Goal: Task Accomplishment & Management: Use online tool/utility

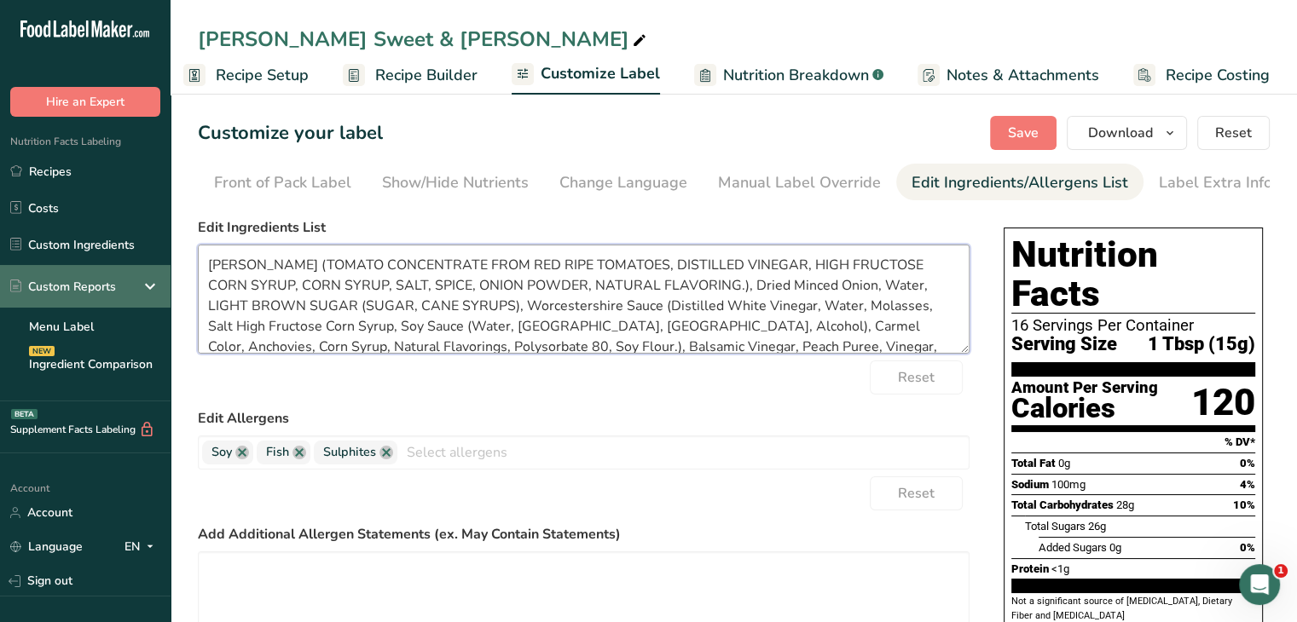
drag, startPoint x: 246, startPoint y: 269, endPoint x: 113, endPoint y: 284, distance: 133.8
click at [113, 284] on div ".a-20{fill:#fff;} Hire an Expert Nutrition Facts Labeling Recipes Costs Custom …" at bounding box center [648, 505] width 1297 height 1010
click at [242, 291] on textarea "[PERSON_NAME] (TOMATO CONCENTRATE FROM RED RIPE TOMATOES, DISTILLED VINEGAR, HI…" at bounding box center [584, 299] width 772 height 109
drag, startPoint x: 243, startPoint y: 257, endPoint x: 198, endPoint y: 253, distance: 45.3
click at [198, 253] on textarea "[PERSON_NAME] (TOMATO CONCENTRATE FROM RED RIPE TOMATOES, DISTILLED VINEGAR, HI…" at bounding box center [584, 299] width 772 height 109
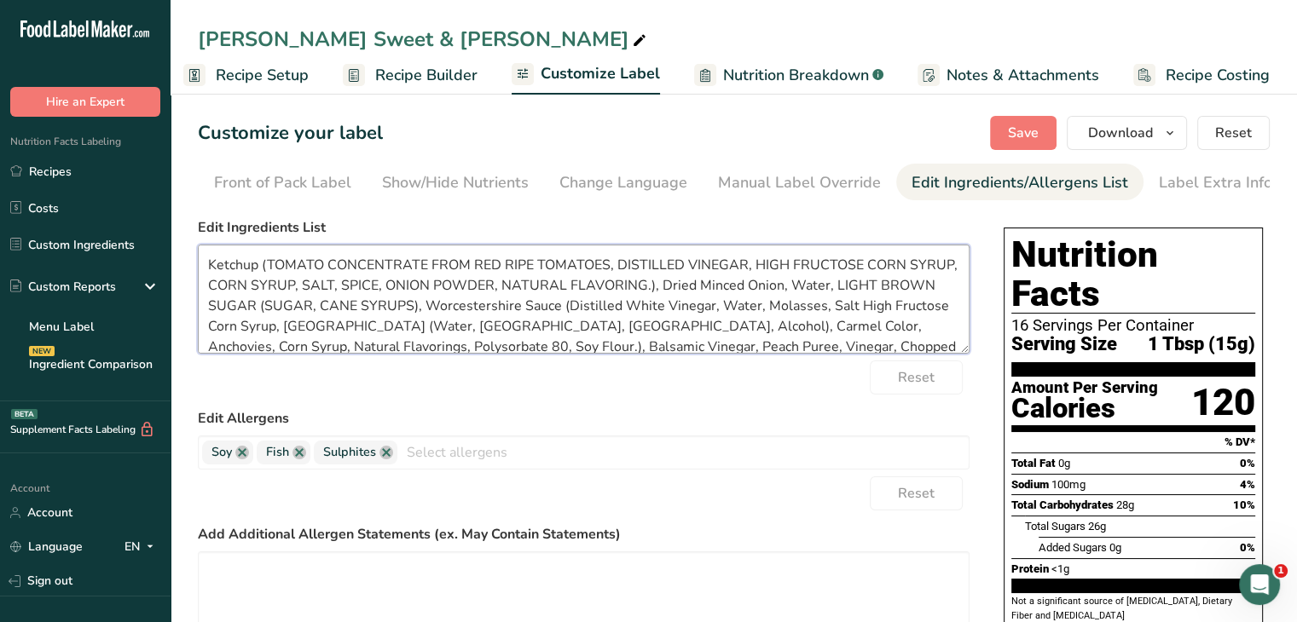
drag, startPoint x: 319, startPoint y: 268, endPoint x: 275, endPoint y: 267, distance: 44.3
click at [275, 267] on textarea "Ketchup (TOMATO CONCENTRATE FROM RED RIPE TOMATOES, DISTILLED VINEGAR, HIGH FRU…" at bounding box center [584, 299] width 772 height 109
drag, startPoint x: 410, startPoint y: 270, endPoint x: 323, endPoint y: 265, distance: 87.1
click at [323, 265] on textarea "Ketchup (Tomato CONCENTRATE FROM RED RIPE TOMATOES, DISTILLED VINEGAR, HIGH FRU…" at bounding box center [584, 299] width 772 height 109
drag, startPoint x: 413, startPoint y: 268, endPoint x: 327, endPoint y: 274, distance: 85.5
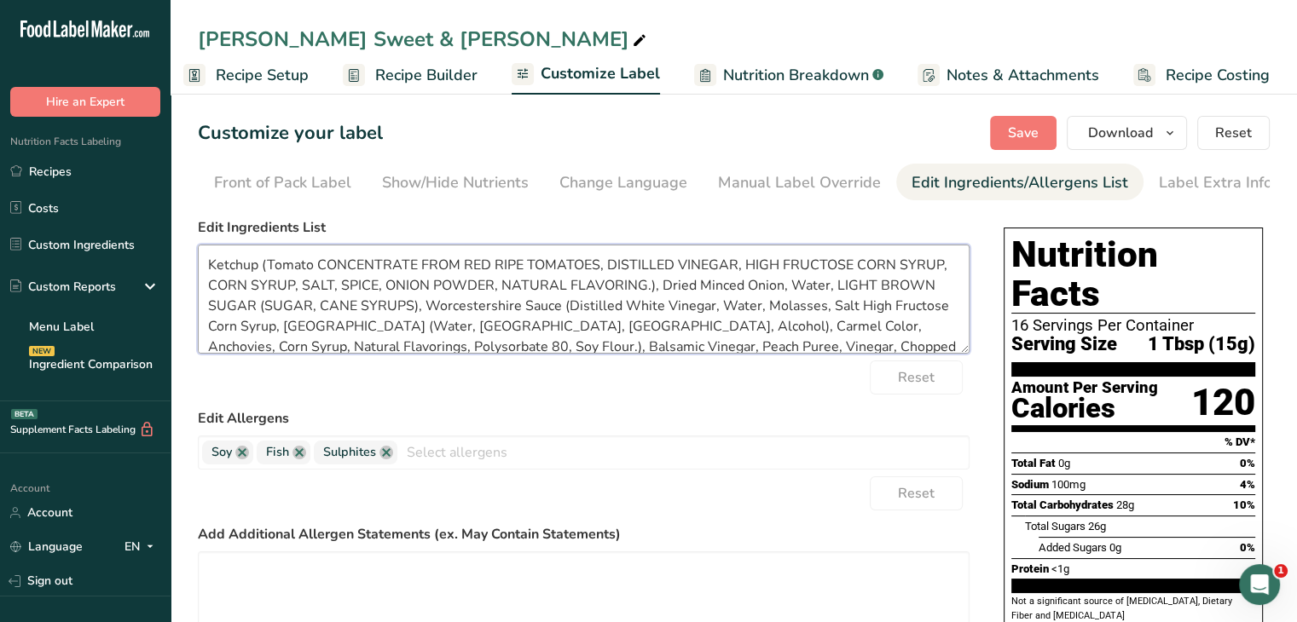
click at [327, 274] on textarea "Ketchup (Tomato CONCENTRATE FROM RED RIPE TOMATOES, DISTILLED VINEGAR, HIGH FRU…" at bounding box center [584, 299] width 772 height 109
drag, startPoint x: 430, startPoint y: 266, endPoint x: 402, endPoint y: 267, distance: 27.3
click at [402, 267] on textarea "Ketchup (Tomato Concentrate FROM RED RIPE TOMATOES, DISTILLED VINEGAR, HIGH FRU…" at bounding box center [584, 299] width 772 height 109
drag, startPoint x: 454, startPoint y: 267, endPoint x: 440, endPoint y: 267, distance: 13.6
click at [440, 267] on textarea "Ketchup (Tomato Concentrate From RED RIPE TOMATOES, DISTILLED VINEGAR, HIGH FRU…" at bounding box center [584, 299] width 772 height 109
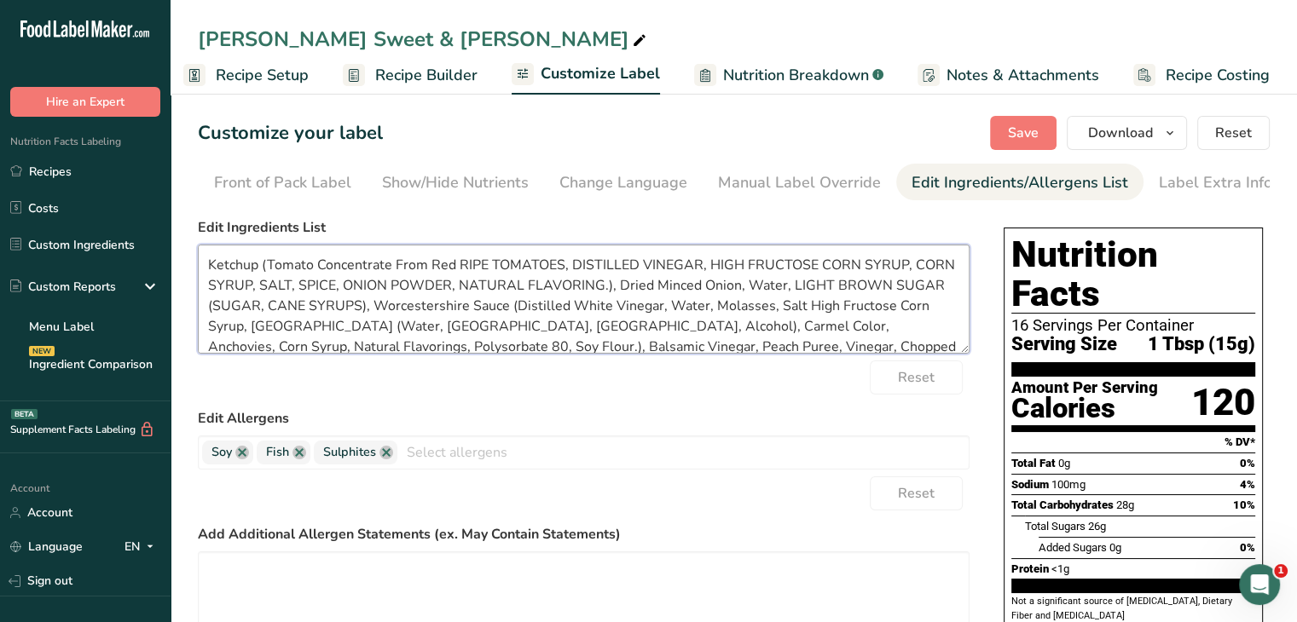
drag, startPoint x: 482, startPoint y: 268, endPoint x: 464, endPoint y: 269, distance: 17.9
click at [464, 269] on textarea "Ketchup (Tomato Concentrate From Red RIPE TOMATOES, DISTILLED VINEGAR, HIGH FRU…" at bounding box center [584, 299] width 772 height 109
drag, startPoint x: 558, startPoint y: 268, endPoint x: 498, endPoint y: 275, distance: 60.1
click at [496, 275] on textarea "Ketchup (Tomato Concentrate From Red Ripe TOMATOES, DISTILLED VINEGAR, HIGH FRU…" at bounding box center [584, 299] width 772 height 109
drag, startPoint x: 617, startPoint y: 267, endPoint x: 561, endPoint y: 269, distance: 56.3
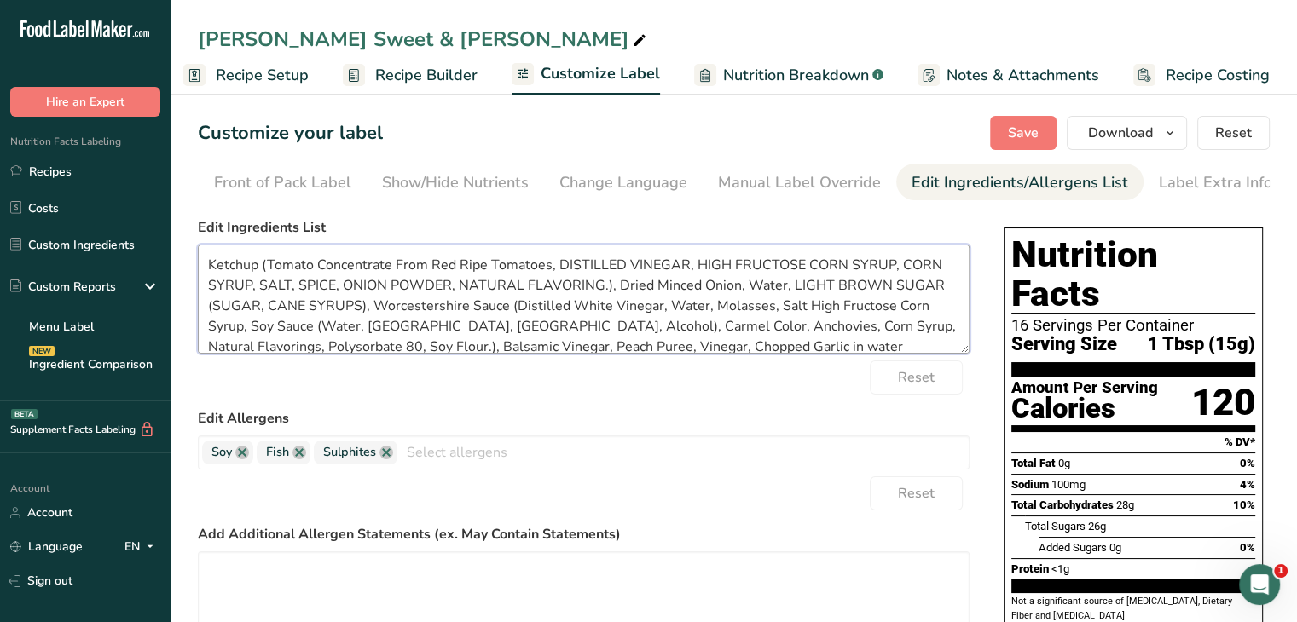
click at [561, 269] on textarea "Ketchup (Tomato Concentrate From Red Ripe Tomatoes, DISTILLED VINEGAR, HIGH FRU…" at bounding box center [584, 299] width 772 height 109
drag, startPoint x: 666, startPoint y: 267, endPoint x: 616, endPoint y: 268, distance: 49.5
click at [616, 268] on textarea "Ketchup (Tomato Concentrate From Red Ripe Tomatoes, Distilled VINEGAR, HIGH FRU…" at bounding box center [584, 299] width 772 height 109
drag, startPoint x: 696, startPoint y: 267, endPoint x: 672, endPoint y: 267, distance: 23.9
click at [672, 267] on textarea "Ketchup (Tomato Concentrate From Red Ripe Tomatoes, Distilled Vinegar, HIGH FRU…" at bounding box center [584, 299] width 772 height 109
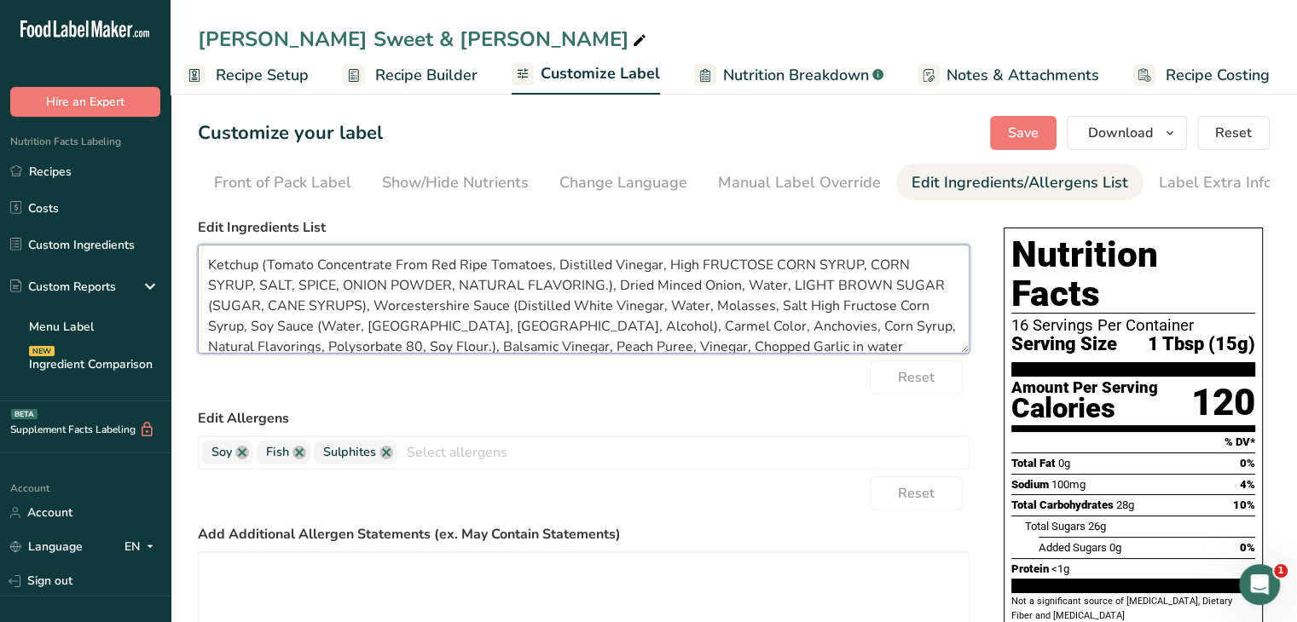
drag, startPoint x: 763, startPoint y: 268, endPoint x: 705, endPoint y: 267, distance: 58.0
click at [705, 267] on textarea "Ketchup (Tomato Concentrate From Red Ripe Tomatoes, Distilled Vinegar, High FRU…" at bounding box center [584, 299] width 772 height 109
drag, startPoint x: 789, startPoint y: 267, endPoint x: 763, endPoint y: 267, distance: 25.6
click at [763, 267] on textarea "Ketchup (Tomato Concentrate From Red Ripe Tomatoes, Distilled Vinegar, High Fru…" at bounding box center [584, 299] width 772 height 109
drag, startPoint x: 824, startPoint y: 267, endPoint x: 791, endPoint y: 270, distance: 33.4
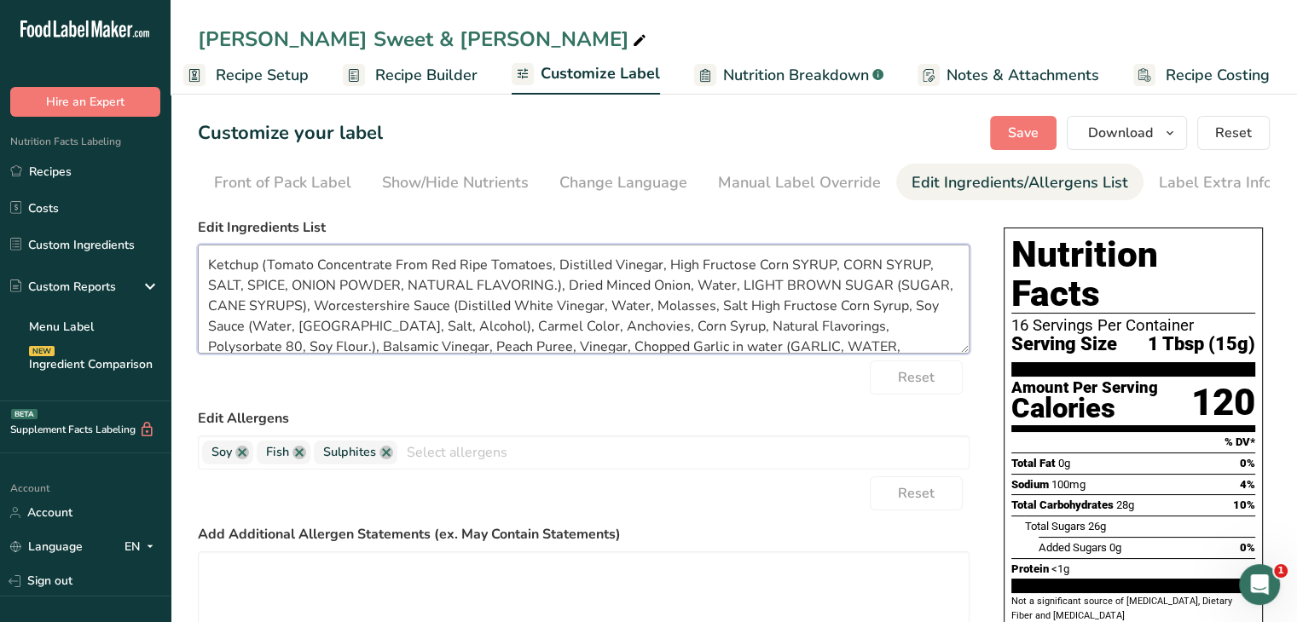
click at [791, 270] on textarea "Ketchup (Tomato Concentrate From Red Ripe Tomatoes, Distilled Vinegar, High Fru…" at bounding box center [584, 299] width 772 height 109
drag, startPoint x: 861, startPoint y: 271, endPoint x: 836, endPoint y: 270, distance: 24.7
click at [836, 270] on textarea "Ketchup (Tomato Concentrate From Red Ripe Tomatoes, Distilled Vinegar, High Fru…" at bounding box center [584, 299] width 772 height 109
drag, startPoint x: 899, startPoint y: 268, endPoint x: 863, endPoint y: 280, distance: 37.7
click at [863, 280] on textarea "Ketchup (Tomato Concentrate From Red Ripe Tomatoes, Distilled Vinegar, High Fru…" at bounding box center [584, 299] width 772 height 109
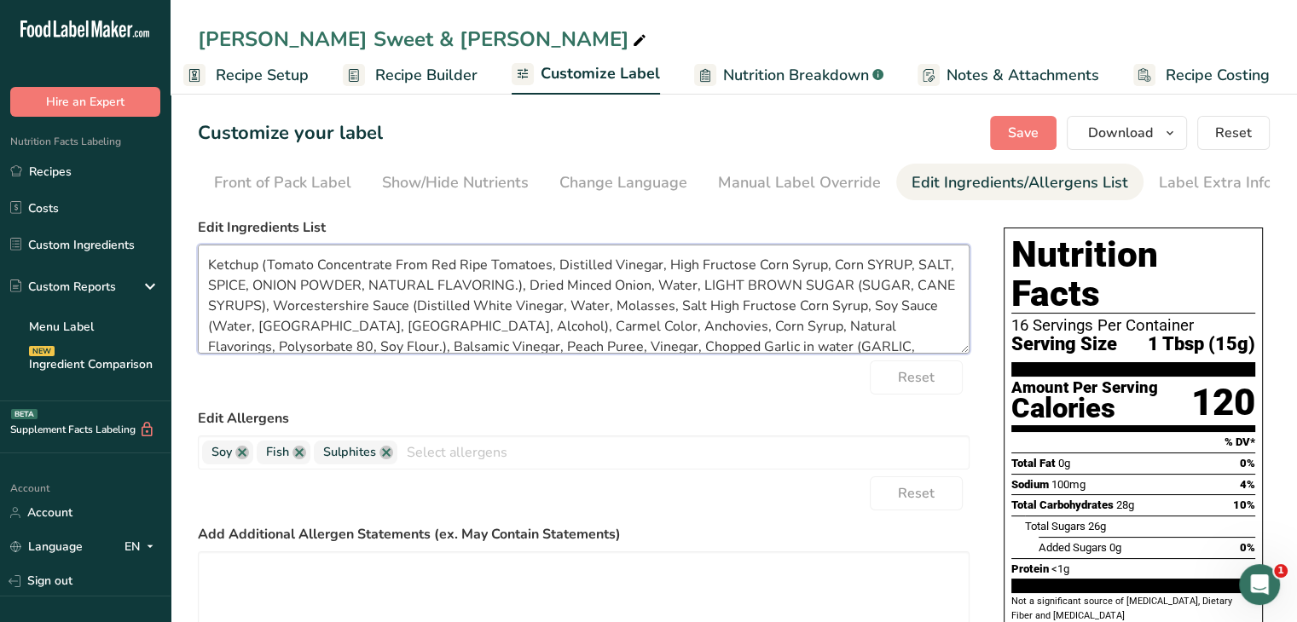
click at [939, 306] on textarea "Ketchup (Tomato Concentrate From Red Ripe Tomatoes, Distilled Vinegar, High Fru…" at bounding box center [584, 299] width 772 height 109
drag, startPoint x: 900, startPoint y: 266, endPoint x: 867, endPoint y: 268, distance: 33.3
click at [867, 268] on textarea "Ketchup (Tomato Concentrate From Red Ripe Tomatoes, Distilled Vinegar, High Fru…" at bounding box center [584, 299] width 772 height 109
drag, startPoint x: 931, startPoint y: 266, endPoint x: 910, endPoint y: 266, distance: 21.3
click at [910, 266] on textarea "Ketchup (Tomato Concentrate From Red Ripe Tomatoes, Distilled Vinegar, High Fru…" at bounding box center [584, 299] width 772 height 109
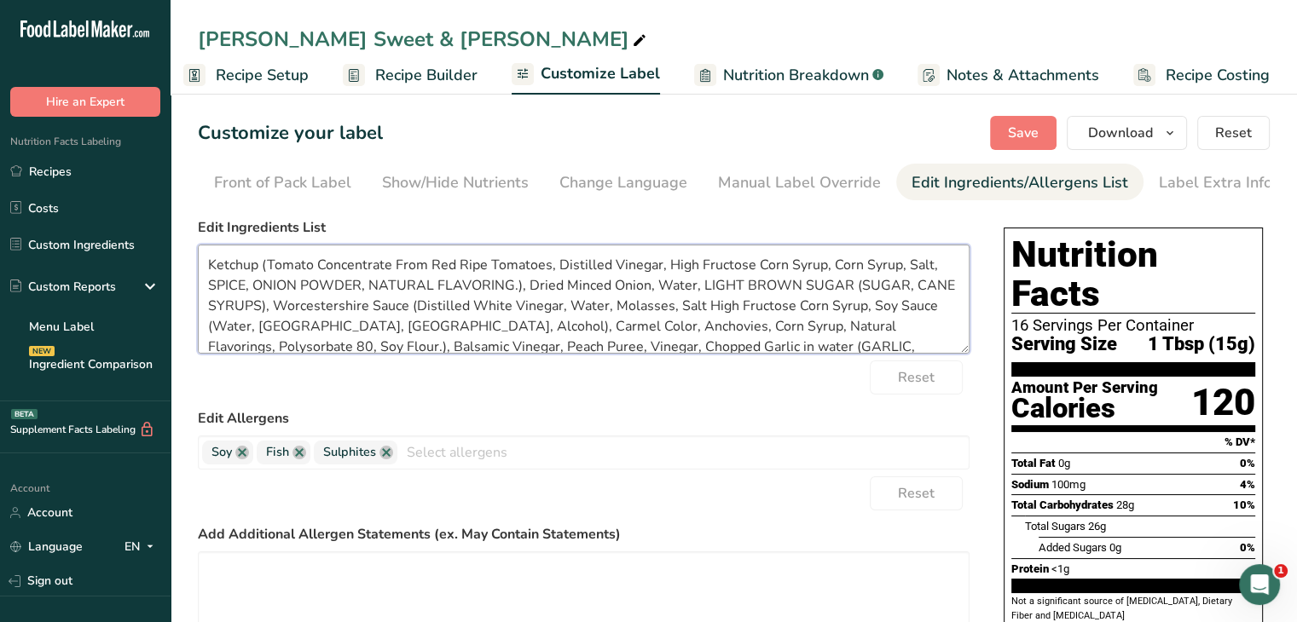
drag, startPoint x: 244, startPoint y: 291, endPoint x: 213, endPoint y: 291, distance: 30.7
click at [213, 291] on textarea "Ketchup (Tomato Concentrate From Red Ripe Tomatoes, Distilled Vinegar, High Fru…" at bounding box center [584, 299] width 772 height 109
drag, startPoint x: 290, startPoint y: 290, endPoint x: 256, endPoint y: 288, distance: 34.1
click at [256, 288] on textarea "Ketchup (Tomato Concentrate From Red Ripe Tomatoes, Distilled Vinegar, High Fru…" at bounding box center [584, 299] width 772 height 109
drag, startPoint x: 347, startPoint y: 289, endPoint x: 294, endPoint y: 283, distance: 53.2
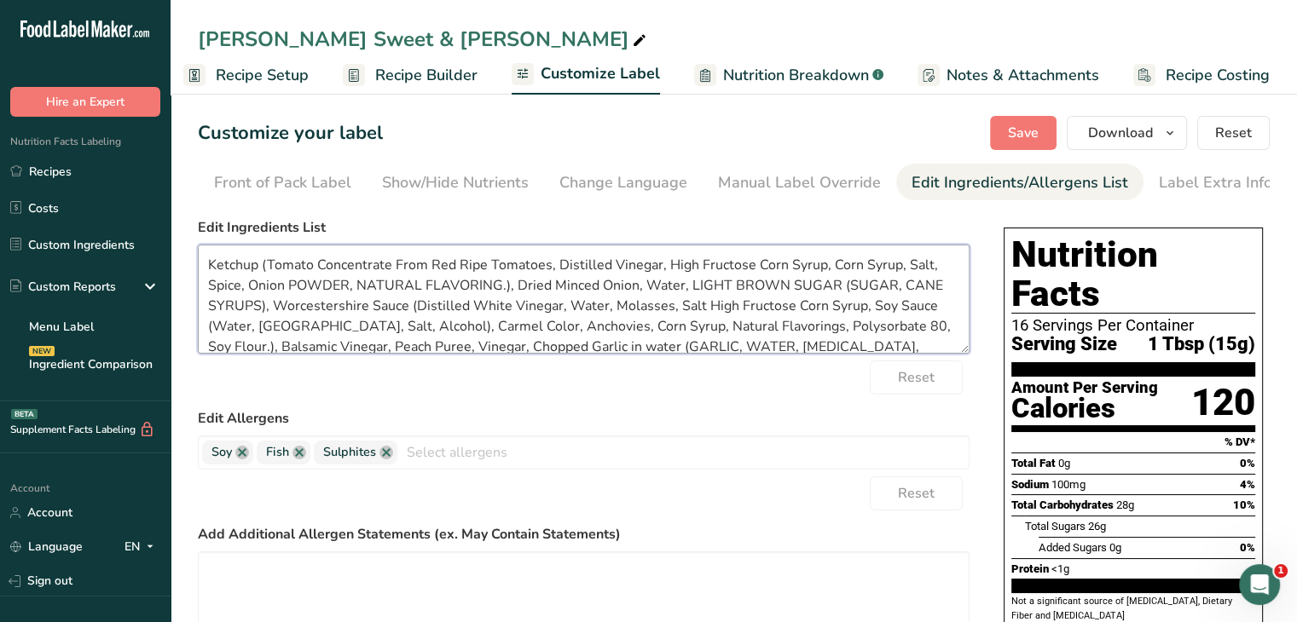
click at [294, 283] on textarea "Ketchup (Tomato Concentrate From Red Ripe Tomatoes, Distilled Vinegar, High Fru…" at bounding box center [584, 299] width 772 height 109
drag, startPoint x: 401, startPoint y: 288, endPoint x: 355, endPoint y: 288, distance: 45.2
click at [355, 288] on textarea "Ketchup (Tomato Concentrate From Red Ripe Tomatoes, Distilled Vinegar, High Fru…" at bounding box center [584, 299] width 772 height 109
drag, startPoint x: 467, startPoint y: 291, endPoint x: 395, endPoint y: 291, distance: 72.5
click at [395, 291] on textarea "Ketchup (Tomato Concentrate From Red Ripe Tomatoes, Distilled Vinegar, High Fru…" at bounding box center [584, 299] width 772 height 109
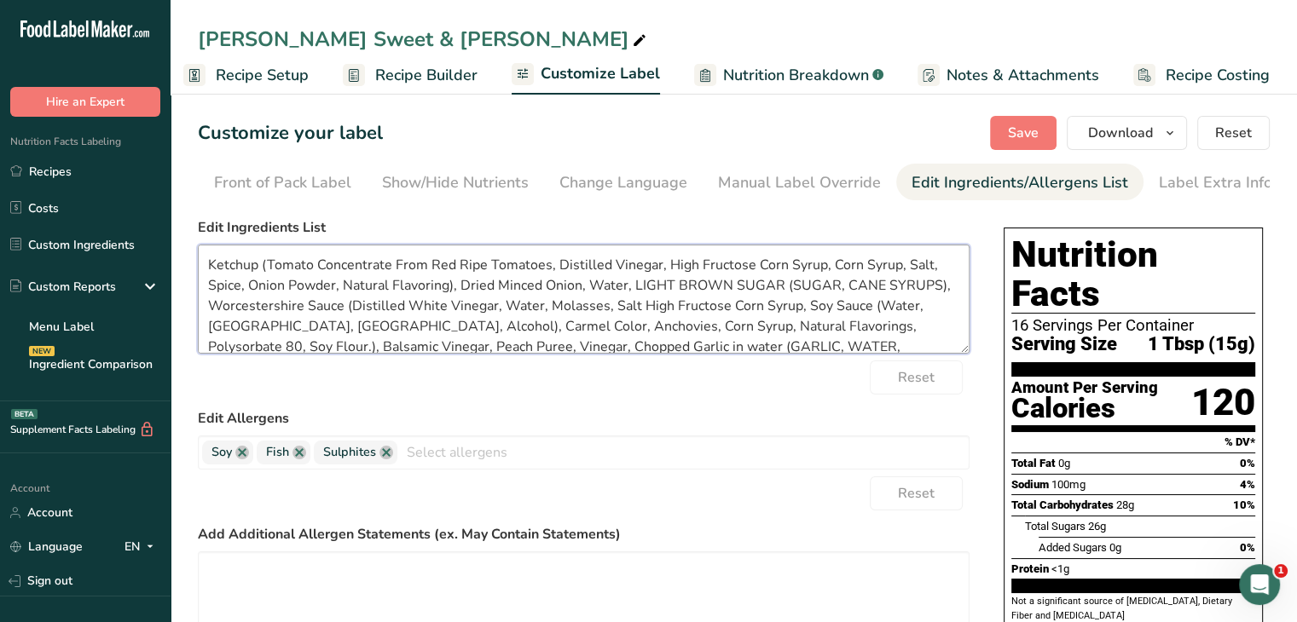
drag, startPoint x: 541, startPoint y: 289, endPoint x: 492, endPoint y: 292, distance: 49.5
click at [492, 292] on textarea "Ketchup (Tomato Concentrate From Red Ripe Tomatoes, Distilled Vinegar, High Fru…" at bounding box center [584, 299] width 772 height 109
drag, startPoint x: 728, startPoint y: 286, endPoint x: 586, endPoint y: 287, distance: 142.4
click at [586, 287] on textarea "Ketchup (Tomato Concentrate From Red Ripe Tomatoes, Distilled Vinegar, High Fru…" at bounding box center [584, 299] width 772 height 109
drag, startPoint x: 853, startPoint y: 291, endPoint x: 754, endPoint y: 291, distance: 99.7
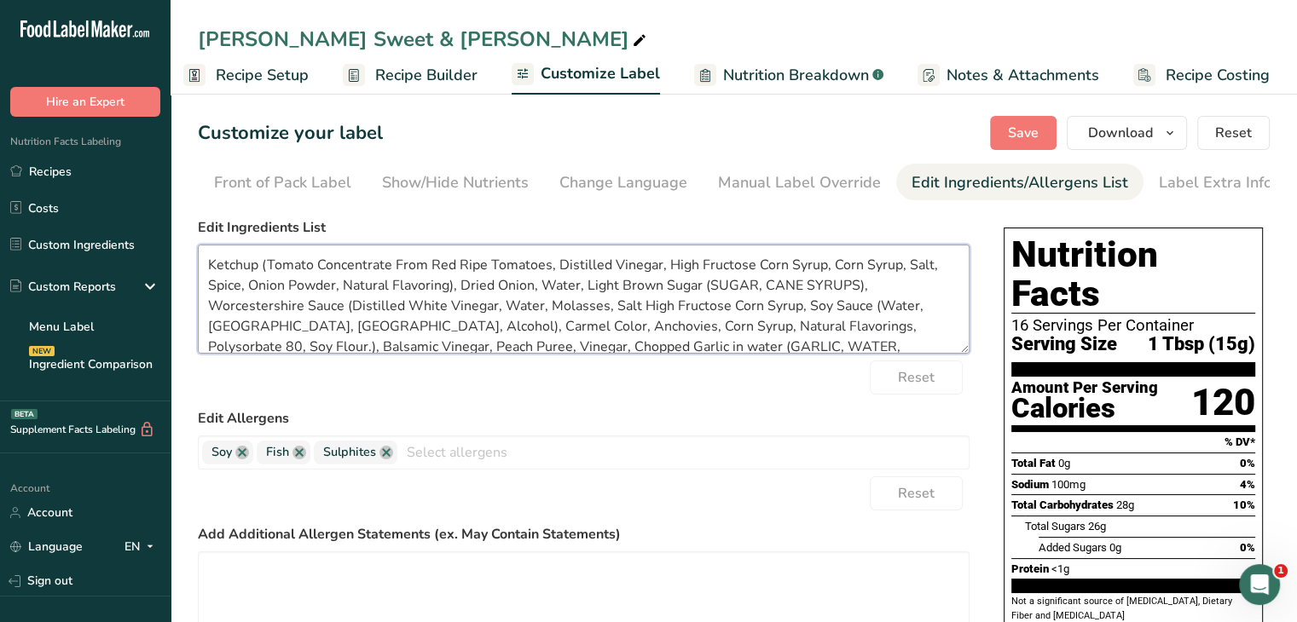
click at [754, 291] on textarea "Ketchup (Tomato Concentrate From Red Ripe Tomatoes, Distilled Vinegar, High Fru…" at bounding box center [584, 299] width 772 height 109
drag, startPoint x: 858, startPoint y: 284, endPoint x: 700, endPoint y: 280, distance: 158.6
click at [700, 280] on textarea "Ketchup (Tomato Concentrate From Red Ripe Tomatoes, Distilled Vinegar, High Fru…" at bounding box center [584, 299] width 772 height 109
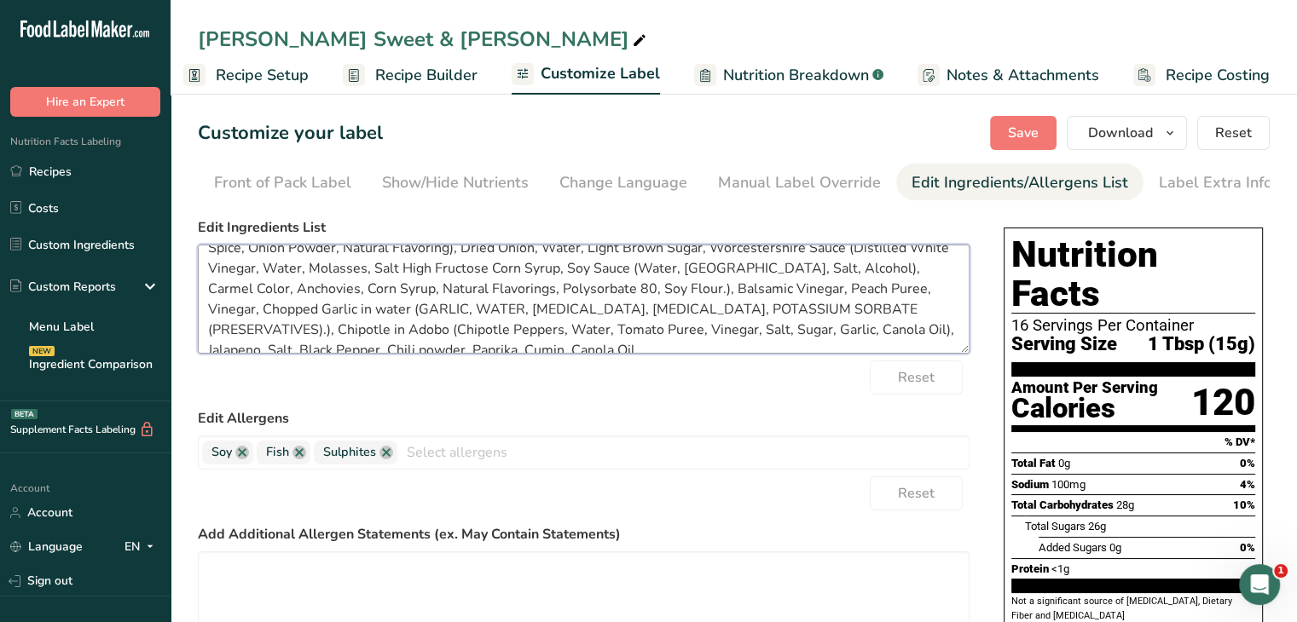
scroll to position [54, 0]
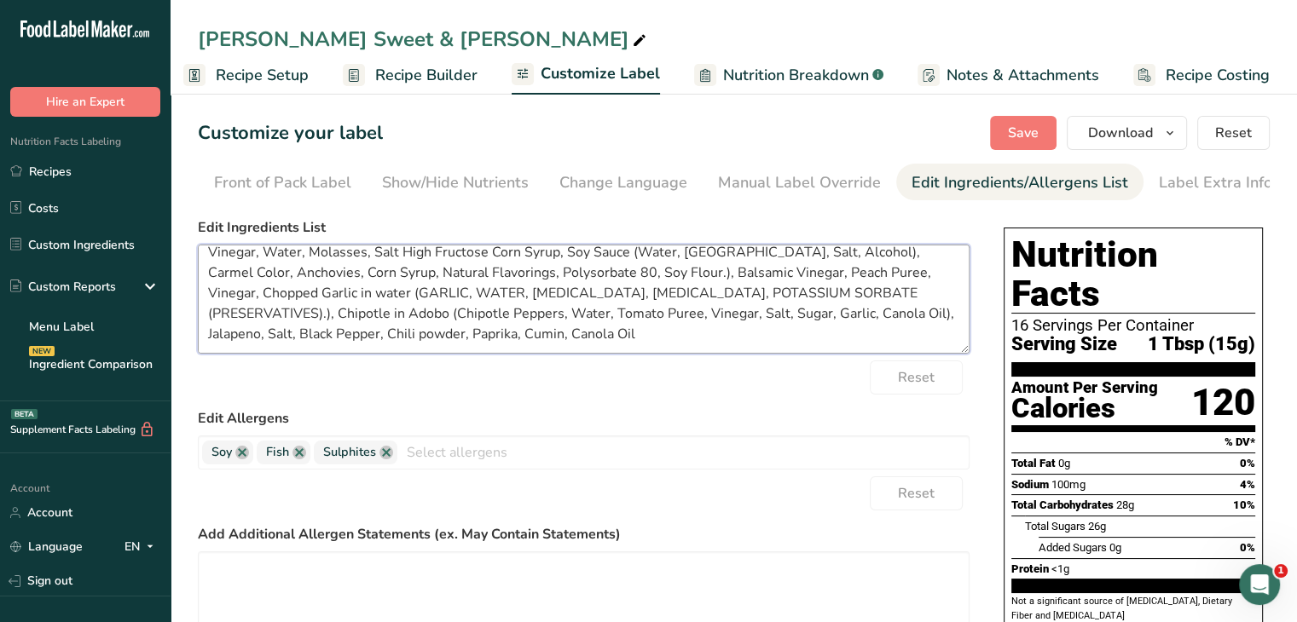
drag, startPoint x: 413, startPoint y: 296, endPoint x: 372, endPoint y: 298, distance: 41.0
click at [372, 298] on textarea "Ketchup (Tomato Concentrate From Red Ripe Tomatoes, Distilled Vinegar, High Fru…" at bounding box center [584, 299] width 772 height 109
drag, startPoint x: 454, startPoint y: 295, endPoint x: 421, endPoint y: 298, distance: 32.5
click at [421, 298] on textarea "Ketchup (Tomato Concentrate From Red Ripe Tomatoes, Distilled Vinegar, High Fru…" at bounding box center [584, 299] width 772 height 109
drag, startPoint x: 536, startPoint y: 294, endPoint x: 463, endPoint y: 299, distance: 73.5
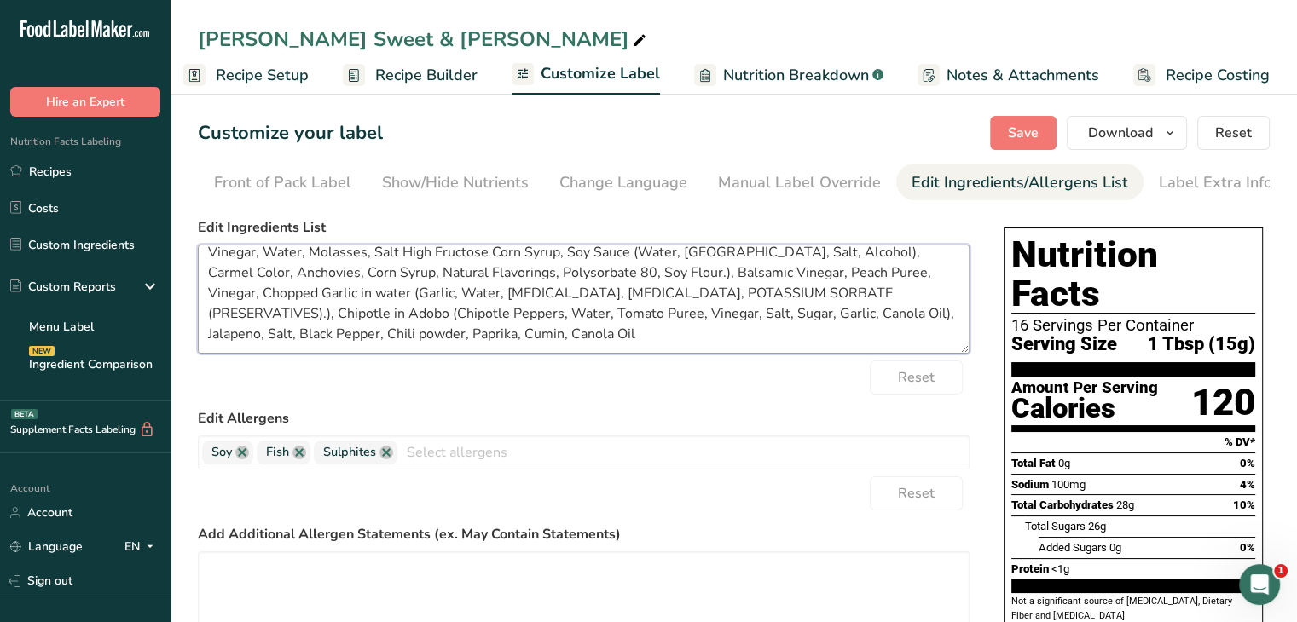
click at [463, 299] on textarea "Ketchup (Tomato Concentrate From Red Ripe Tomatoes, Distilled Vinegar, High Fru…" at bounding box center [584, 299] width 772 height 109
click at [558, 321] on textarea "Ketchup (Tomato Concentrate From Red Ripe Tomatoes, Distilled Vinegar, High Fru…" at bounding box center [584, 299] width 772 height 109
drag, startPoint x: 551, startPoint y: 297, endPoint x: 531, endPoint y: 298, distance: 19.6
click at [531, 298] on textarea "Ketchup (Tomato Concentrate From Red Ripe Tomatoes, Distilled Vinegar, High Fru…" at bounding box center [584, 299] width 772 height 109
drag, startPoint x: 610, startPoint y: 294, endPoint x: 568, endPoint y: 294, distance: 42.6
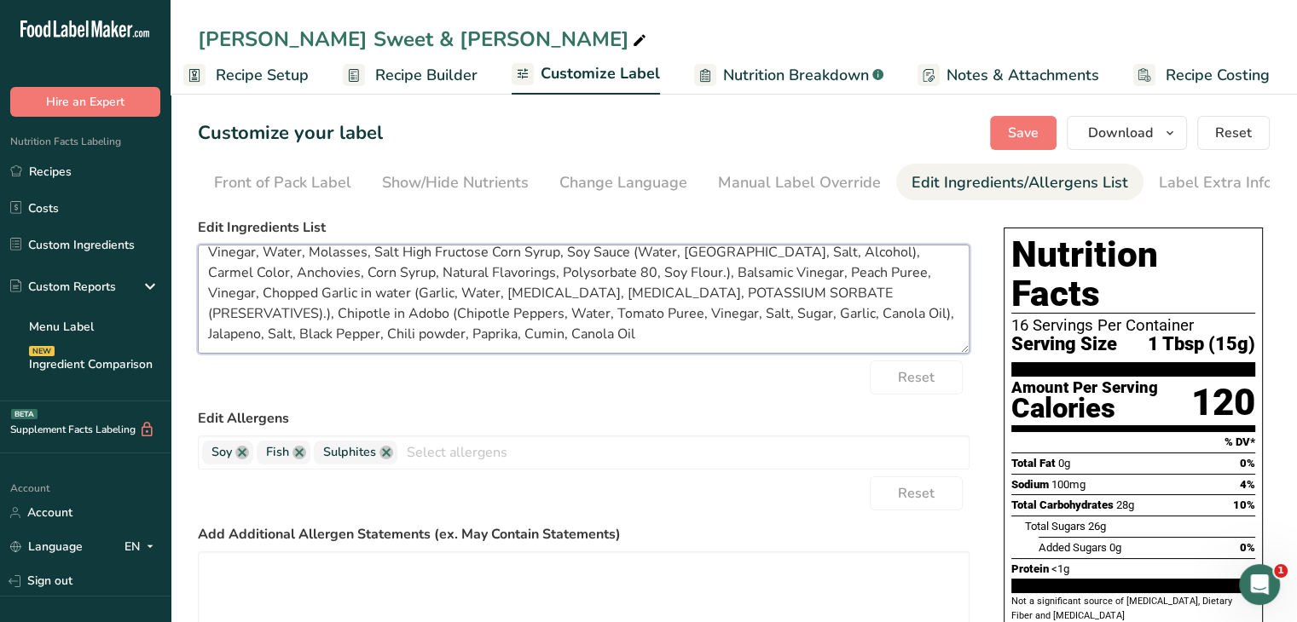
click at [568, 294] on textarea "Ketchup (Tomato Concentrate From Red Ripe Tomatoes, Distilled Vinegar, High Fru…" at bounding box center [584, 299] width 772 height 109
drag, startPoint x: 675, startPoint y: 294, endPoint x: 617, endPoint y: 294, distance: 58.0
click at [617, 294] on textarea "Ketchup (Tomato Concentrate From Red Ripe Tomatoes, Distilled Vinegar, High Fru…" at bounding box center [584, 299] width 772 height 109
click at [706, 323] on textarea "Ketchup (Tomato Concentrate From Red Ripe Tomatoes, Distilled Vinegar, High Fru…" at bounding box center [584, 299] width 772 height 109
click at [696, 320] on textarea "Ketchup (Tomato Concentrate From Red Ripe Tomatoes, Distilled Vinegar, High Fru…" at bounding box center [584, 299] width 772 height 109
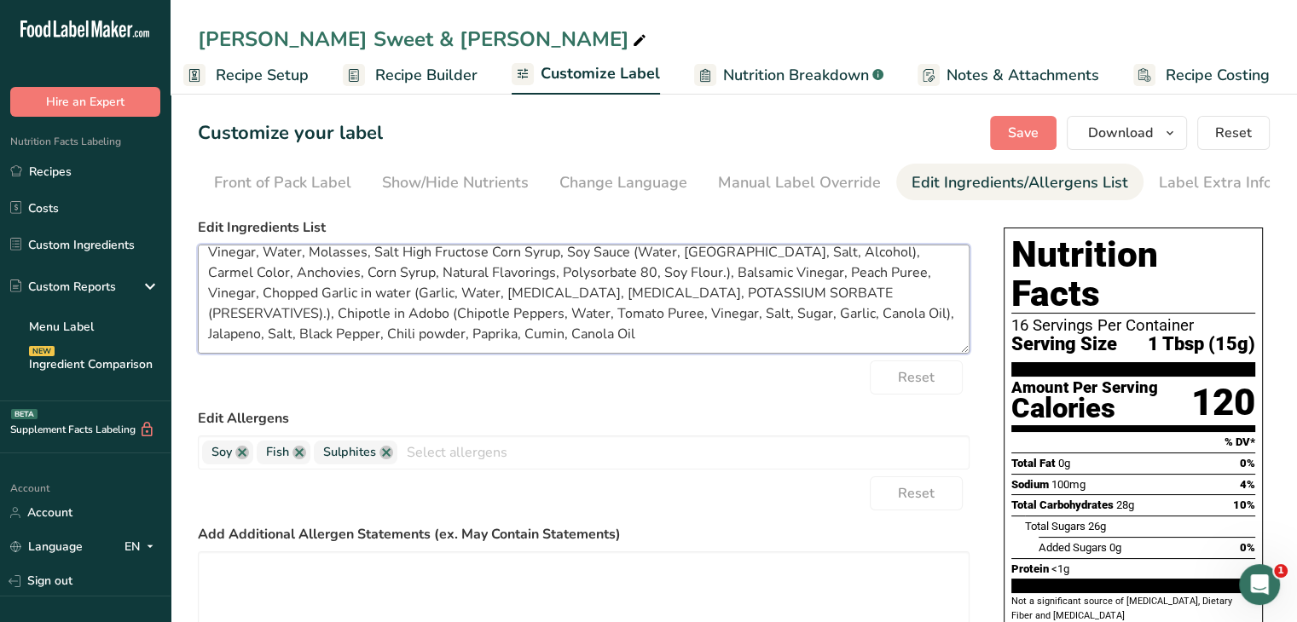
drag, startPoint x: 746, startPoint y: 295, endPoint x: 679, endPoint y: 300, distance: 66.7
click at [679, 300] on textarea "Ketchup (Tomato Concentrate From Red Ripe Tomatoes, Distilled Vinegar, High Fru…" at bounding box center [584, 299] width 772 height 109
click at [760, 296] on textarea "Ketchup (Tomato Concentrate From Red Ripe Tomatoes, Distilled Vinegar, High Fru…" at bounding box center [584, 299] width 772 height 109
drag, startPoint x: 795, startPoint y: 294, endPoint x: 747, endPoint y: 295, distance: 48.6
click at [747, 295] on textarea "Ketchup (Tomato Concentrate From Red Ripe Tomatoes, Distilled Vinegar, High Fru…" at bounding box center [584, 299] width 772 height 109
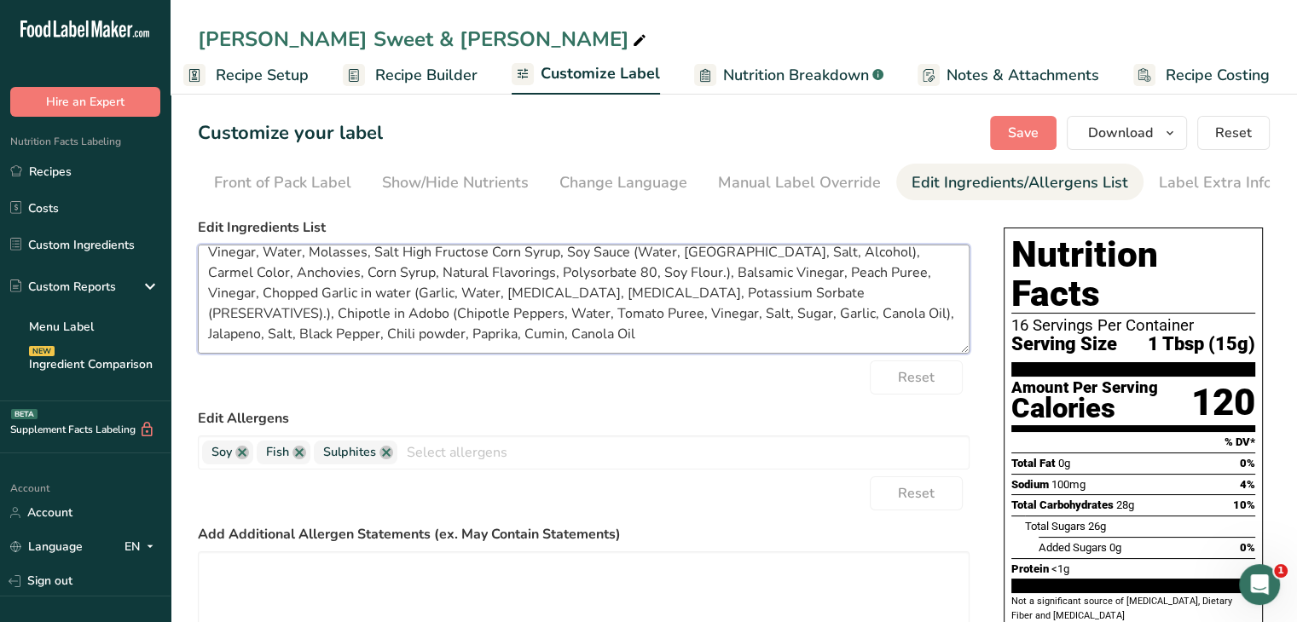
click at [907, 297] on textarea "Ketchup (Tomato Concentrate From Red Ripe Tomatoes, Distilled Vinegar, High Fru…" at bounding box center [584, 299] width 772 height 109
click at [905, 299] on textarea "Ketchup (Tomato Concentrate From Red Ripe Tomatoes, Distilled Vinegar, High Fru…" at bounding box center [584, 299] width 772 height 109
drag, startPoint x: 905, startPoint y: 299, endPoint x: 785, endPoint y: 298, distance: 119.4
click at [785, 298] on textarea "Ketchup (Tomato Concentrate From Red Ripe Tomatoes, Distilled Vinegar, High Fru…" at bounding box center [584, 299] width 772 height 109
drag, startPoint x: 213, startPoint y: 343, endPoint x: 205, endPoint y: 345, distance: 8.9
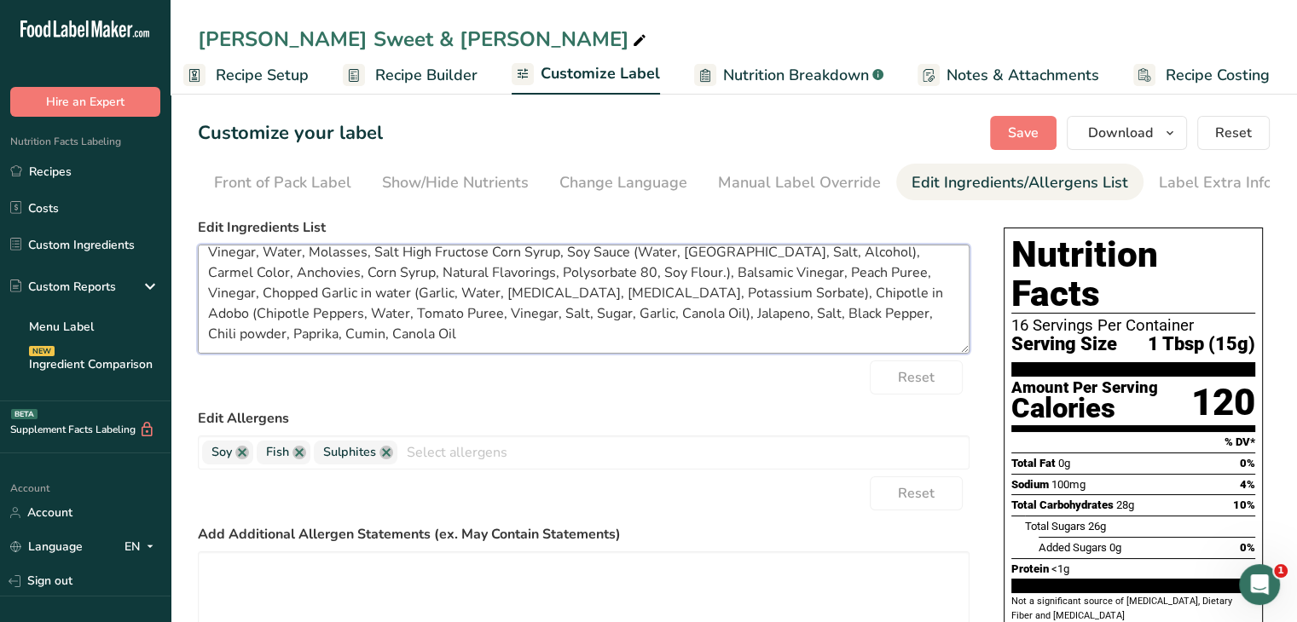
click at [207, 344] on textarea "Ketchup (Tomato Concentrate From Red Ripe Tomatoes, Distilled Vinegar, High Fru…" at bounding box center [584, 299] width 772 height 109
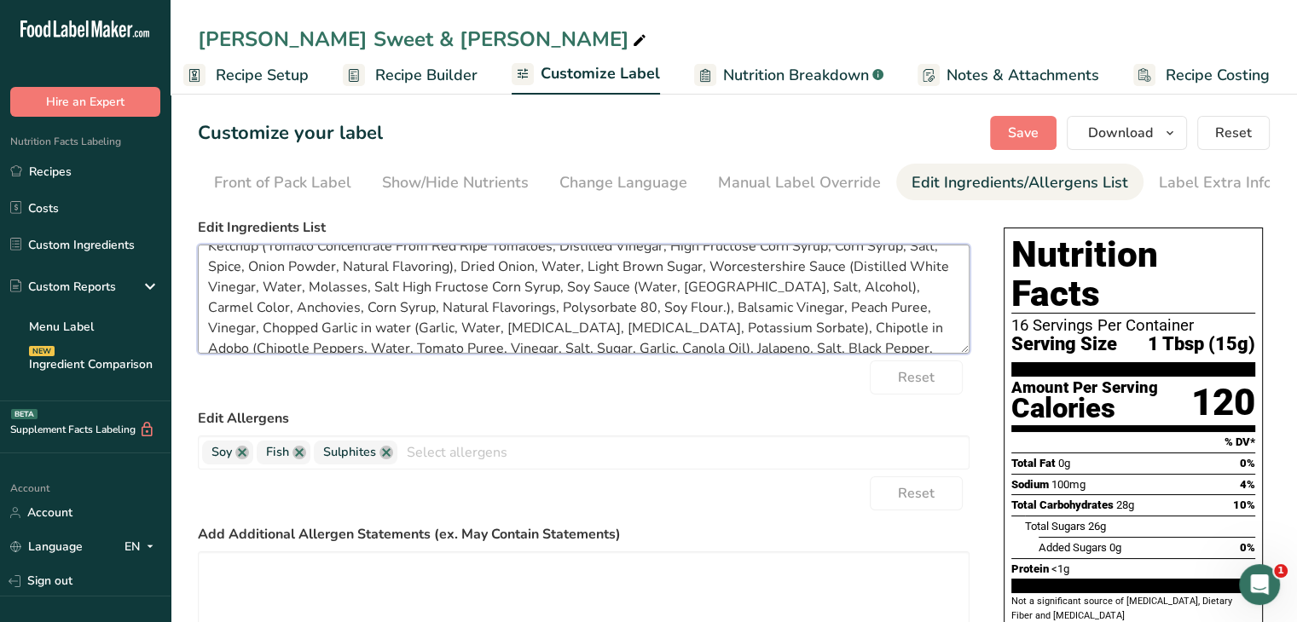
scroll to position [0, 0]
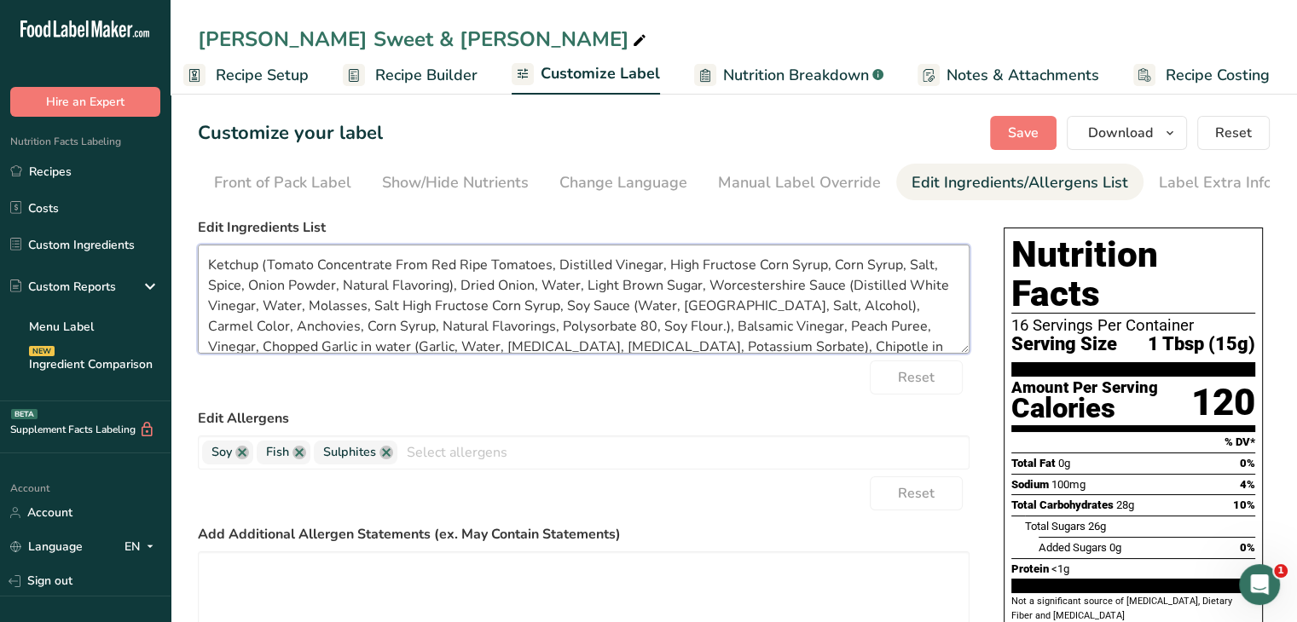
drag, startPoint x: 555, startPoint y: 310, endPoint x: 371, endPoint y: 318, distance: 184.3
click at [371, 318] on textarea "Ketchup (Tomato Concentrate From Red Ripe Tomatoes, Distilled Vinegar, High Fru…" at bounding box center [584, 299] width 772 height 109
click at [375, 312] on textarea "Ketchup (Tomato Concentrate From Red Ripe Tomatoes, Distilled Vinegar, High Fru…" at bounding box center [584, 299] width 772 height 109
drag, startPoint x: 259, startPoint y: 311, endPoint x: 847, endPoint y: 286, distance: 587.9
click at [847, 286] on textarea "Ketchup (Tomato Concentrate From Red Ripe Tomatoes, Distilled Vinegar, High Fru…" at bounding box center [584, 299] width 772 height 109
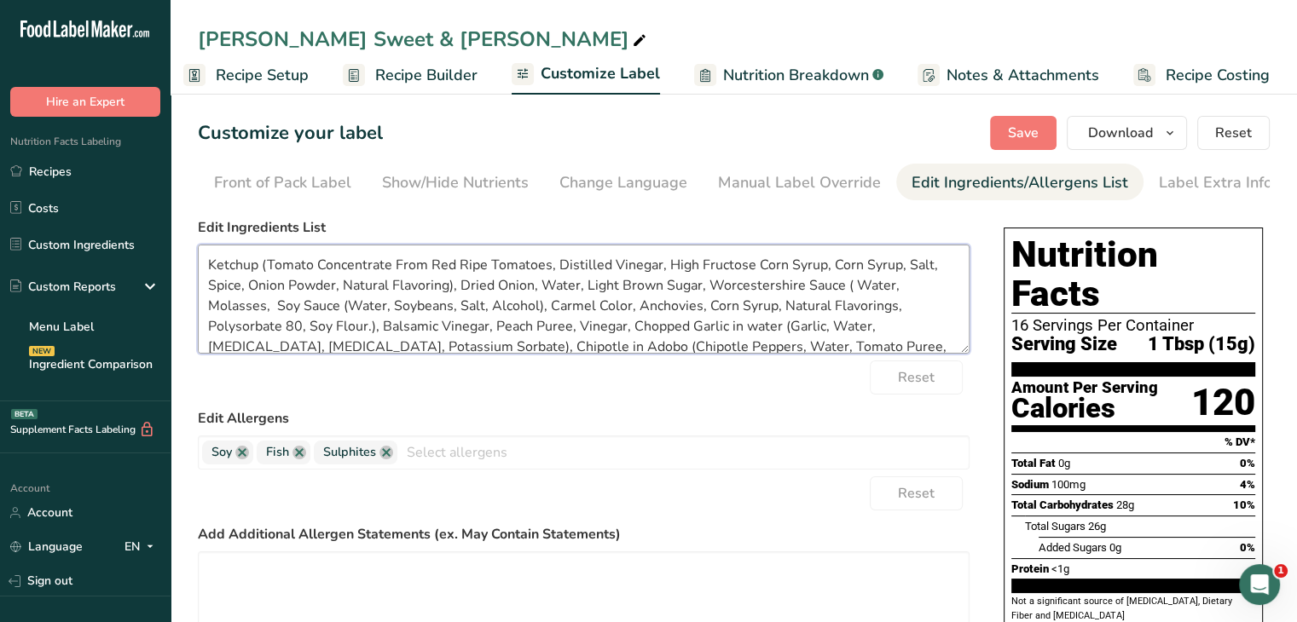
click at [853, 288] on textarea "Ketchup (Tomato Concentrate From Red Ripe Tomatoes, Distilled Vinegar, High Fru…" at bounding box center [584, 299] width 772 height 109
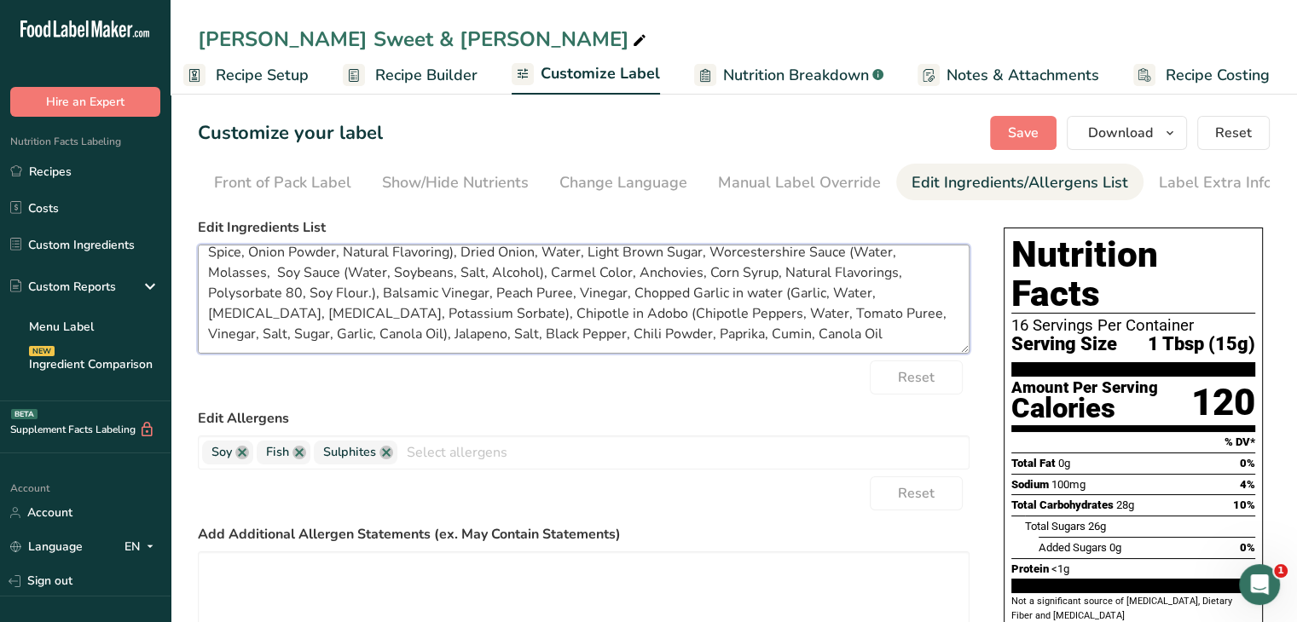
drag, startPoint x: 471, startPoint y: 318, endPoint x: 235, endPoint y: 324, distance: 235.4
click at [235, 324] on textarea "Ketchup (Tomato Concentrate From Red Ripe Tomatoes, Distilled Vinegar, High Fru…" at bounding box center [584, 299] width 772 height 109
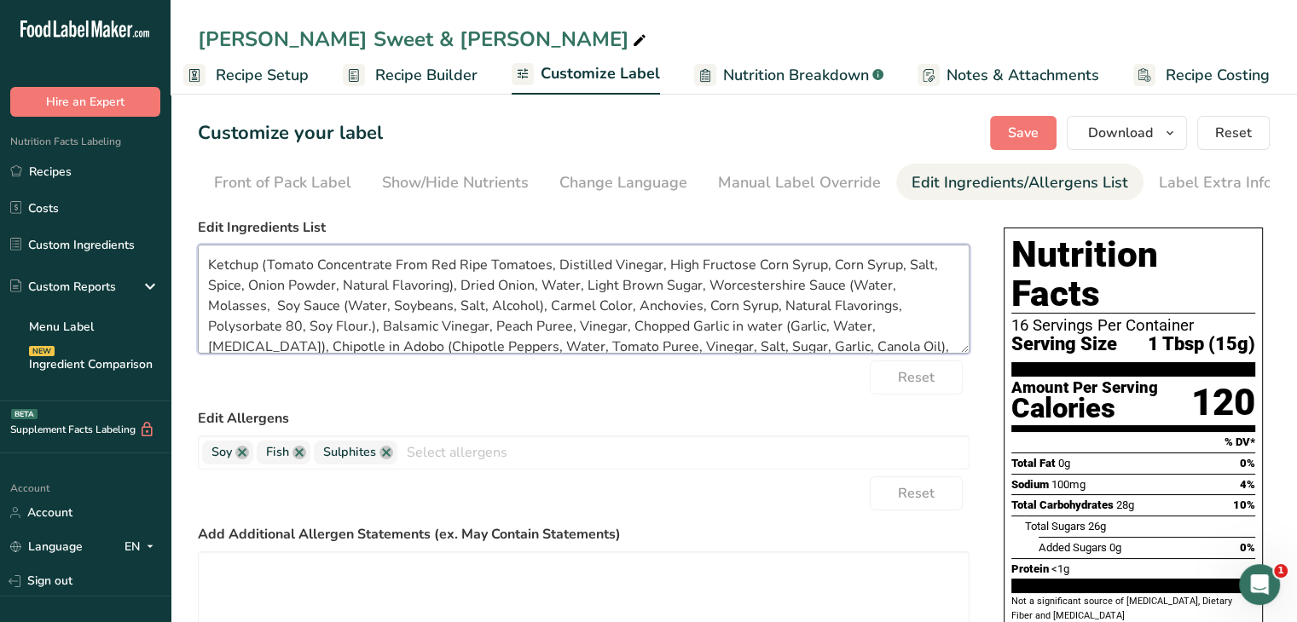
drag, startPoint x: 776, startPoint y: 308, endPoint x: 702, endPoint y: 309, distance: 73.3
click at [702, 309] on textarea "Ketchup (Tomato Concentrate From Red Ripe Tomatoes, Distilled Vinegar, High Fru…" at bounding box center [584, 299] width 772 height 109
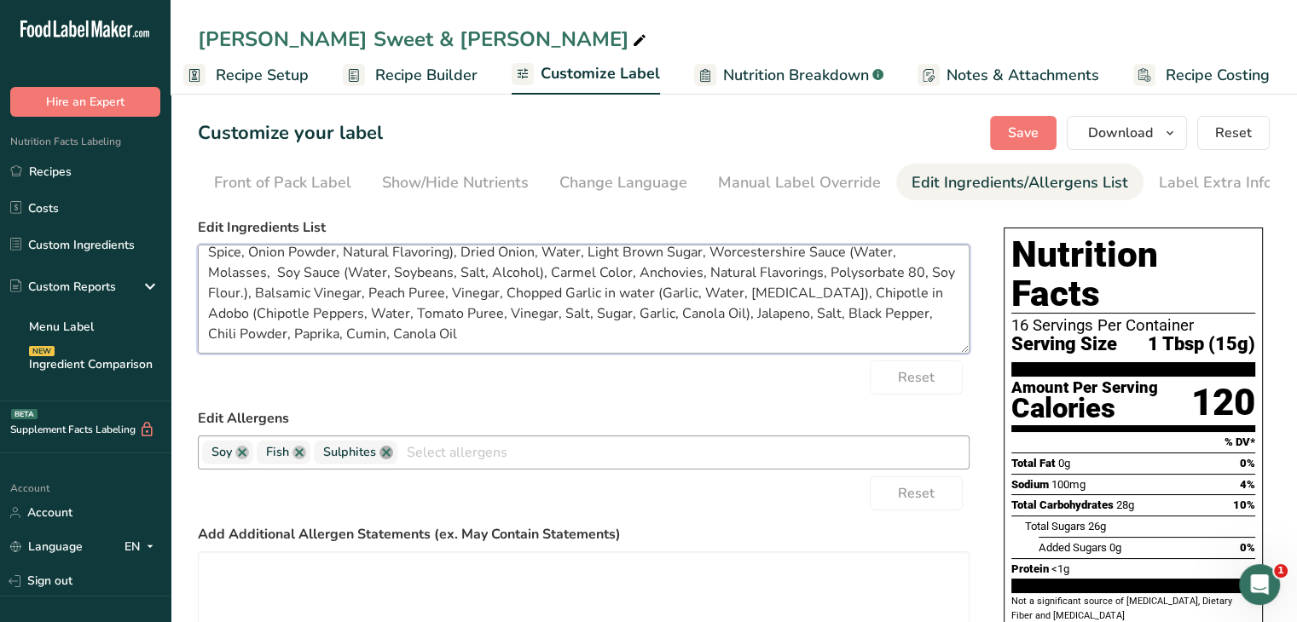
type textarea "Ketchup (Tomato Concentrate From Red Ripe Tomatoes, Distilled Vinegar, High Fru…"
click at [389, 454] on link at bounding box center [386, 453] width 14 height 14
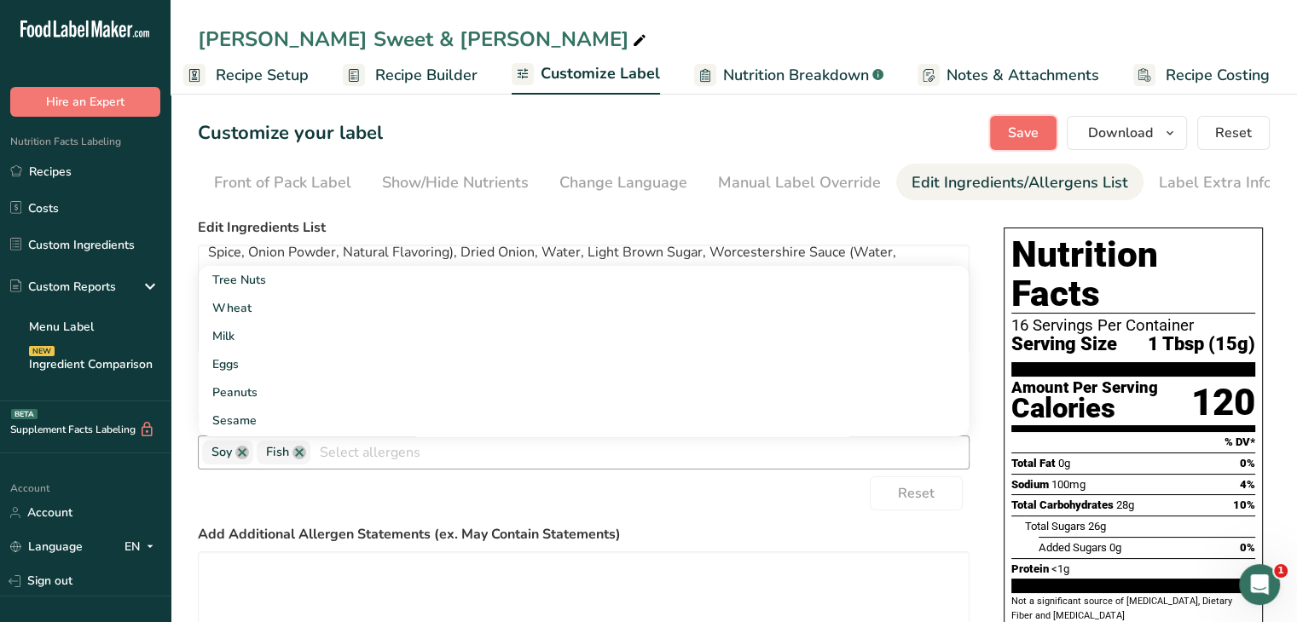
click at [1037, 141] on span "Save" at bounding box center [1023, 133] width 31 height 20
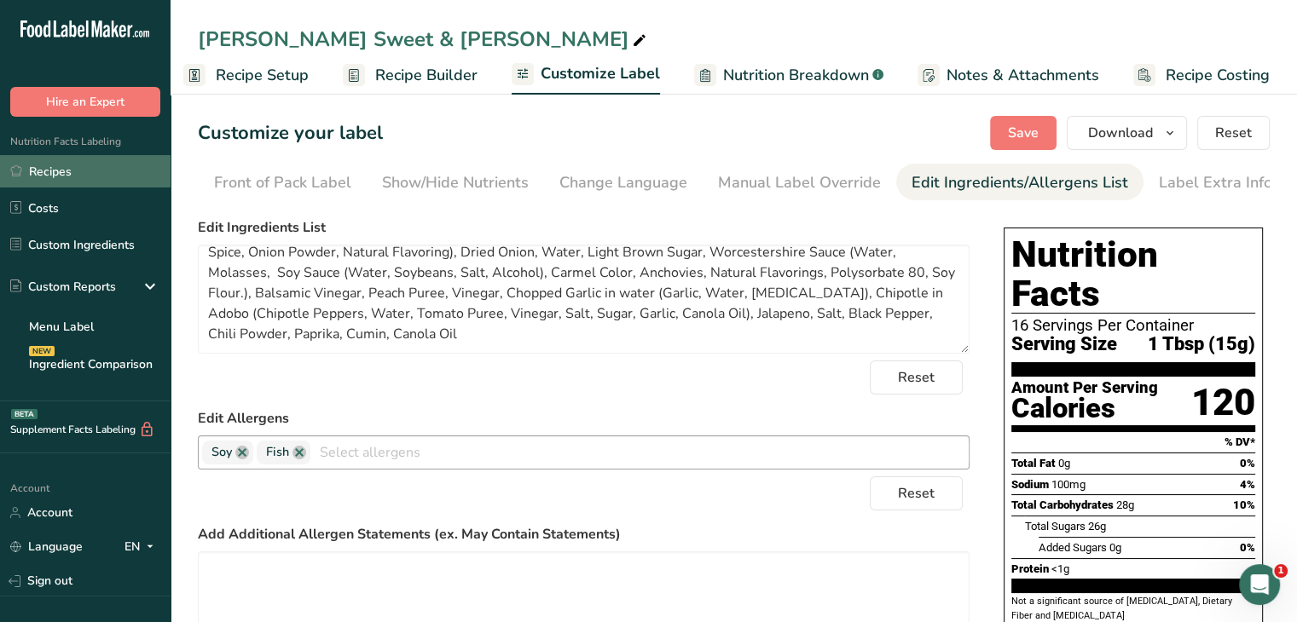
click at [72, 168] on link "Recipes" at bounding box center [85, 171] width 171 height 32
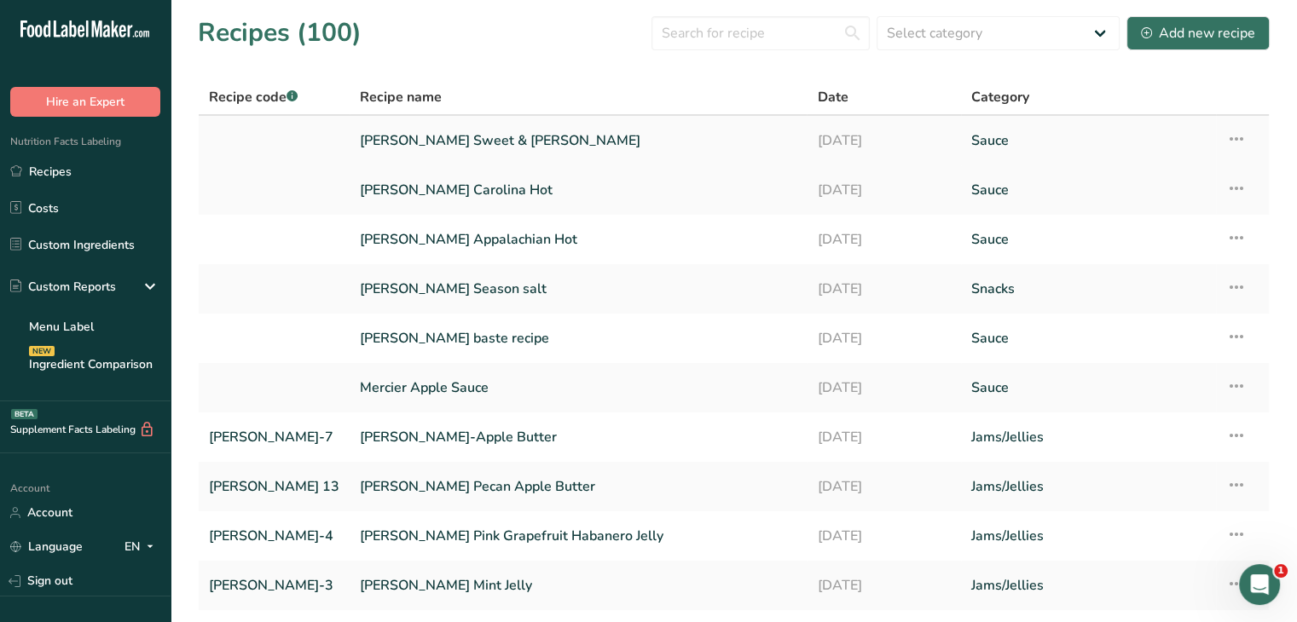
click at [1243, 134] on icon at bounding box center [1236, 139] width 20 height 31
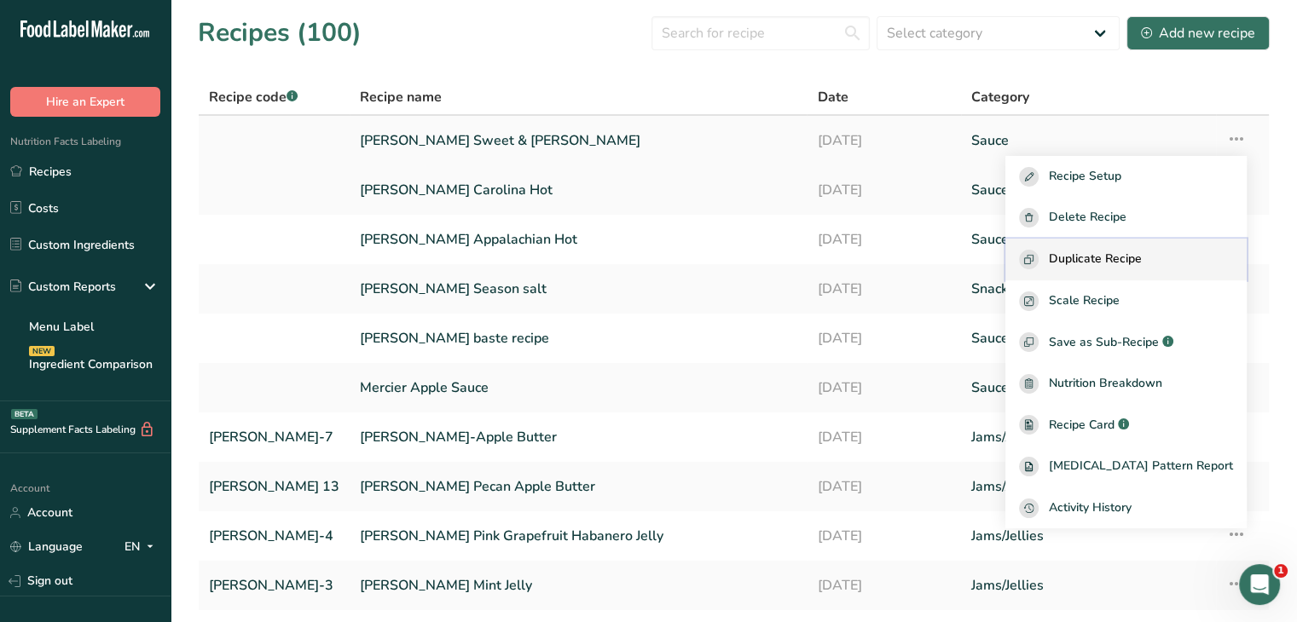
click at [1117, 257] on span "Duplicate Recipe" at bounding box center [1095, 260] width 93 height 20
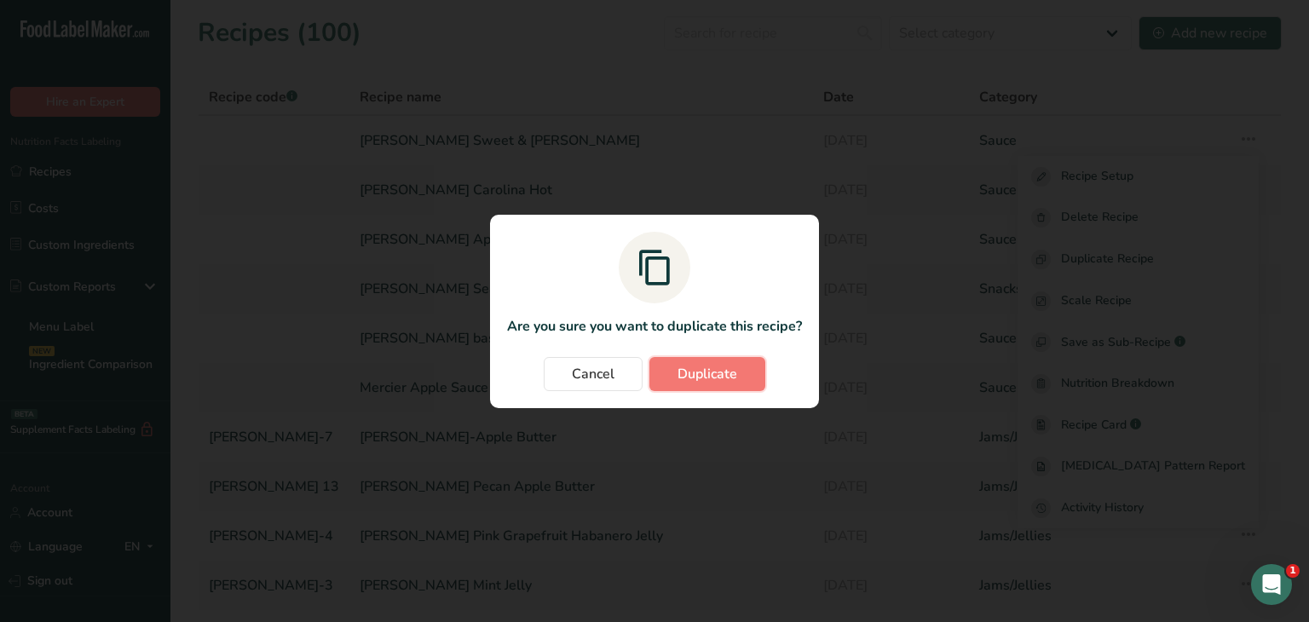
click at [673, 373] on button "Duplicate" at bounding box center [708, 374] width 116 height 34
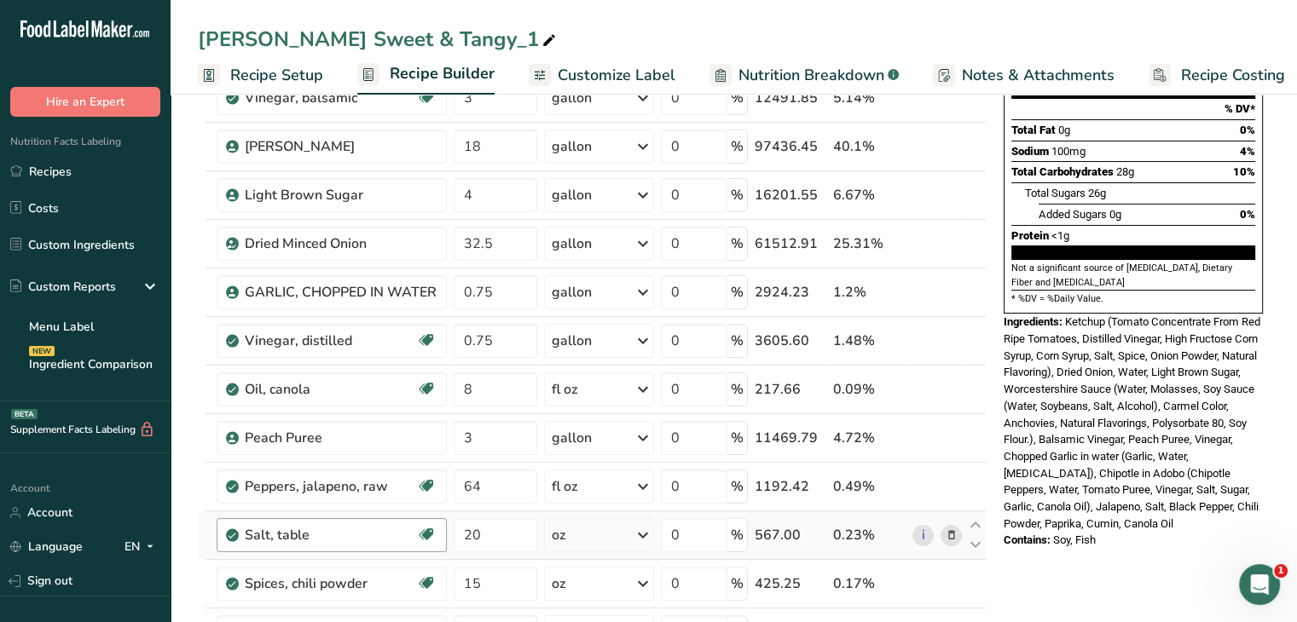
scroll to position [341, 0]
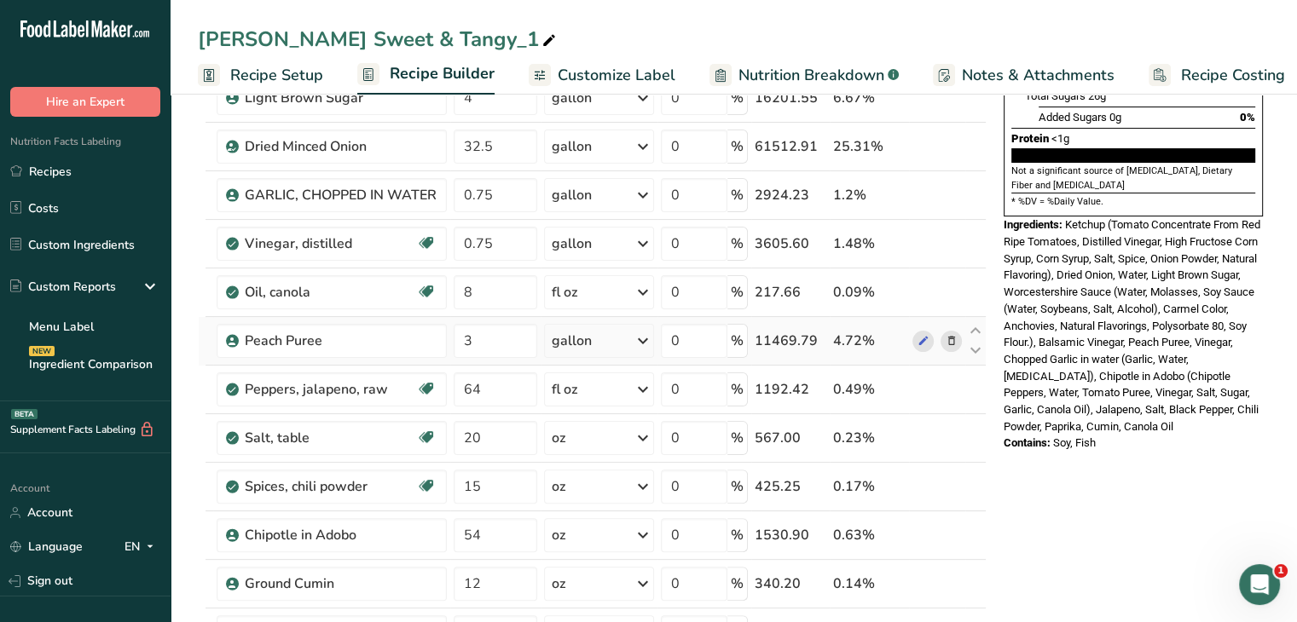
click at [950, 333] on icon at bounding box center [951, 341] width 12 height 18
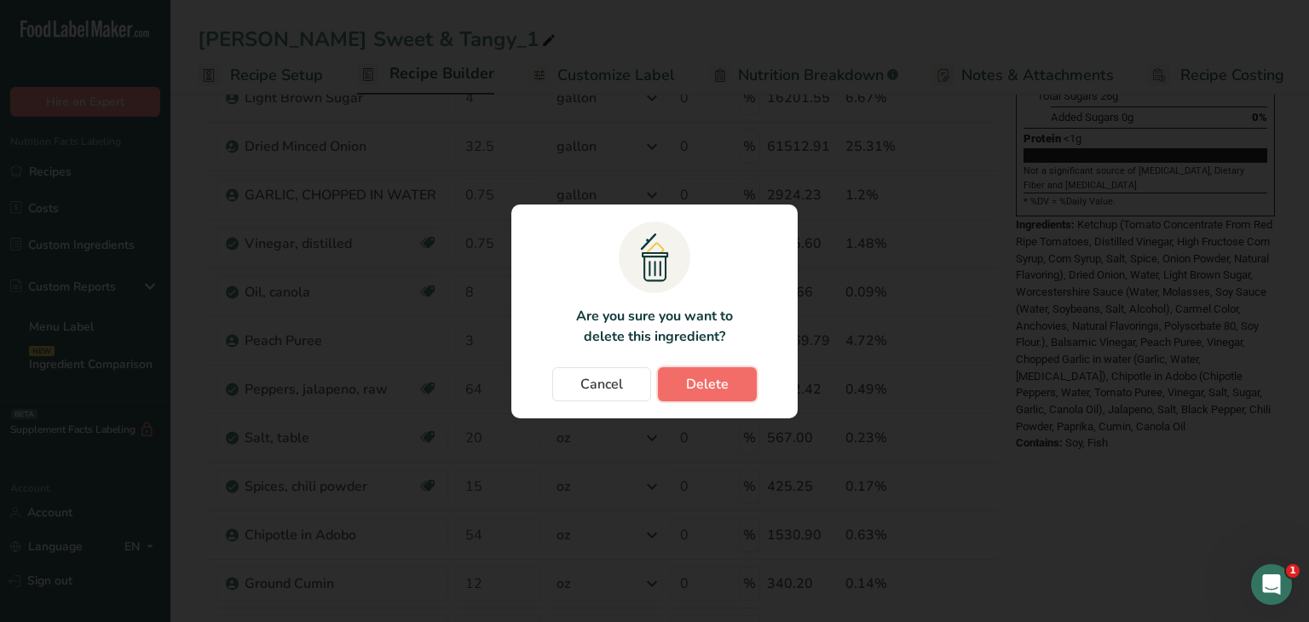
click at [700, 382] on span "Delete" at bounding box center [707, 384] width 43 height 20
type input "64"
type input "20"
type input "15"
type input "54"
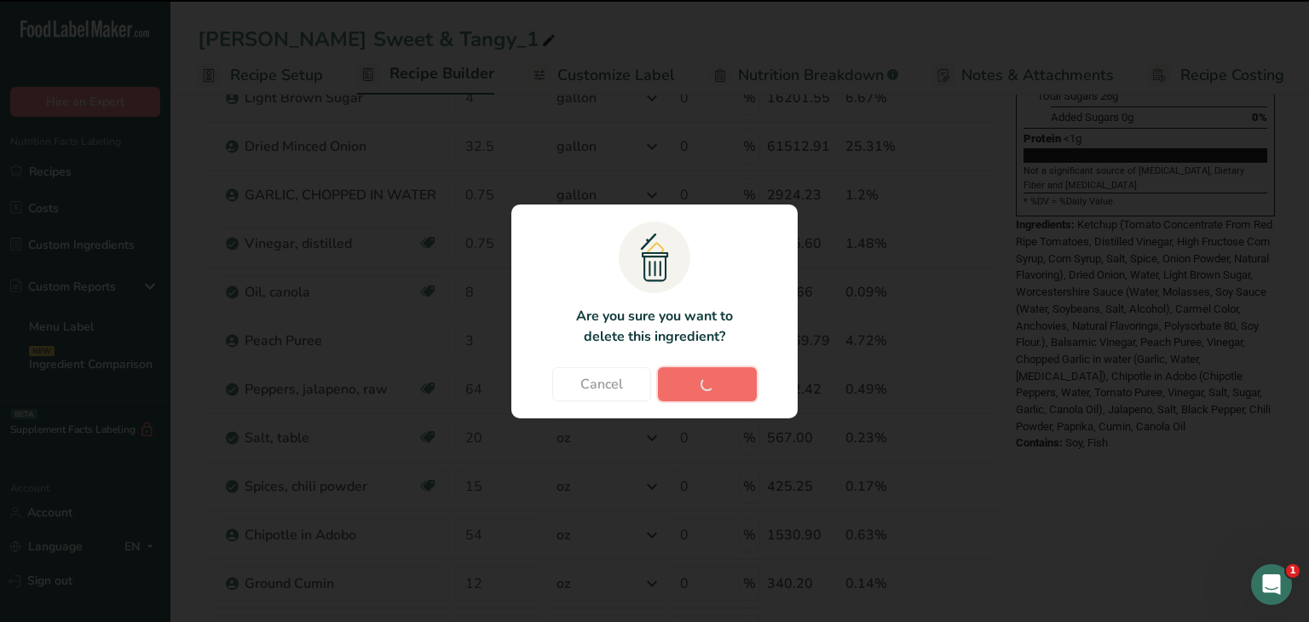
type input "12"
type input "15"
type input "20"
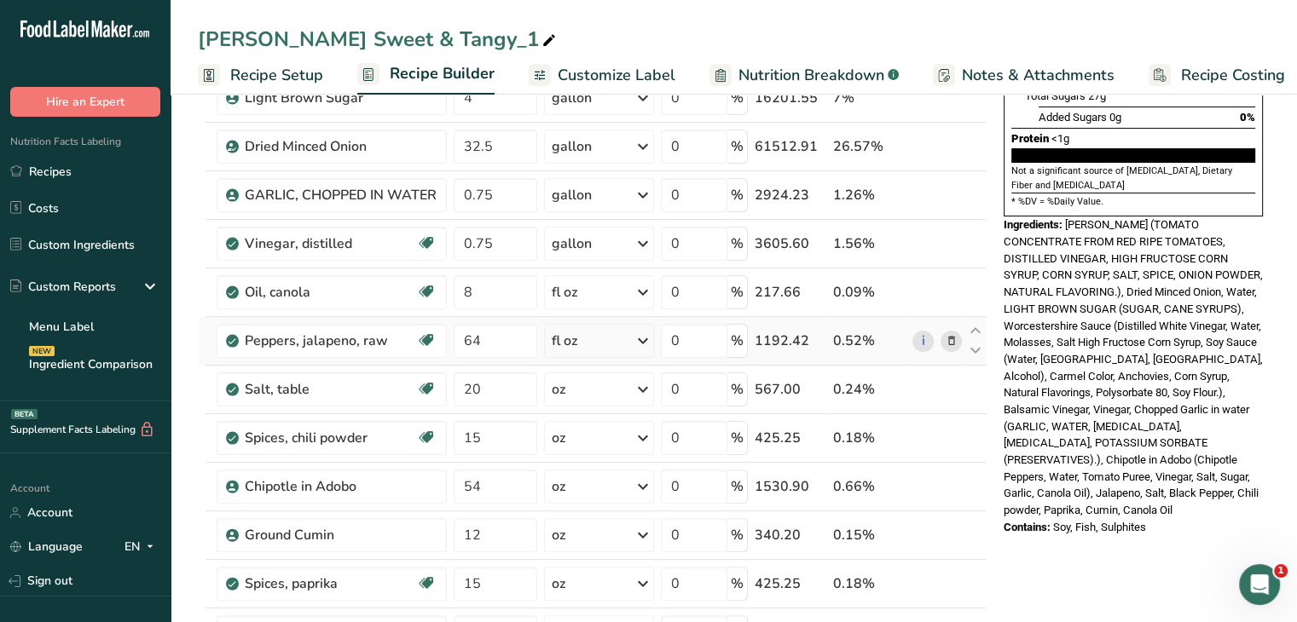
click at [953, 338] on icon at bounding box center [951, 341] width 12 height 18
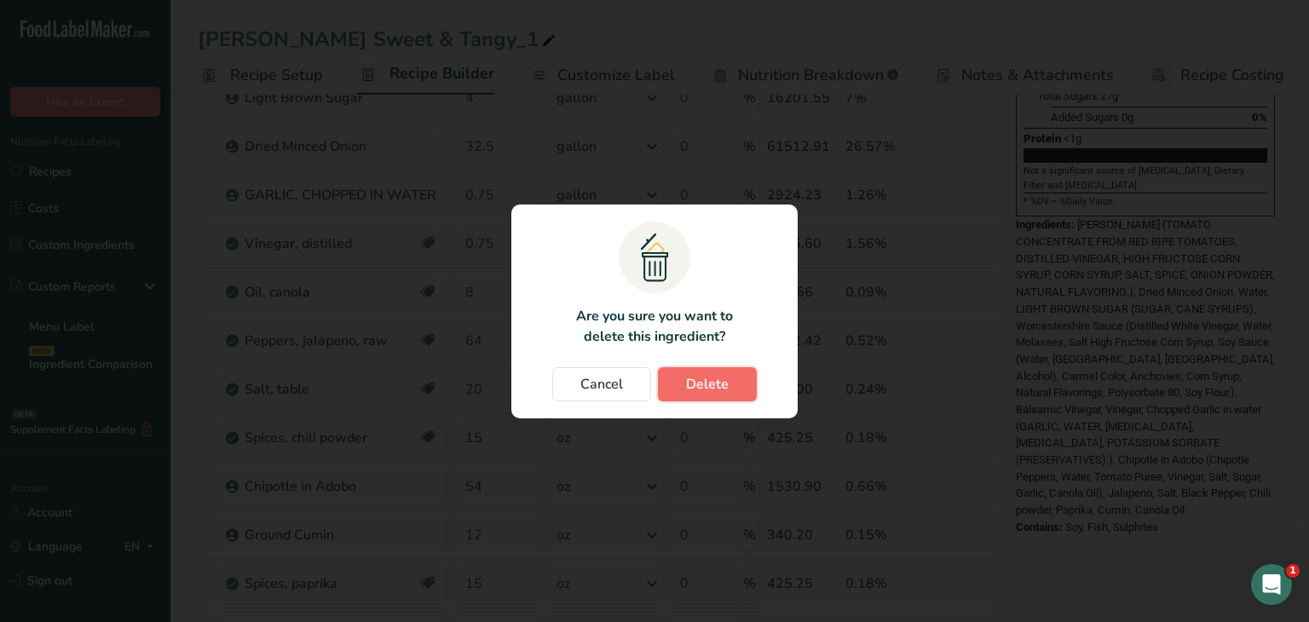
click at [700, 379] on span "Delete" at bounding box center [707, 384] width 43 height 20
type input "20"
type input "15"
type input "54"
type input "12"
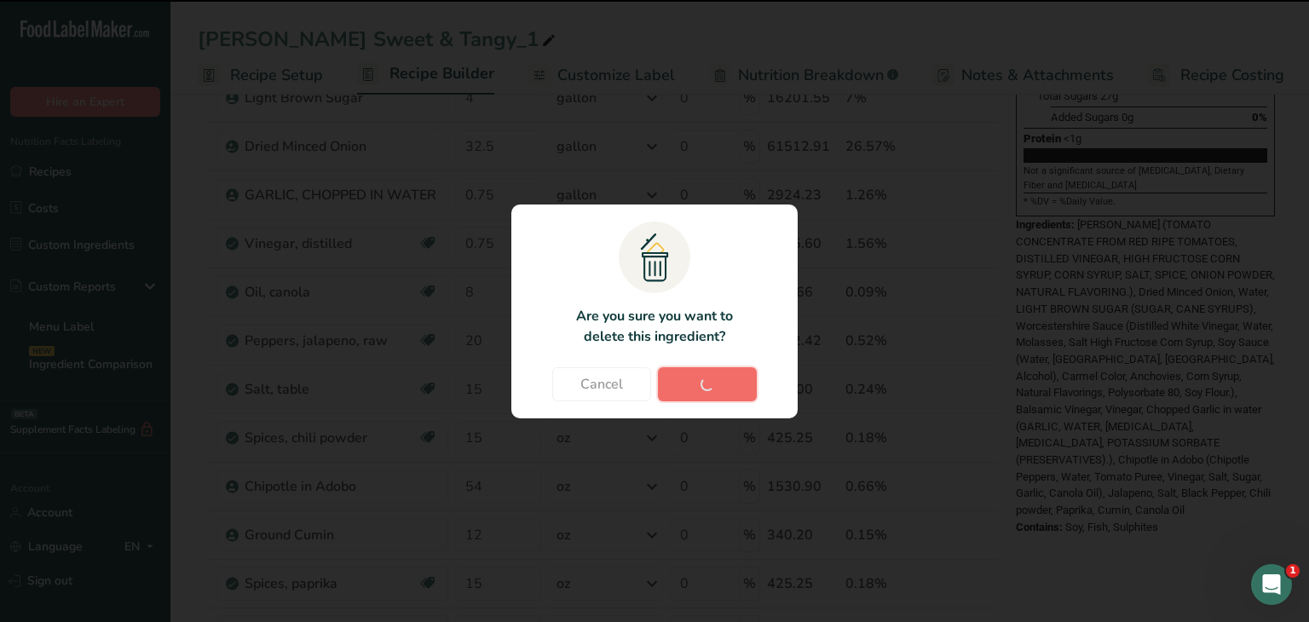
type input "15"
type input "20"
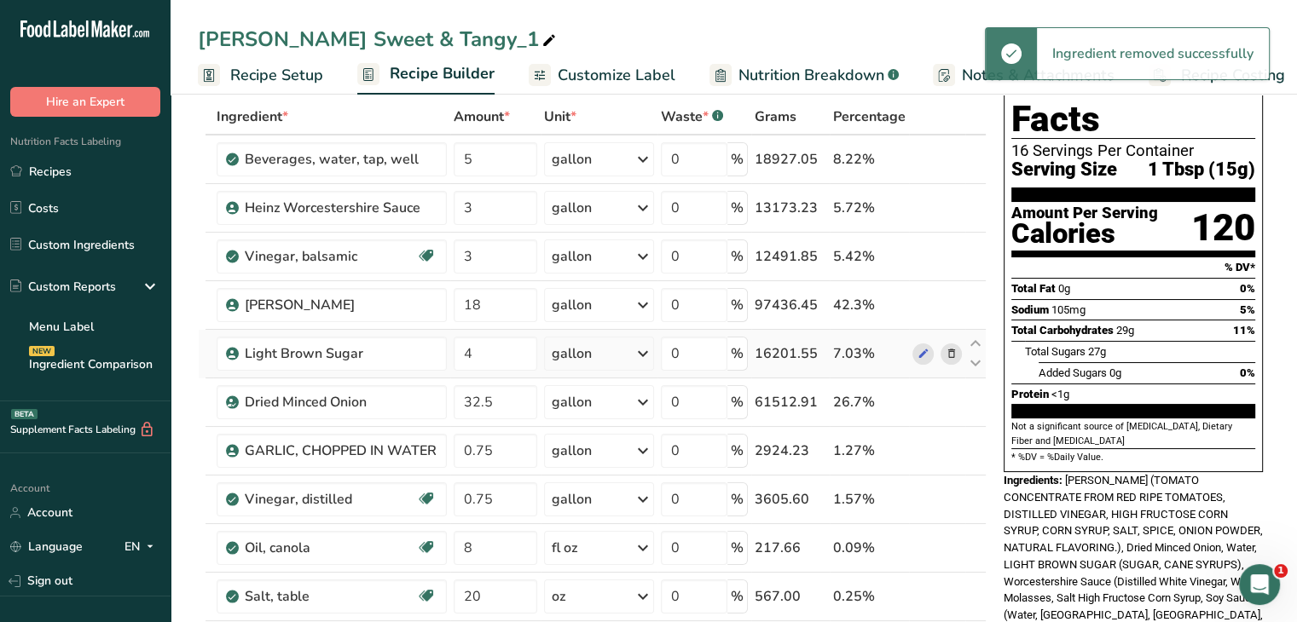
scroll to position [0, 0]
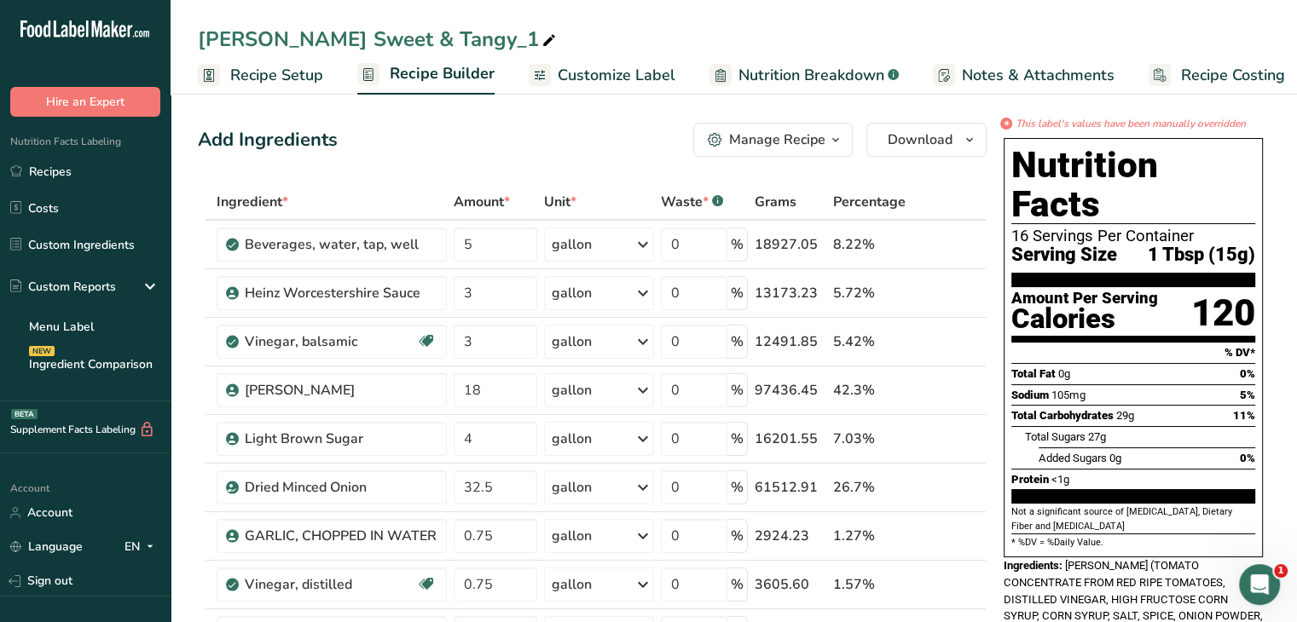
click at [297, 74] on span "Recipe Setup" at bounding box center [276, 75] width 93 height 23
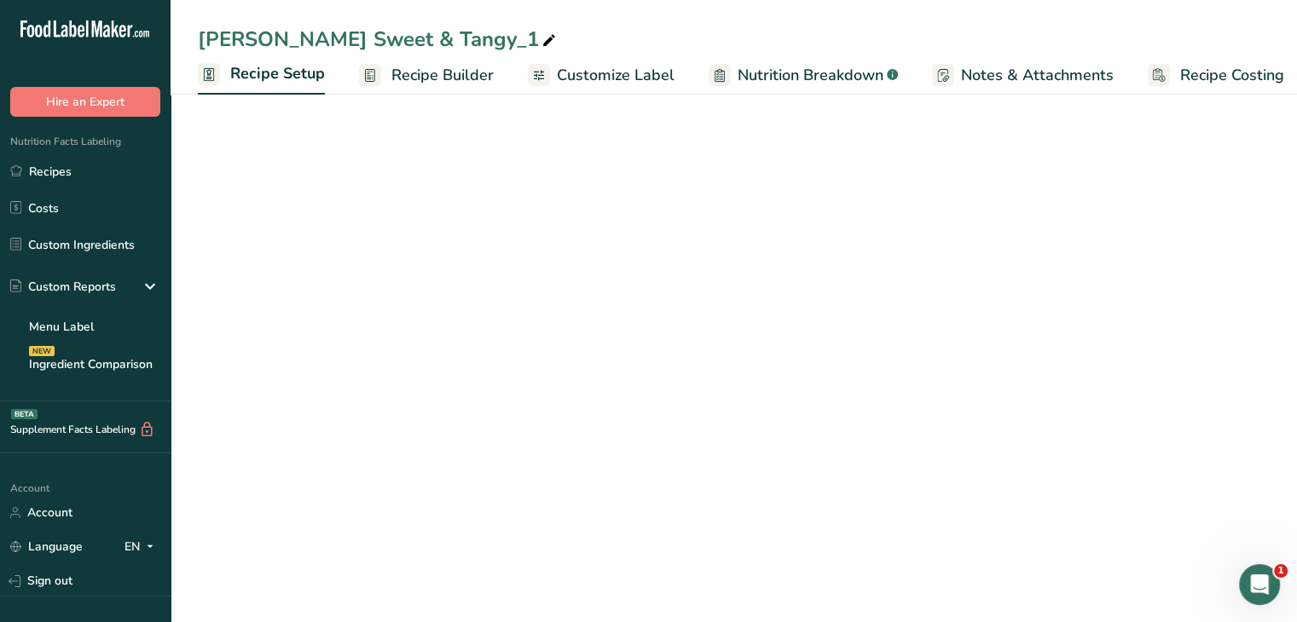
scroll to position [0, 6]
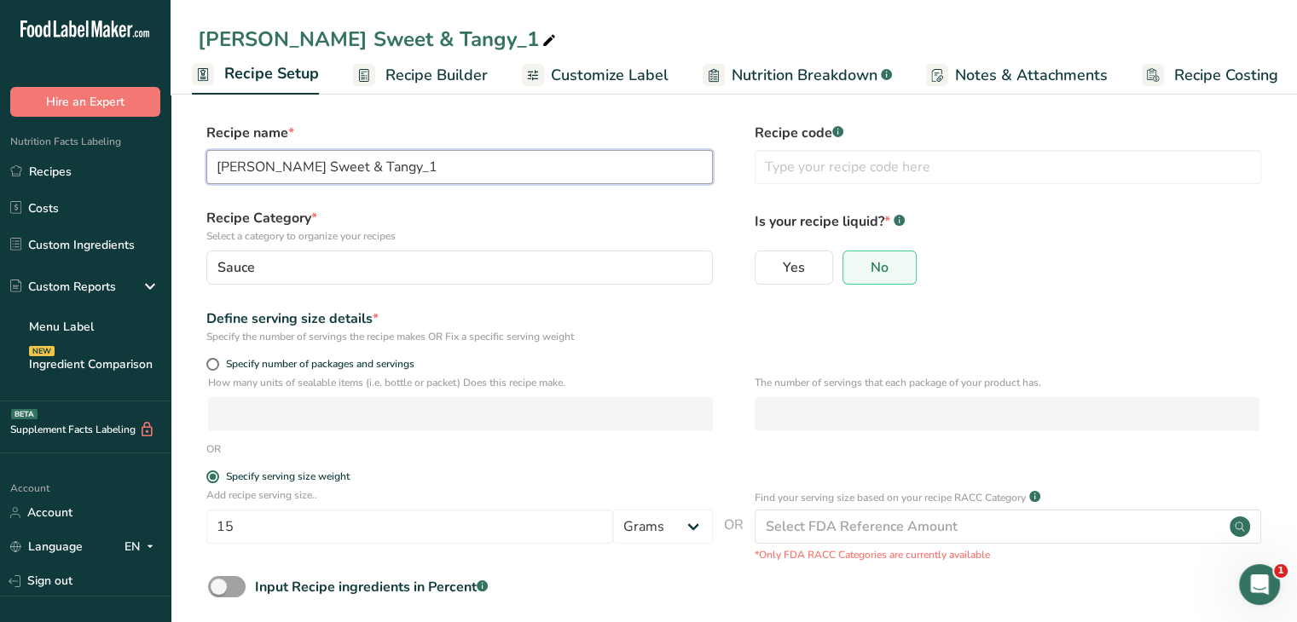
drag, startPoint x: 424, startPoint y: 168, endPoint x: 355, endPoint y: 165, distance: 69.1
click at [355, 165] on input "[PERSON_NAME] Sweet & Tangy_1" at bounding box center [459, 167] width 506 height 34
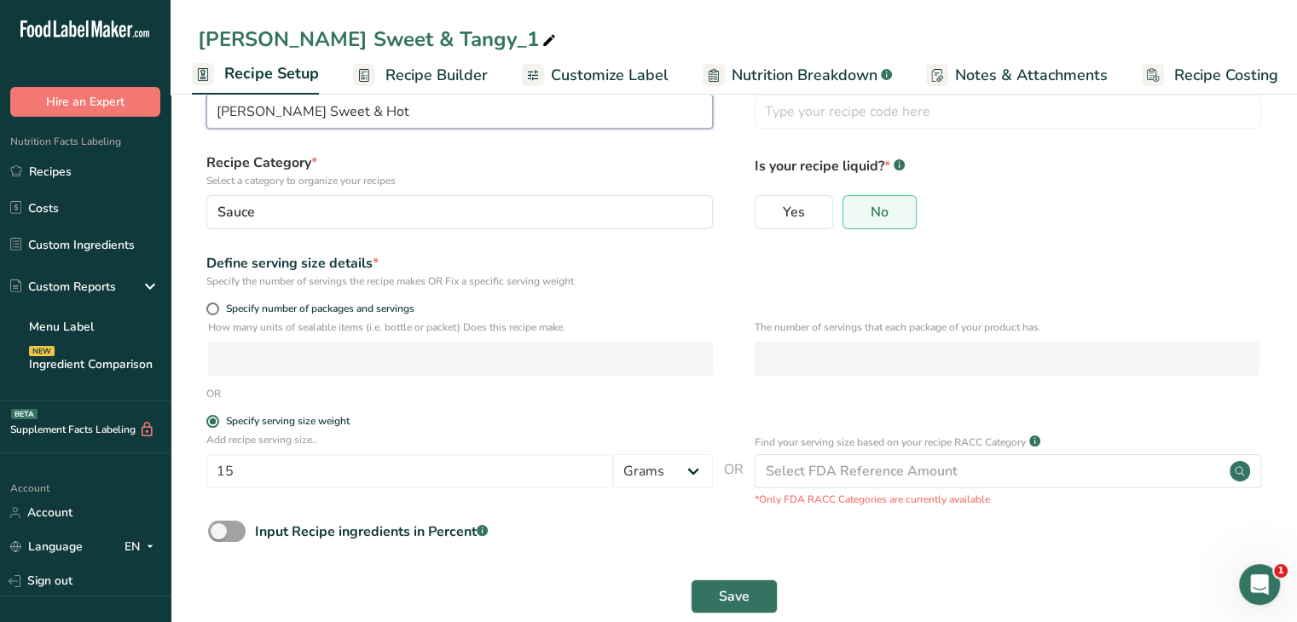
scroll to position [85, 0]
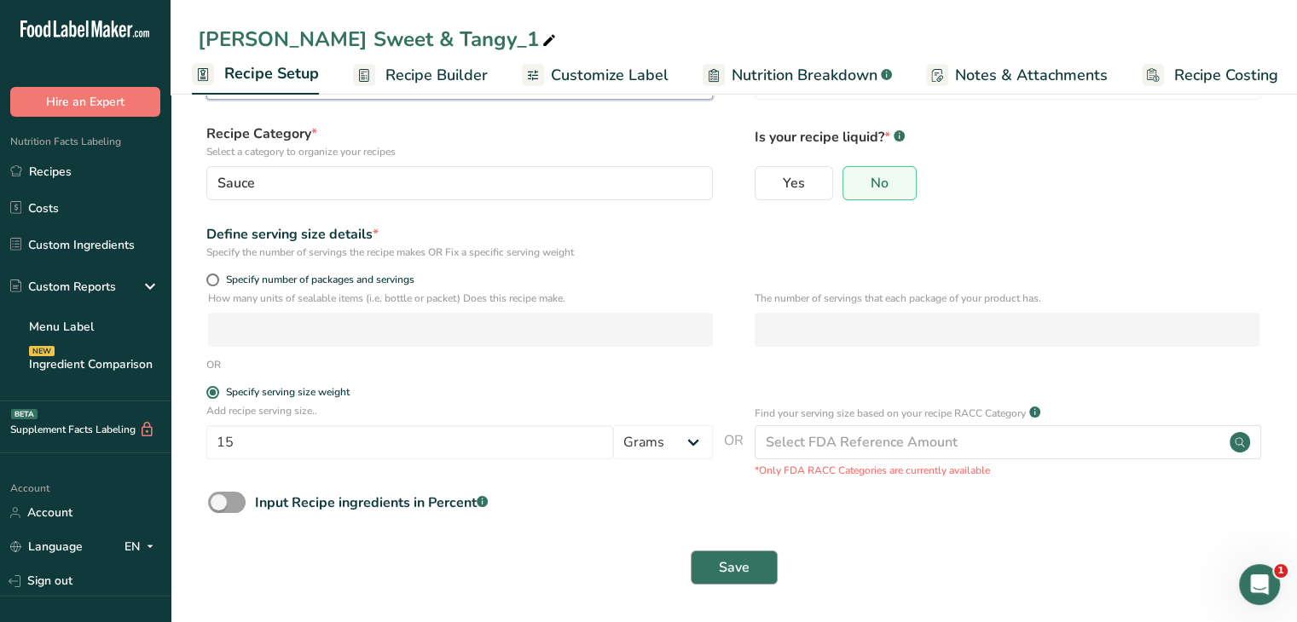
type input "[PERSON_NAME] Sweet & Hot"
click at [714, 564] on button "Save" at bounding box center [734, 568] width 87 height 34
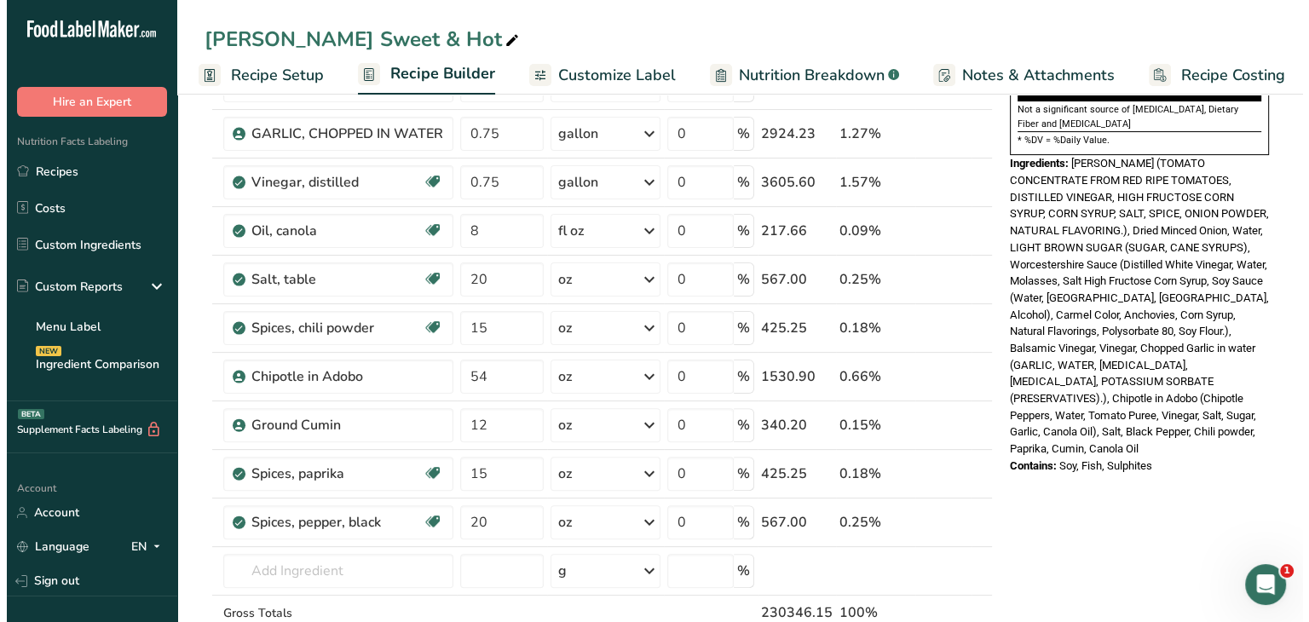
scroll to position [426, 0]
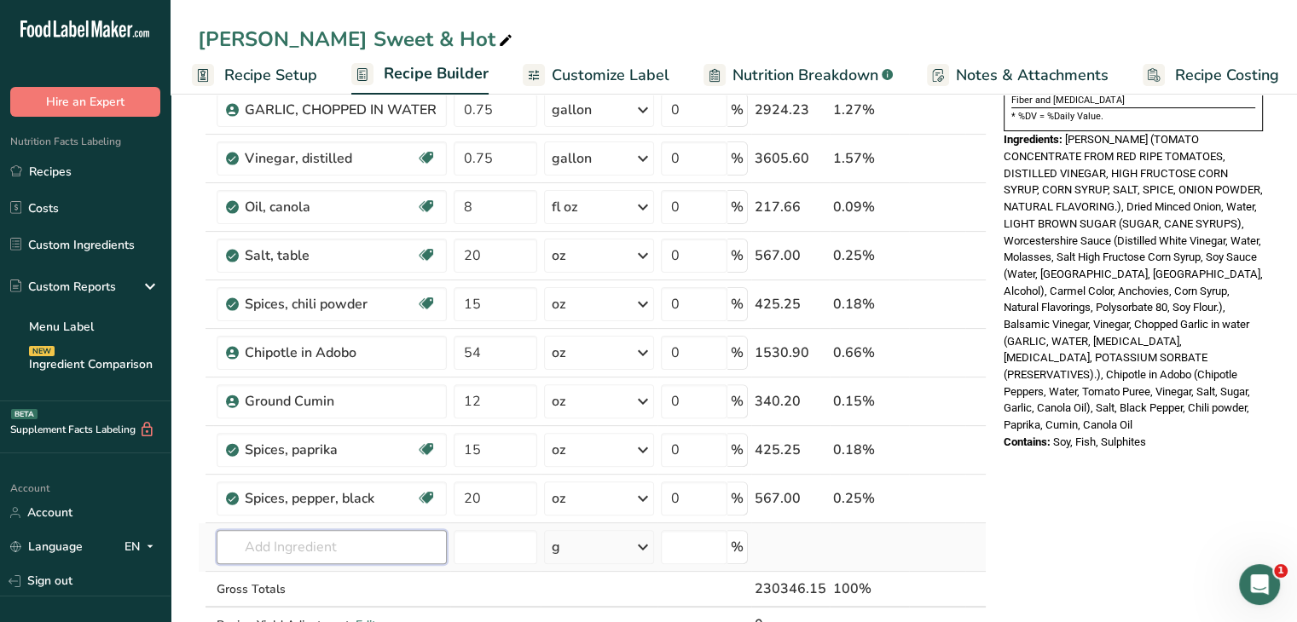
click at [342, 559] on input "text" at bounding box center [332, 547] width 230 height 34
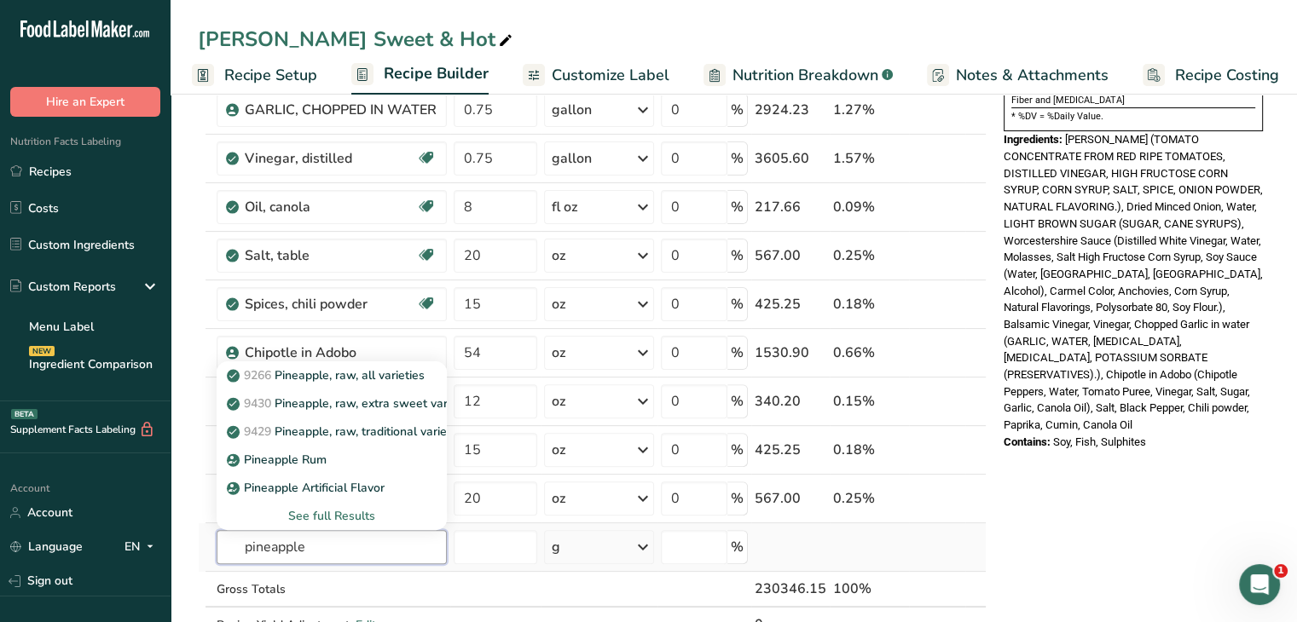
type input "pineapple"
click at [350, 512] on div "See full Results" at bounding box center [331, 516] width 203 height 18
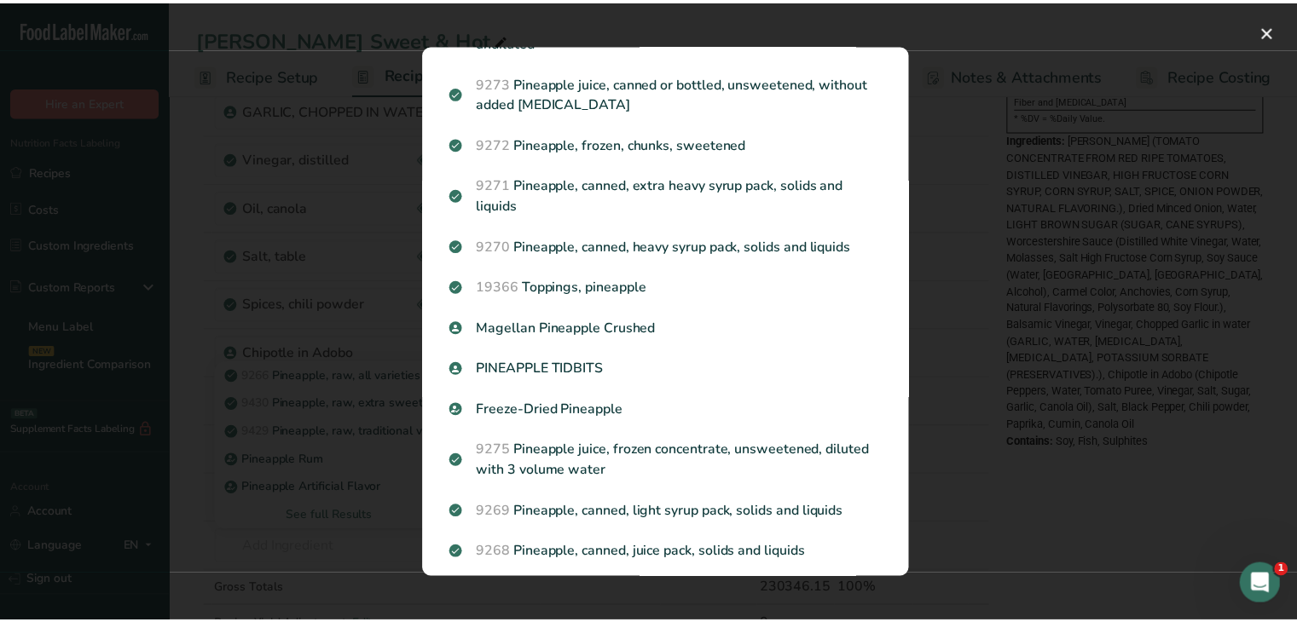
scroll to position [1876, 0]
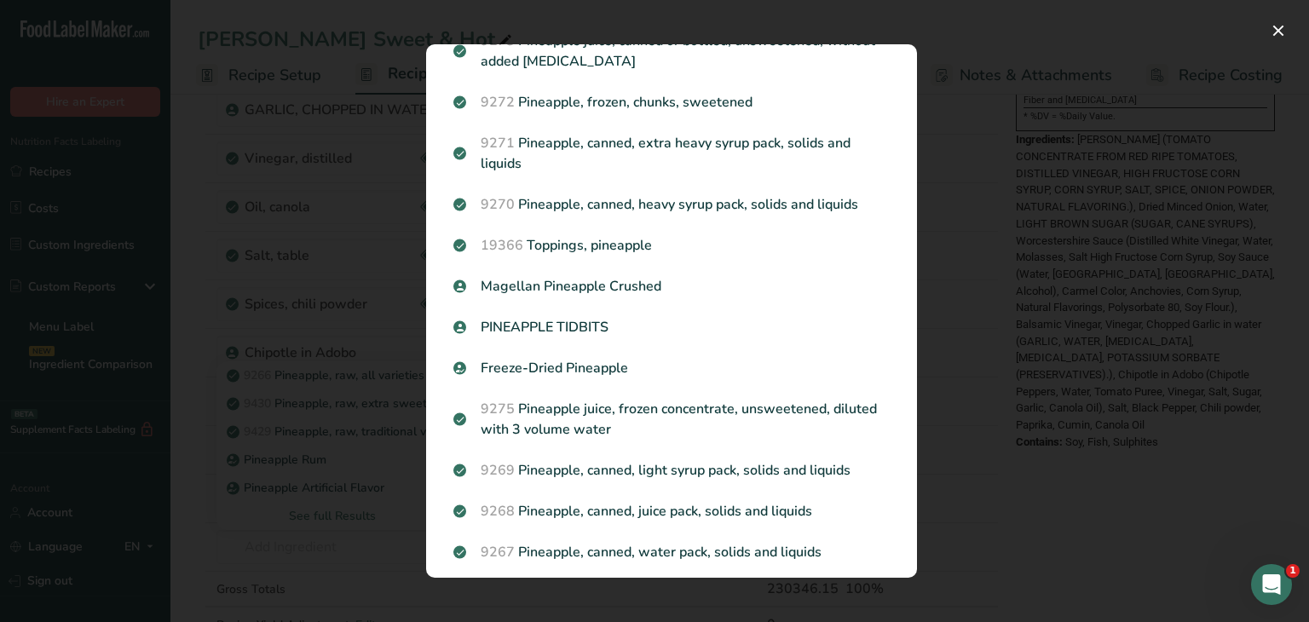
click at [618, 462] on p "9269 Pineapple, canned, light syrup pack, solids and liquids" at bounding box center [672, 470] width 436 height 20
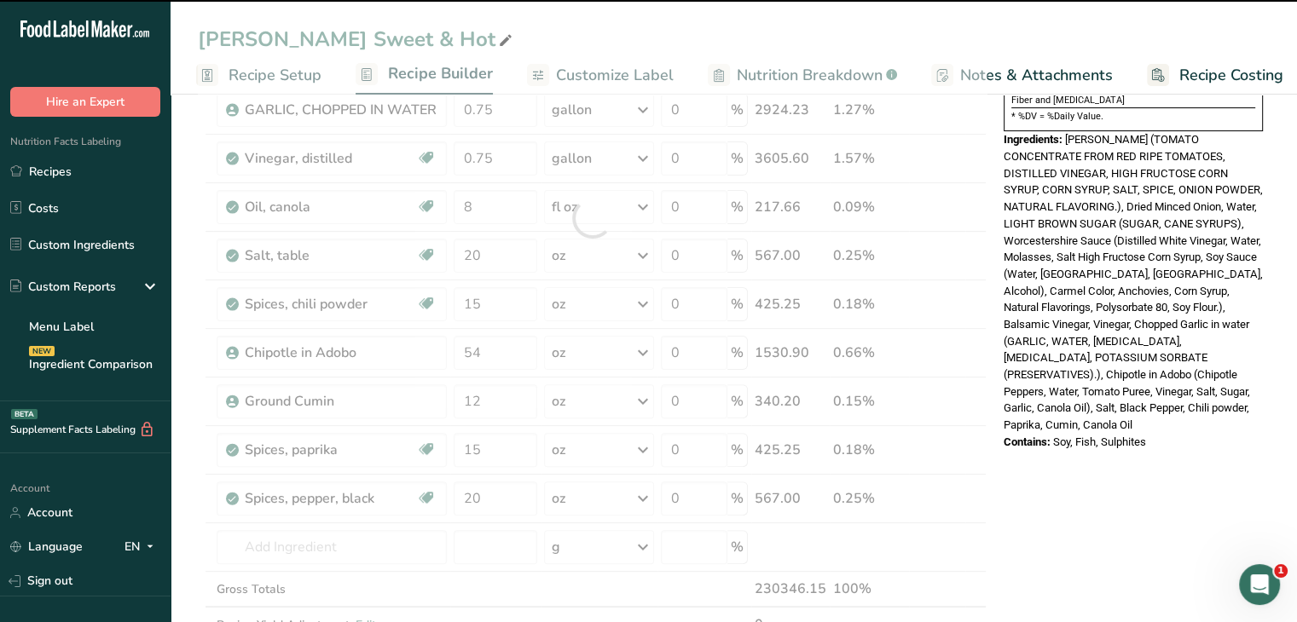
type input "0"
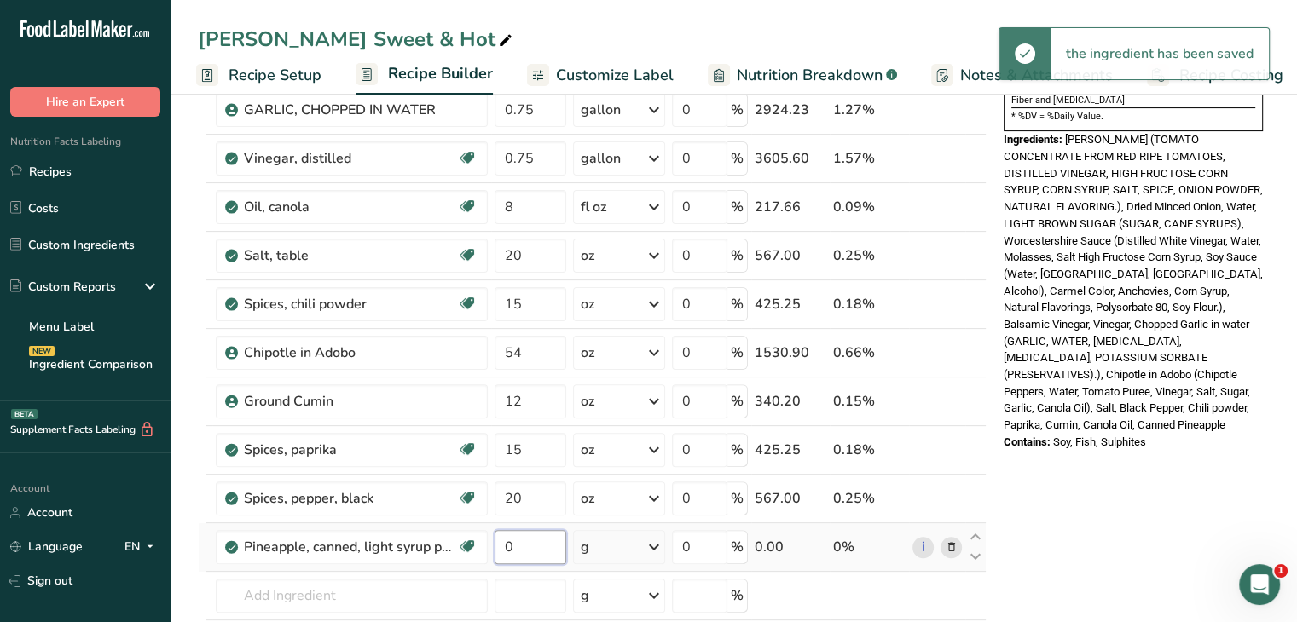
drag, startPoint x: 540, startPoint y: 540, endPoint x: 507, endPoint y: 537, distance: 32.5
click at [507, 537] on input "0" at bounding box center [530, 547] width 72 height 34
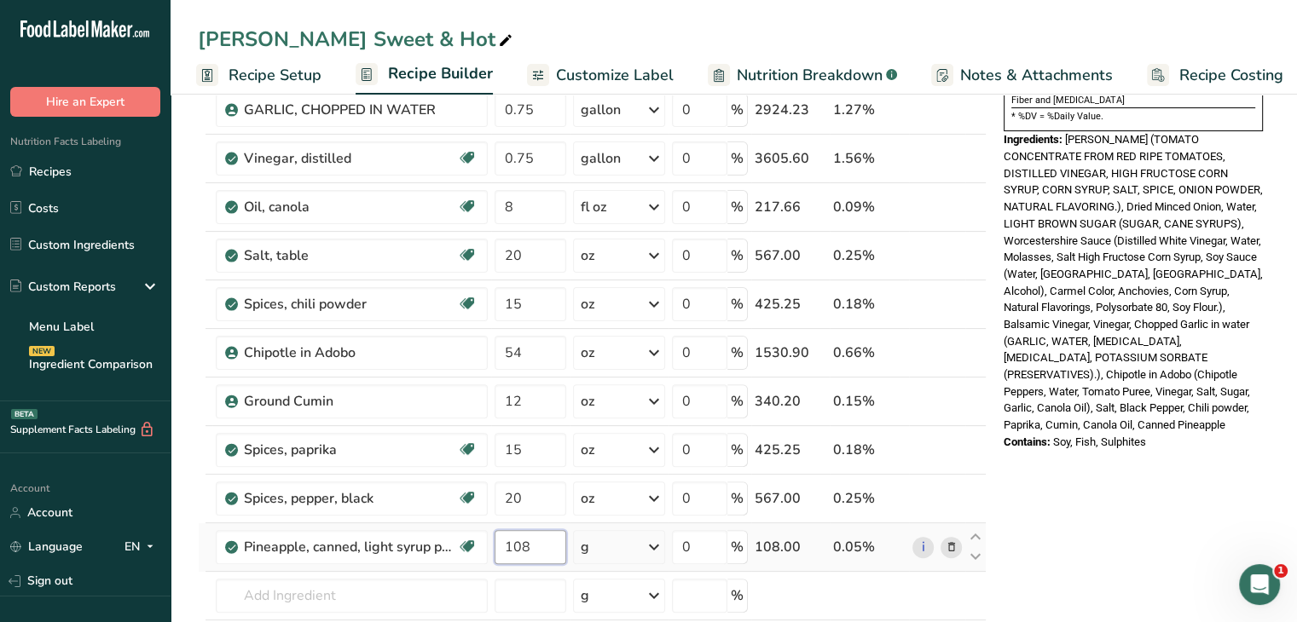
type input "108"
click at [661, 540] on div "Ingredient * Amount * Unit * Waste * .a-a{fill:#347362;}.b-a{fill:#fff;} Grams …" at bounding box center [592, 242] width 789 height 969
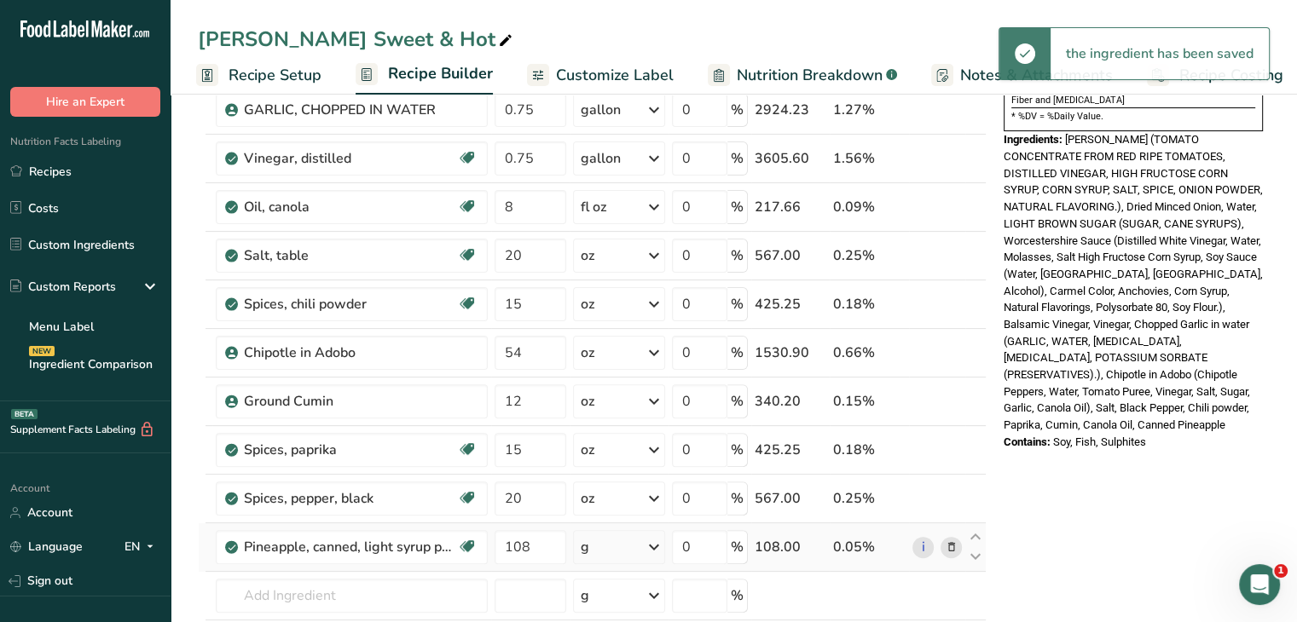
click at [659, 547] on icon at bounding box center [654, 547] width 20 height 31
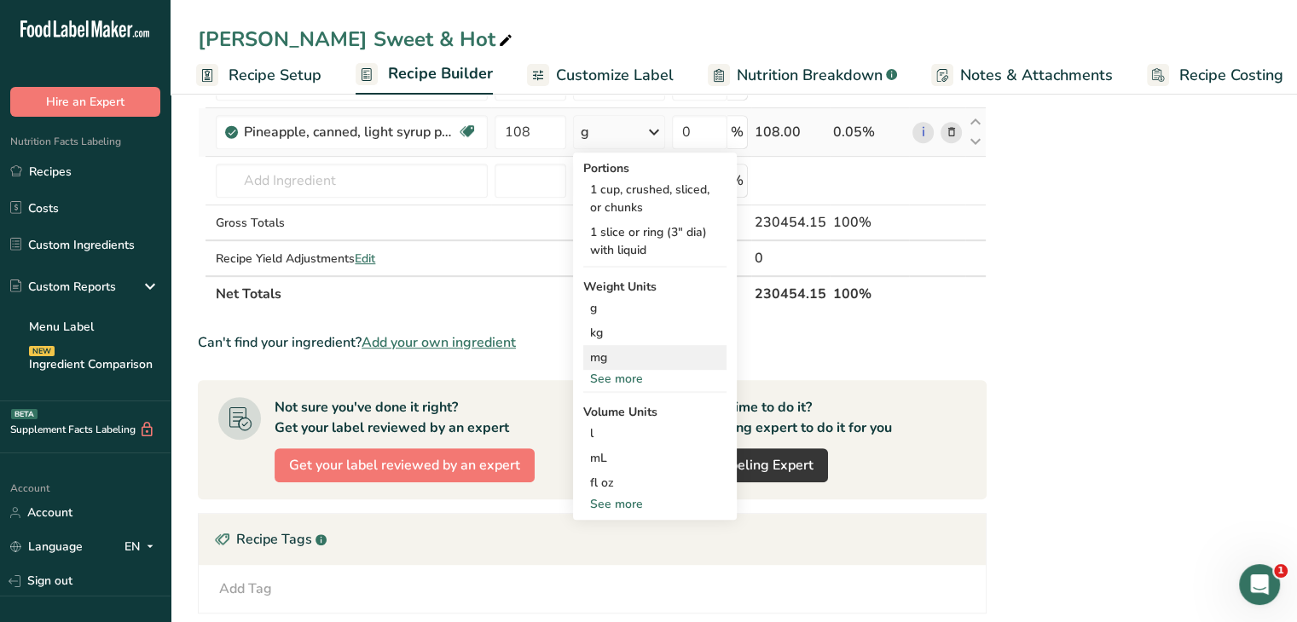
scroll to position [853, 0]
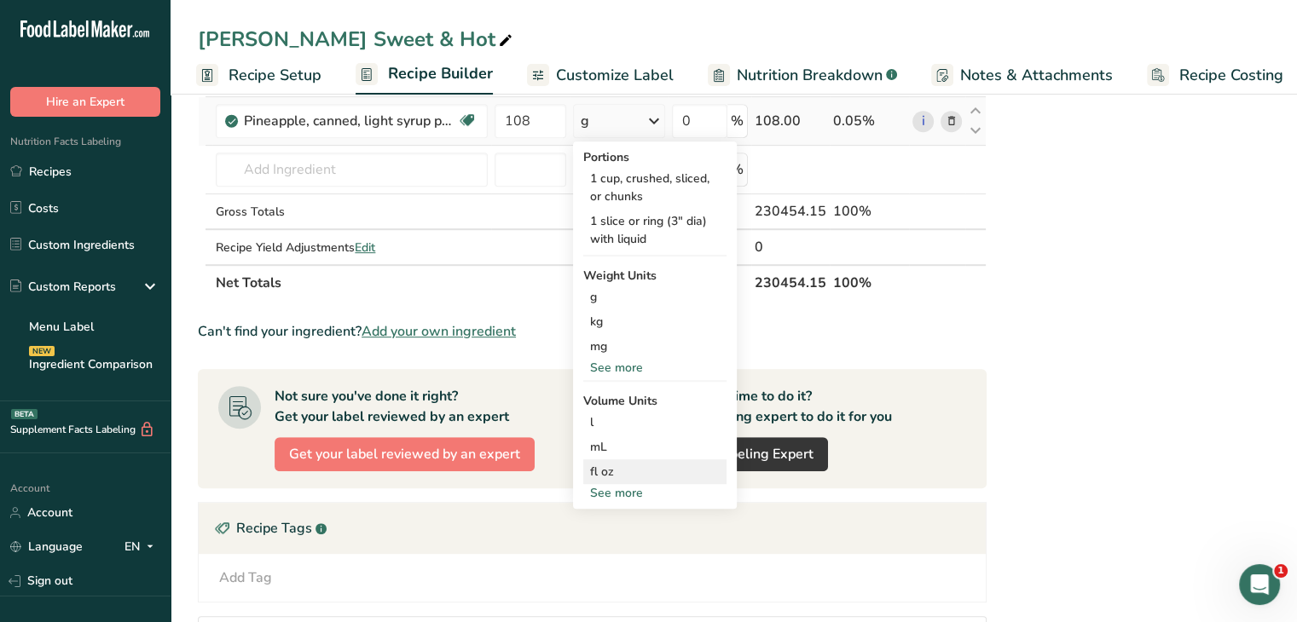
click at [621, 477] on div "fl oz" at bounding box center [655, 472] width 130 height 18
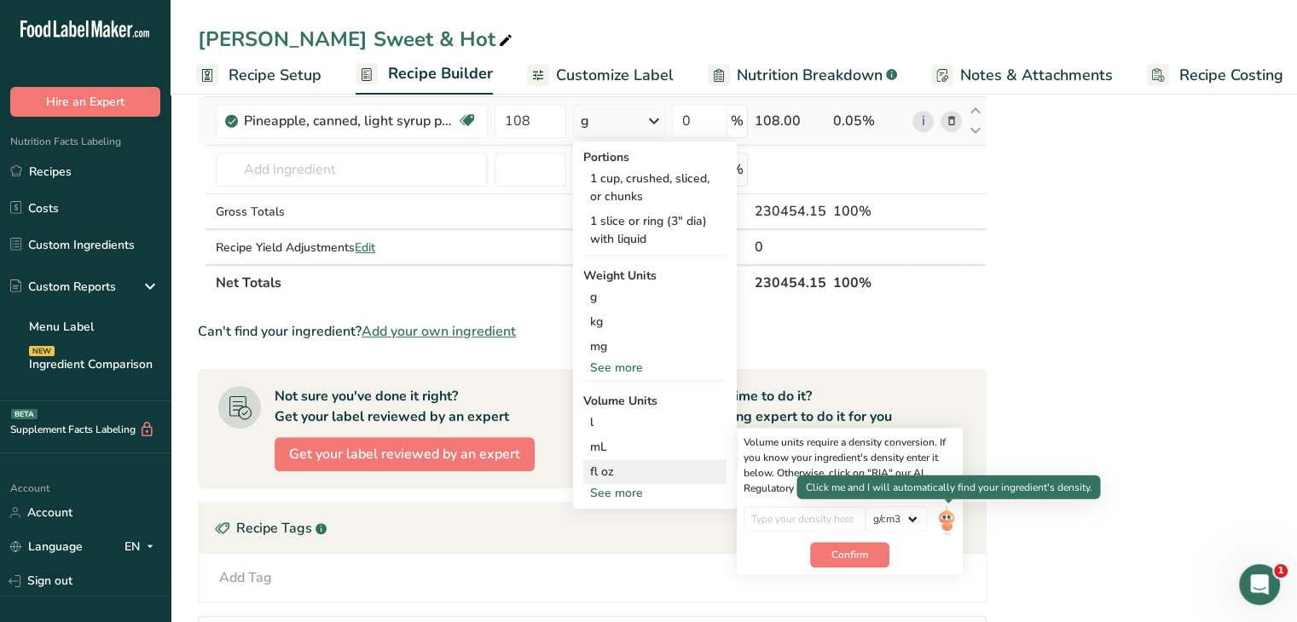
click at [946, 516] on img at bounding box center [946, 521] width 19 height 30
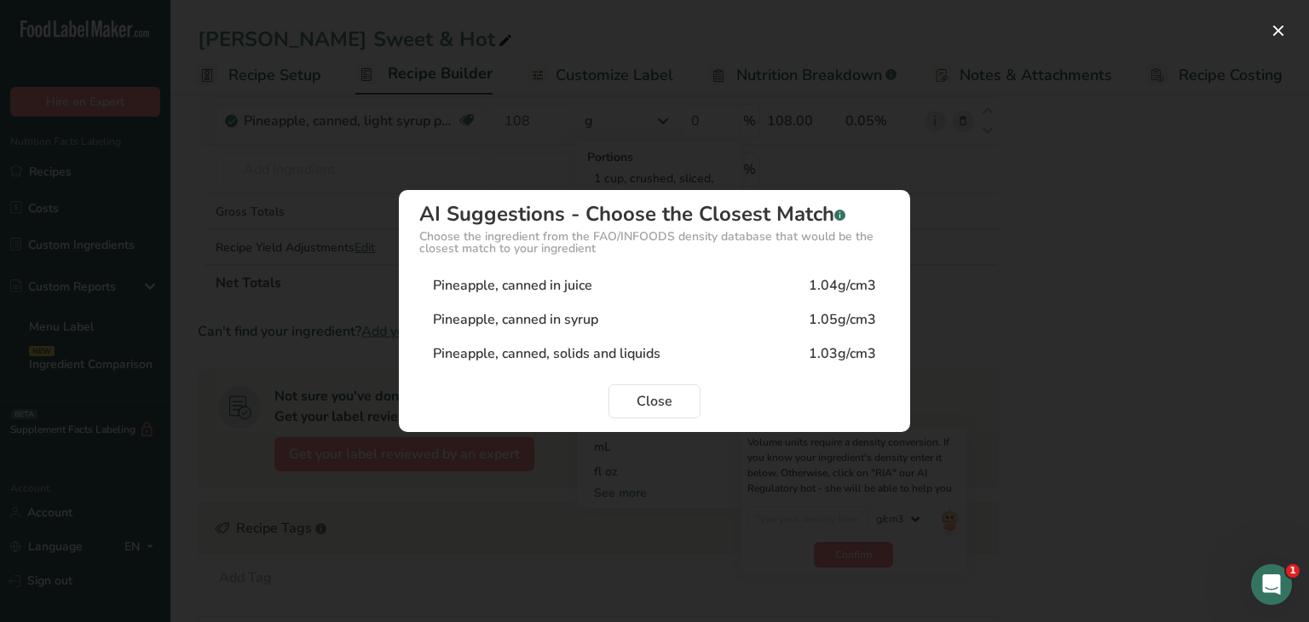
click at [667, 295] on div "Pineapple, canned in juice 1.04g/cm3" at bounding box center [654, 286] width 471 height 34
type input "1.04"
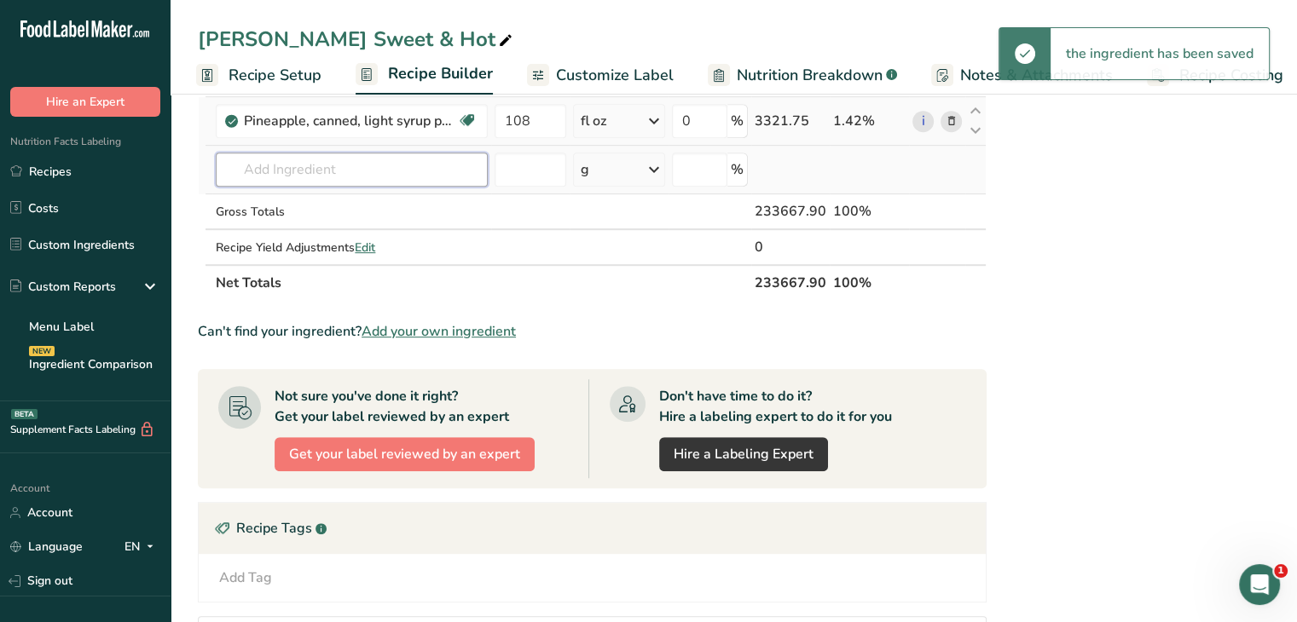
click at [379, 159] on input "text" at bounding box center [352, 170] width 272 height 34
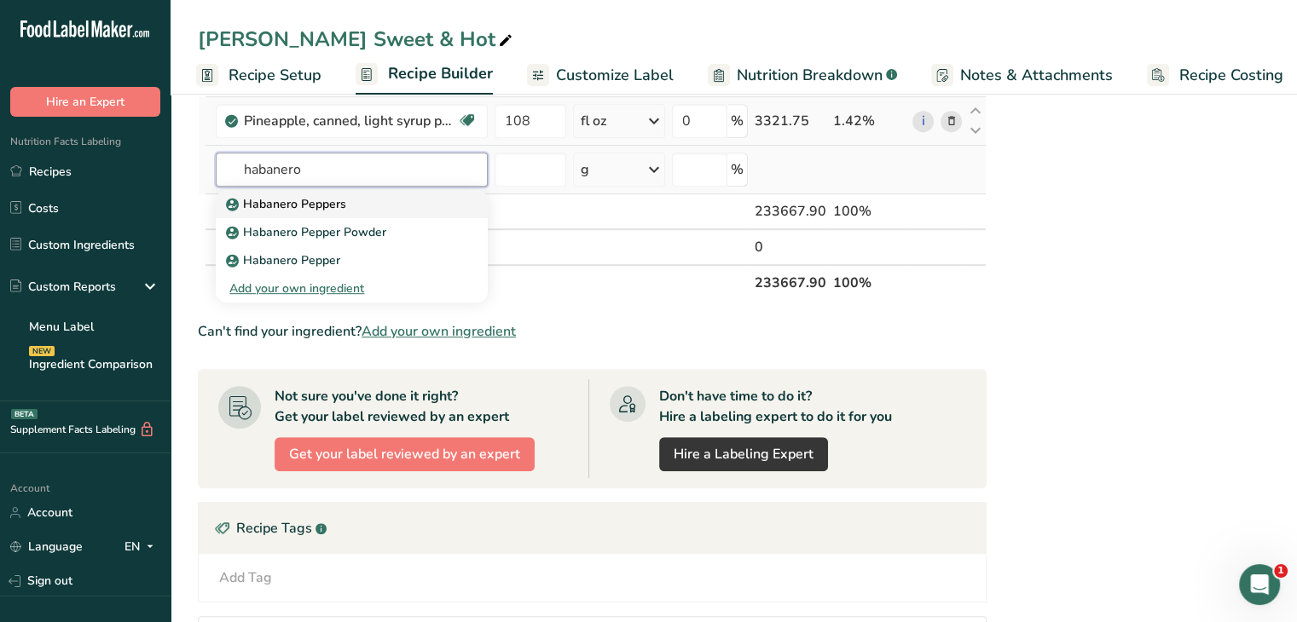
type input "habanero"
click at [338, 204] on p "Habanero Peppers" at bounding box center [287, 204] width 117 height 18
type input "Habanero Peppers"
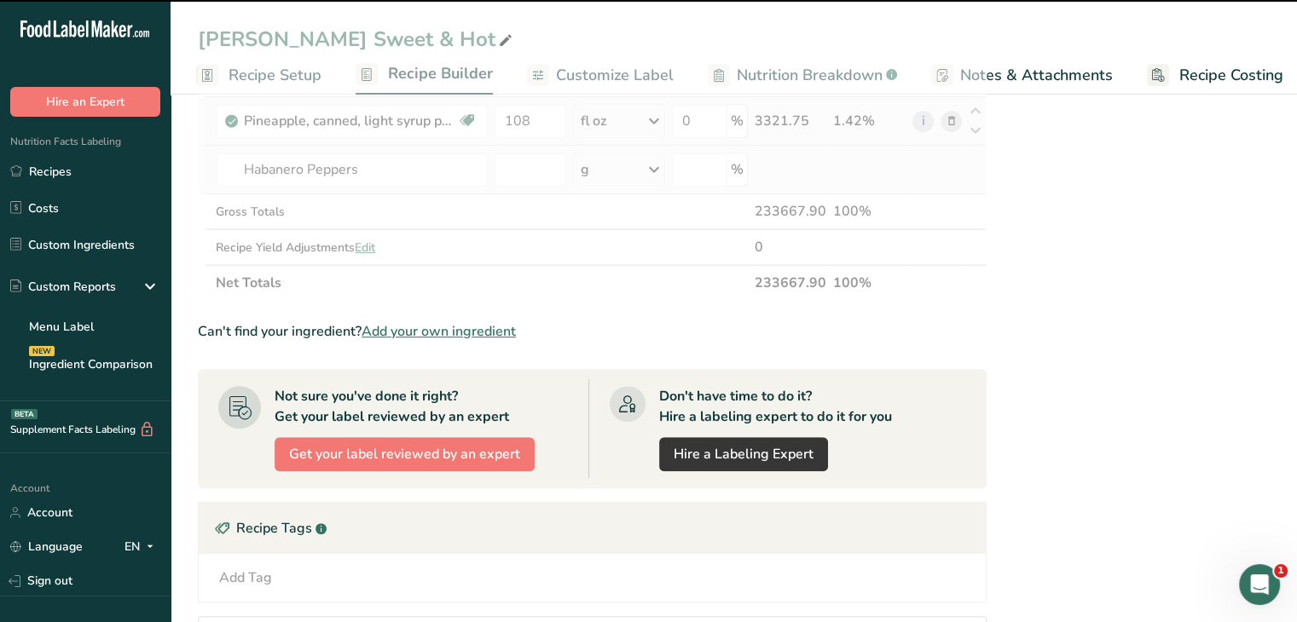
type input "0"
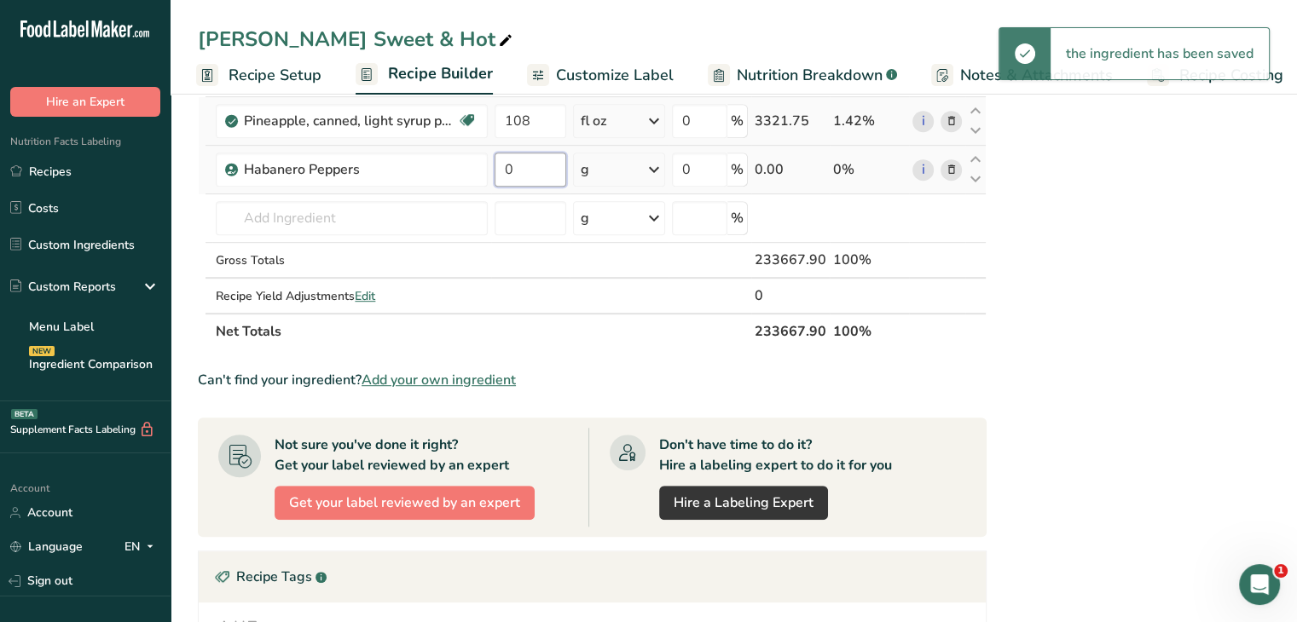
drag, startPoint x: 512, startPoint y: 165, endPoint x: 502, endPoint y: 165, distance: 9.4
click at [502, 165] on input "0" at bounding box center [530, 170] width 72 height 34
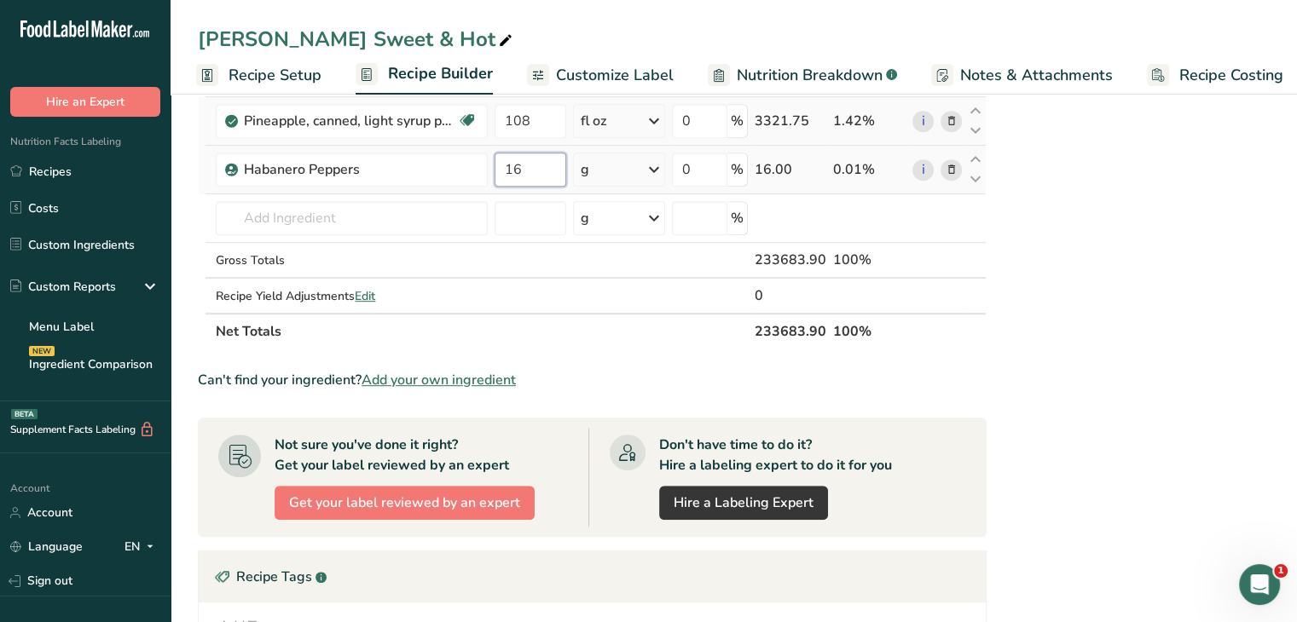
type input "16"
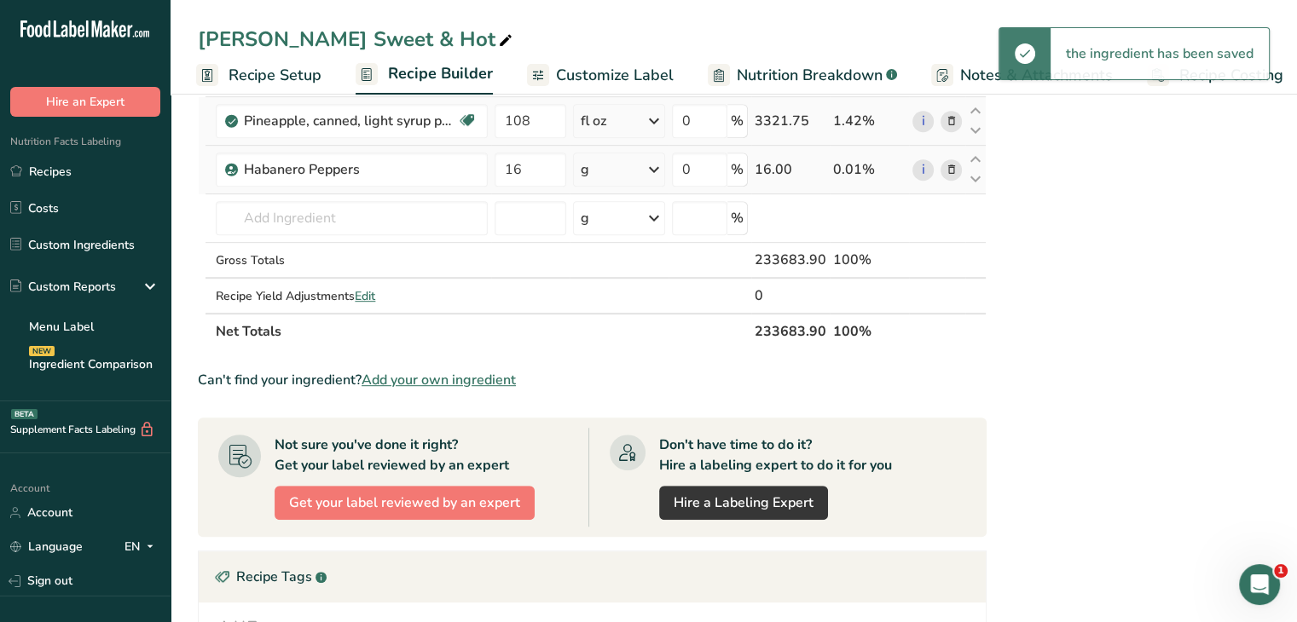
click at [655, 171] on icon at bounding box center [654, 169] width 20 height 31
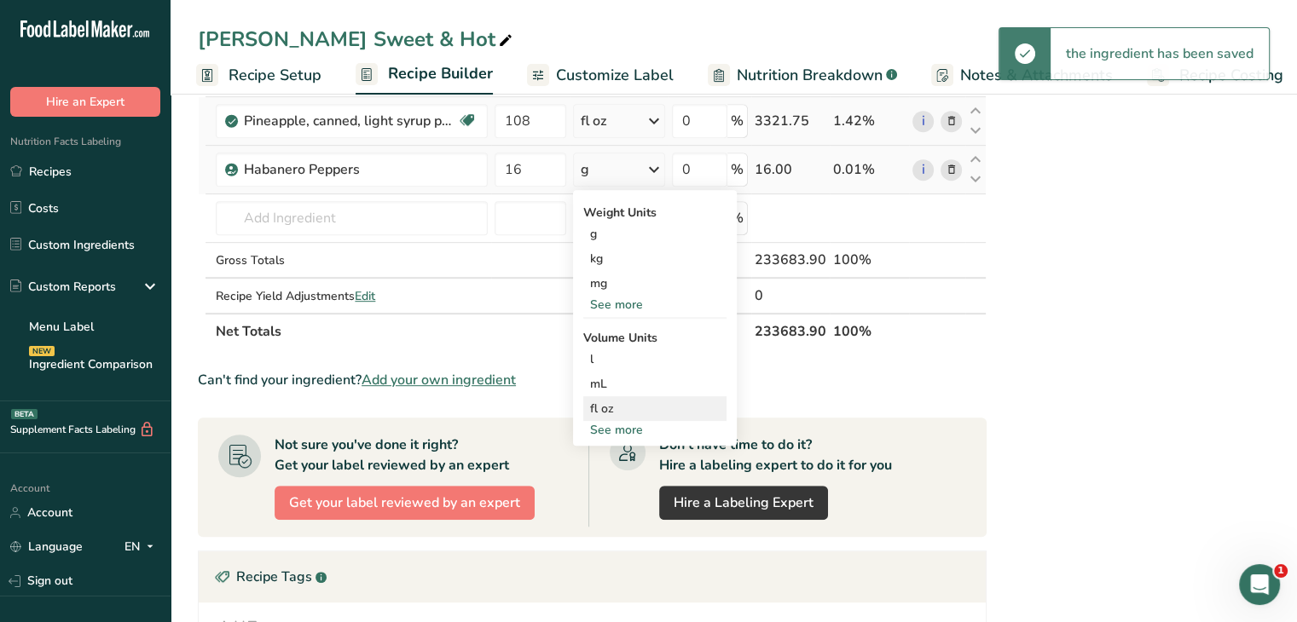
click at [675, 403] on div "fl oz" at bounding box center [655, 409] width 130 height 18
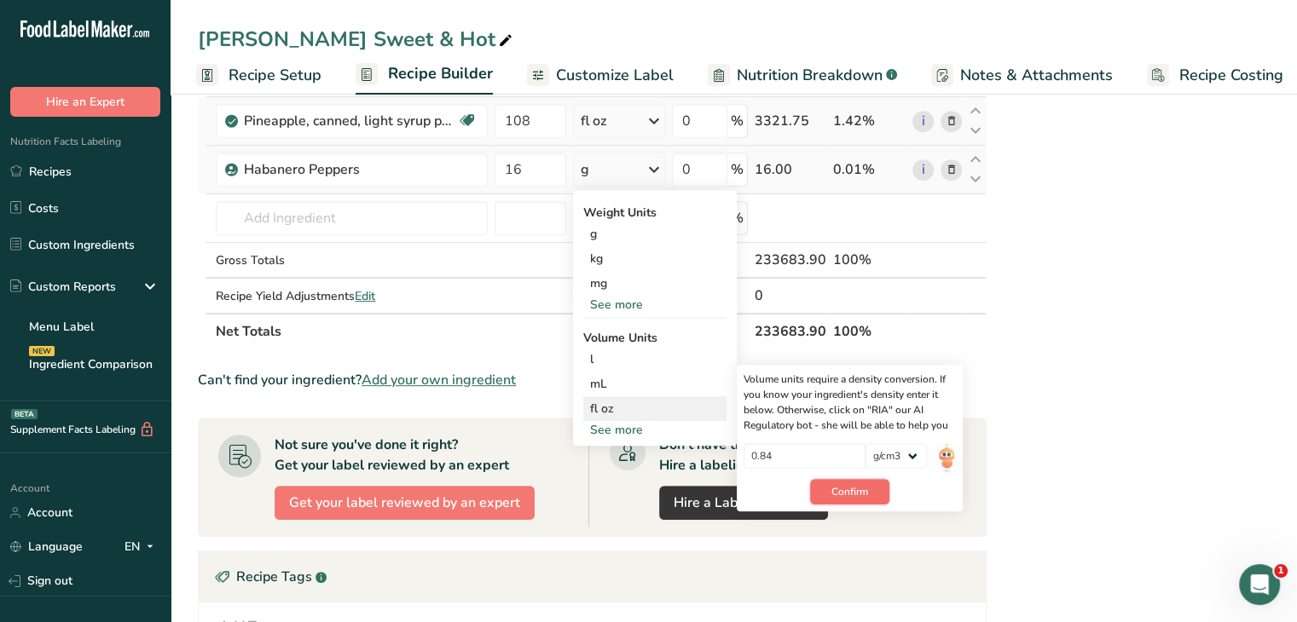
click at [870, 482] on button "Confirm" at bounding box center [849, 492] width 79 height 26
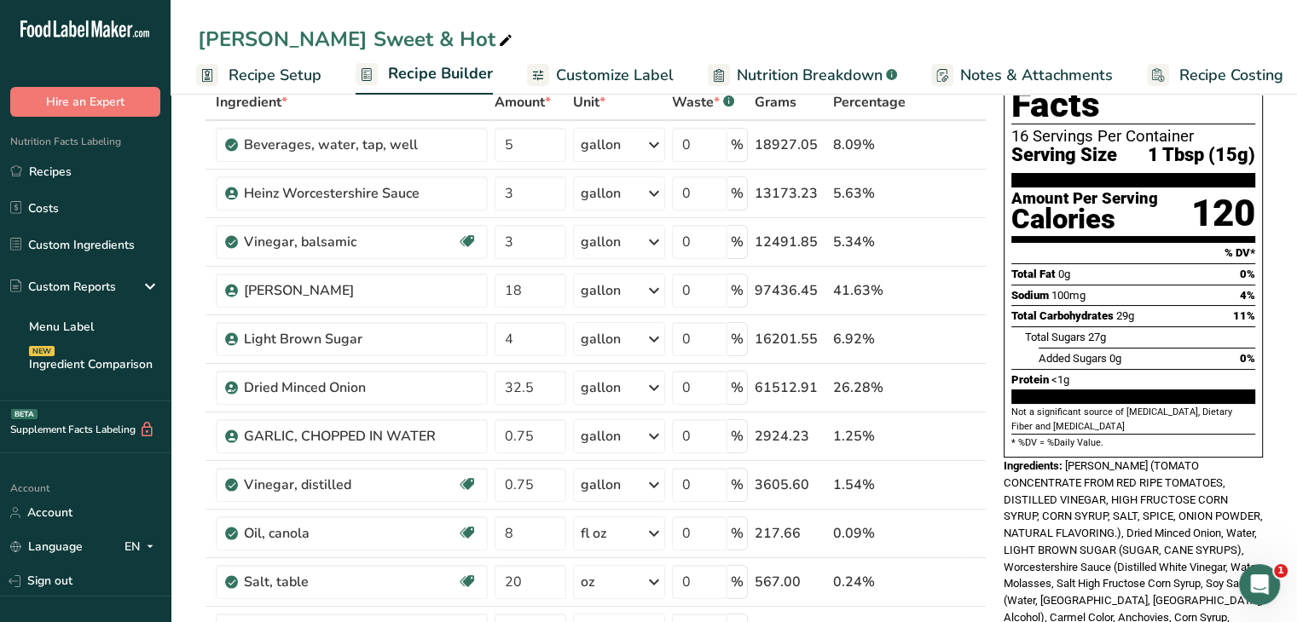
scroll to position [0, 0]
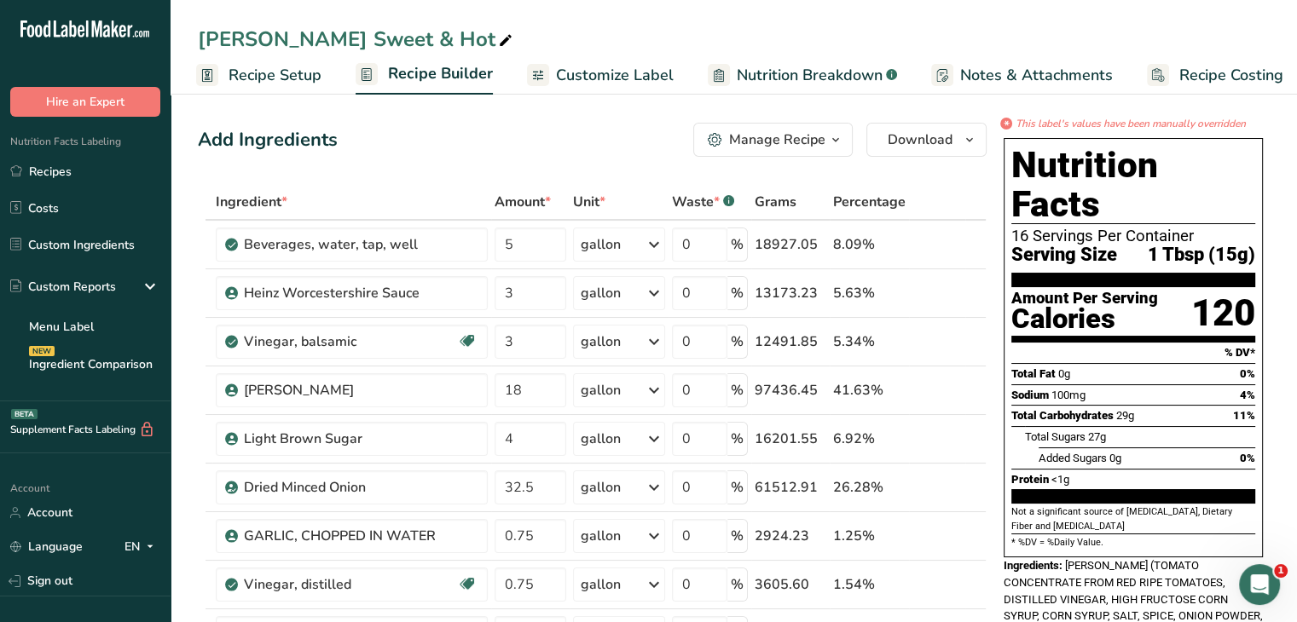
click at [783, 74] on span "Nutrition Breakdown" at bounding box center [810, 75] width 146 height 23
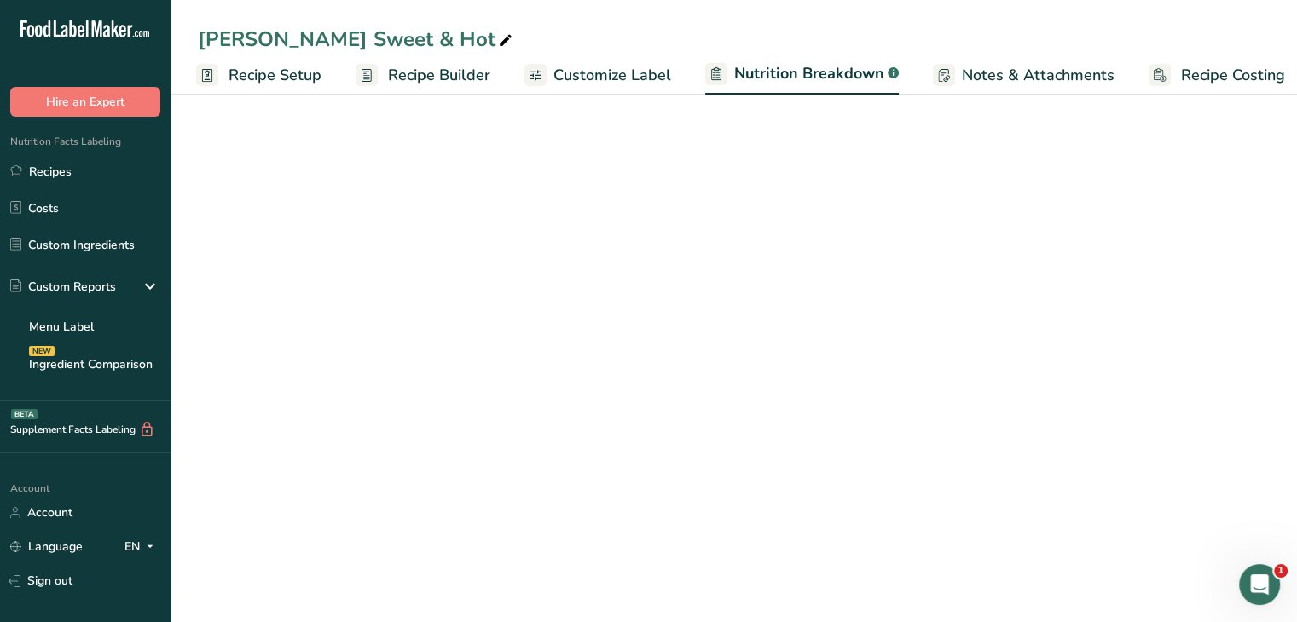
scroll to position [0, 16]
select select "Calories"
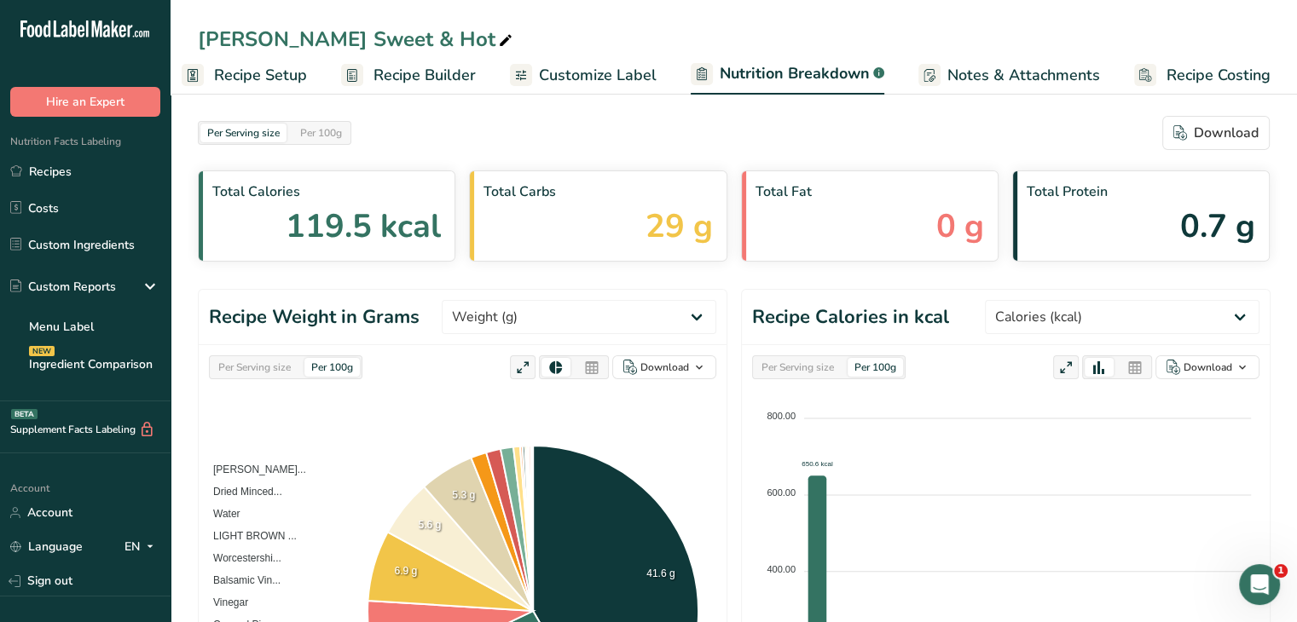
click at [600, 72] on span "Customize Label" at bounding box center [598, 75] width 118 height 23
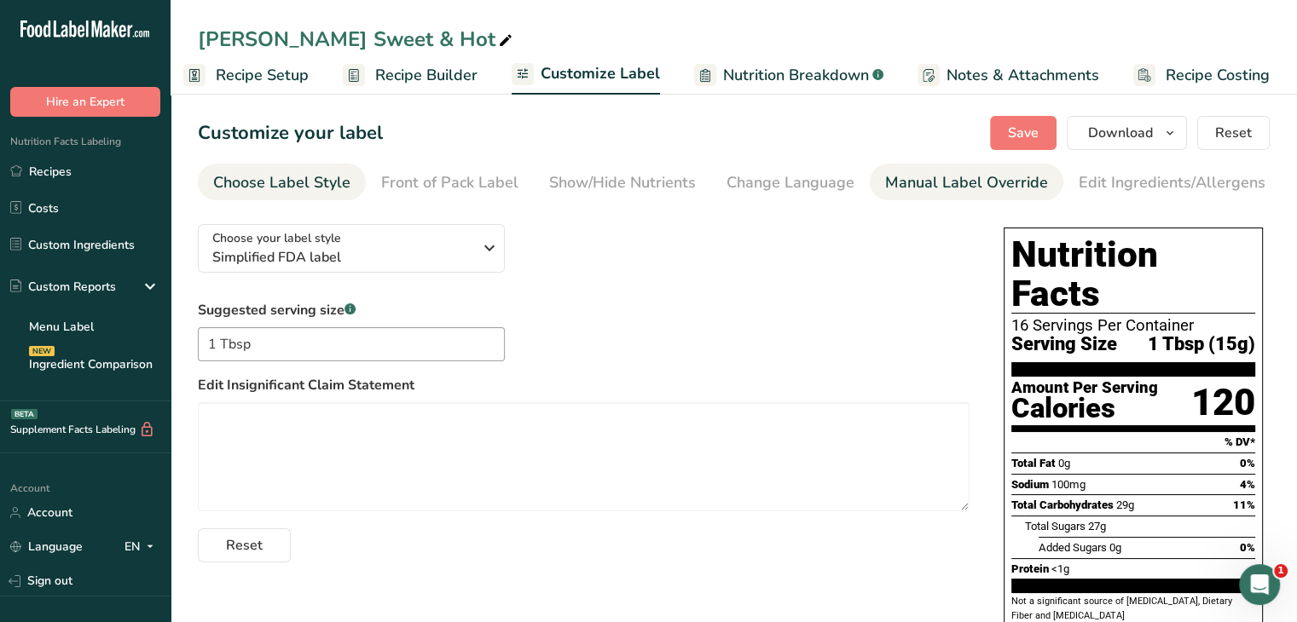
click at [985, 190] on div "Manual Label Override" at bounding box center [966, 182] width 163 height 23
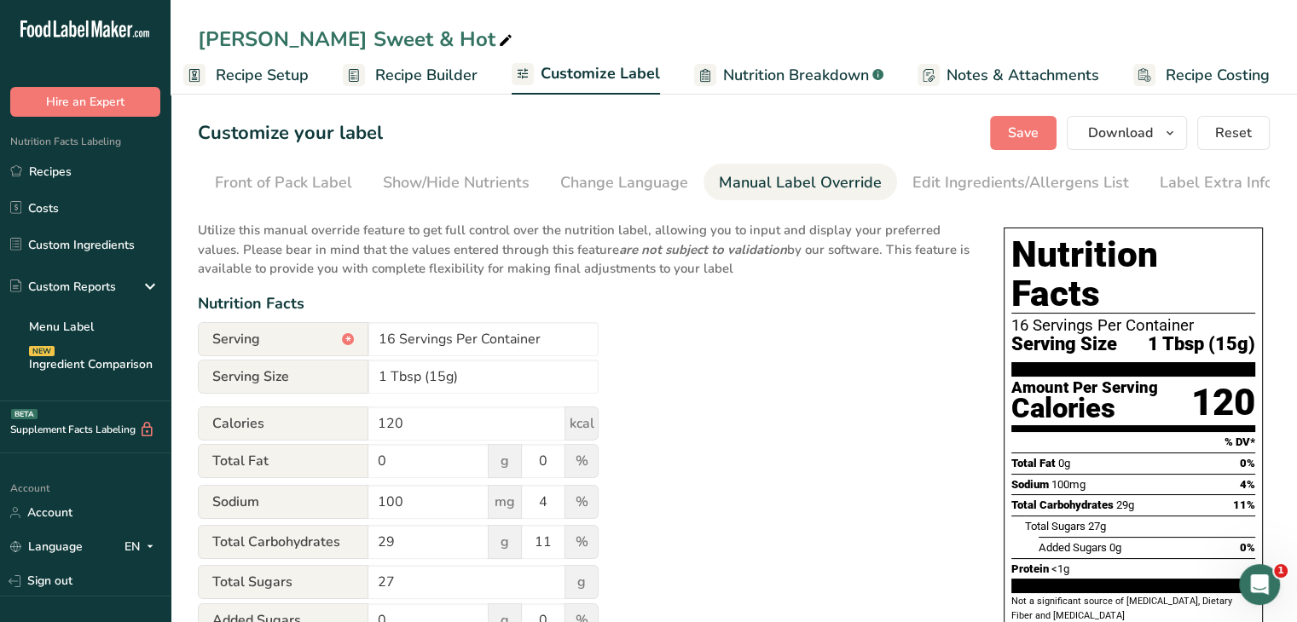
scroll to position [0, 167]
click at [924, 175] on div "Edit Ingredients/Allergens List" at bounding box center [1019, 182] width 217 height 23
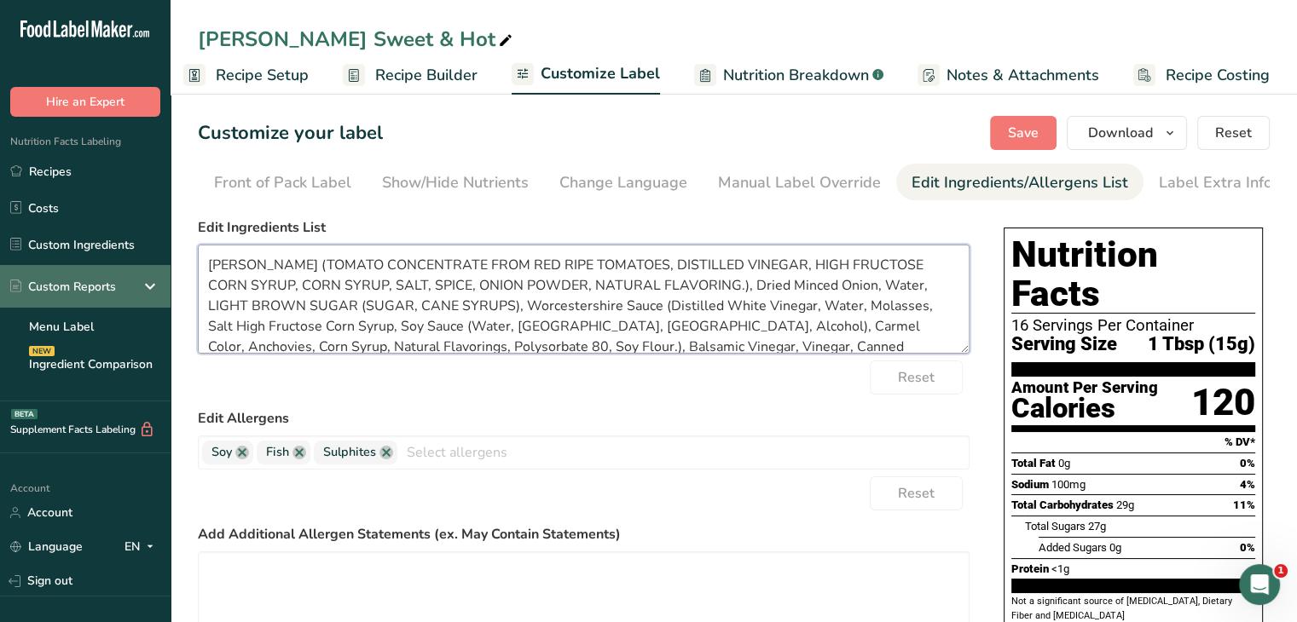
drag, startPoint x: 245, startPoint y: 268, endPoint x: 134, endPoint y: 266, distance: 110.8
click at [134, 266] on div ".a-20{fill:#fff;} Hire an Expert Nutrition Facts Labeling Recipes Costs Custom …" at bounding box center [648, 513] width 1297 height 1027
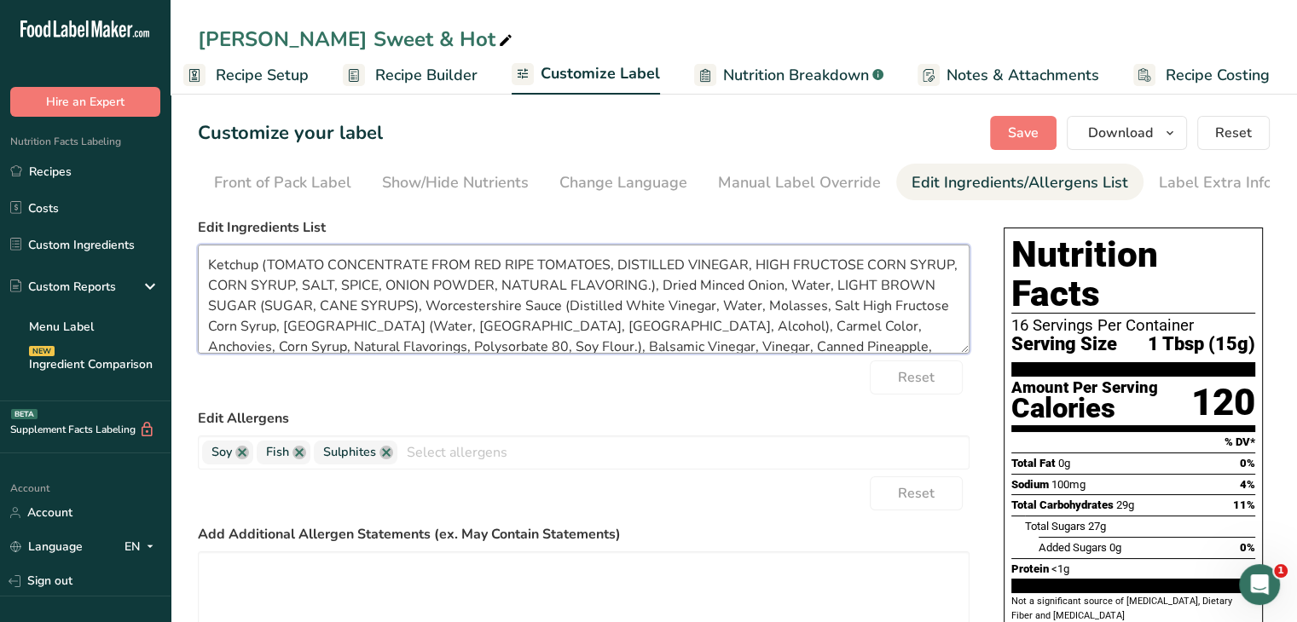
drag, startPoint x: 322, startPoint y: 267, endPoint x: 271, endPoint y: 260, distance: 51.6
click at [271, 260] on textarea "Ketchup (TOMATO CONCENTRATE FROM RED RIPE TOMATOES, DISTILLED VINEGAR, HIGH FRU…" at bounding box center [584, 299] width 772 height 109
drag, startPoint x: 413, startPoint y: 266, endPoint x: 327, endPoint y: 263, distance: 87.0
click at [327, 263] on textarea "Ketchup (Tomato CONCENTRATE FROM RED RIPE TOMATOES, DISTILLED VINEGAR, HIGH FRU…" at bounding box center [584, 299] width 772 height 109
drag, startPoint x: 430, startPoint y: 271, endPoint x: 398, endPoint y: 271, distance: 31.5
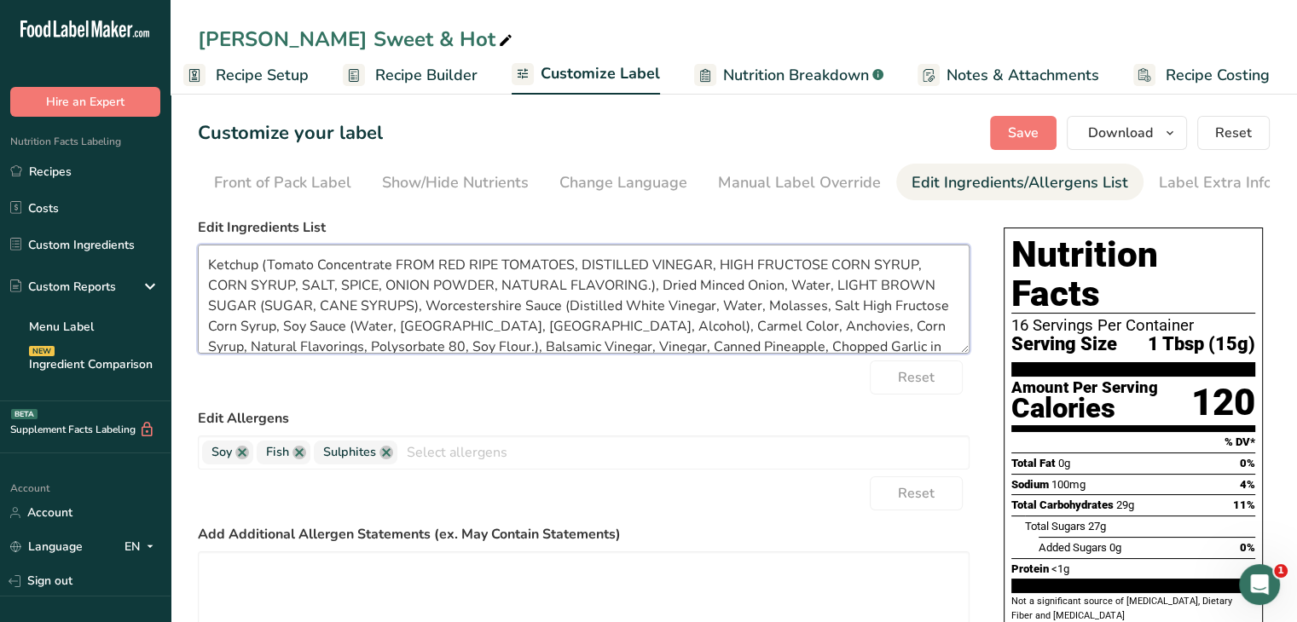
click at [398, 271] on textarea "Ketchup (Tomato Concentrate FROM RED RIPE TOMATOES, DISTILLED VINEGAR, HIGH FRU…" at bounding box center [584, 299] width 772 height 109
drag, startPoint x: 454, startPoint y: 266, endPoint x: 436, endPoint y: 265, distance: 17.1
click at [436, 265] on textarea "Ketchup (Tomato Concentrate From RED RIPE TOMATOES, DISTILLED VINEGAR, HIGH FRU…" at bounding box center [584, 299] width 772 height 109
drag, startPoint x: 483, startPoint y: 267, endPoint x: 461, endPoint y: 267, distance: 22.2
click at [461, 267] on textarea "Ketchup (Tomato Concentrate From Red RIPE TOMATOES, DISTILLED VINEGAR, HIGH FRU…" at bounding box center [584, 299] width 772 height 109
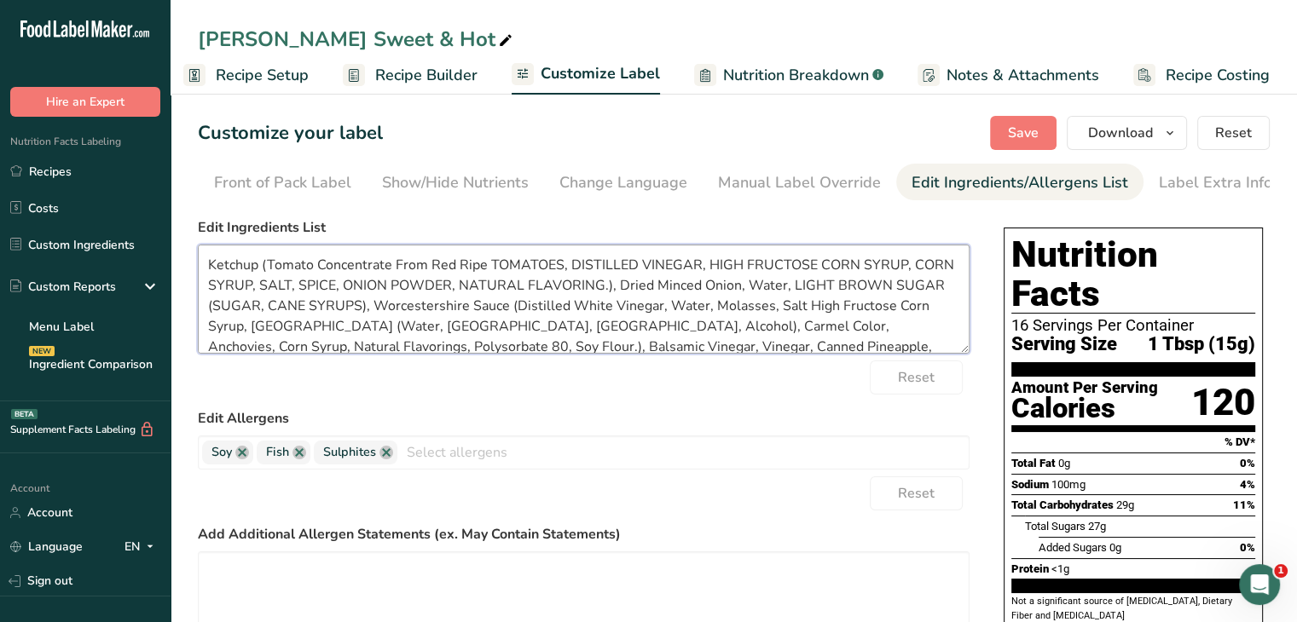
drag, startPoint x: 558, startPoint y: 267, endPoint x: 494, endPoint y: 267, distance: 63.1
click at [494, 267] on textarea "Ketchup (Tomato Concentrate From Red Ripe TOMATOES, DISTILLED VINEGAR, HIGH FRU…" at bounding box center [584, 299] width 772 height 109
drag, startPoint x: 616, startPoint y: 265, endPoint x: 562, endPoint y: 270, distance: 54.0
click at [562, 270] on textarea "Ketchup (Tomato Concentrate From Red Ripe Tomatoes, DISTILLED VINEGAR, HIGH FRU…" at bounding box center [584, 299] width 772 height 109
drag, startPoint x: 665, startPoint y: 266, endPoint x: 622, endPoint y: 277, distance: 44.0
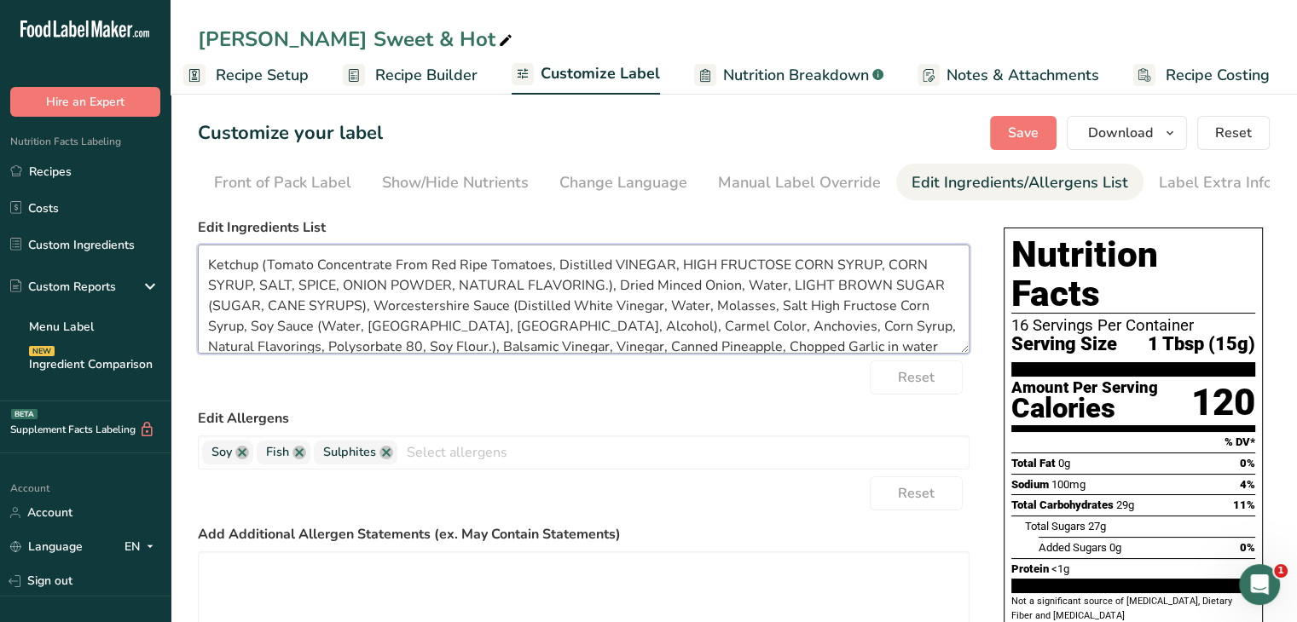
click at [622, 277] on textarea "Ketchup (Tomato Concentrate From Red Ripe Tomatoes, Distilled VINEGAR, HIGH FRU…" at bounding box center [584, 299] width 772 height 109
drag, startPoint x: 694, startPoint y: 267, endPoint x: 668, endPoint y: 272, distance: 26.1
click at [668, 272] on textarea "Ketchup (Tomato Concentrate From Red Ripe Tomatoes, Distilled Vinegar, HIGH FRU…" at bounding box center [584, 299] width 772 height 109
drag, startPoint x: 764, startPoint y: 267, endPoint x: 699, endPoint y: 266, distance: 64.8
click at [699, 266] on textarea "Ketchup (Tomato Concentrate From Red Ripe Tomatoes, Distilled Vinegar, High FRU…" at bounding box center [584, 299] width 772 height 109
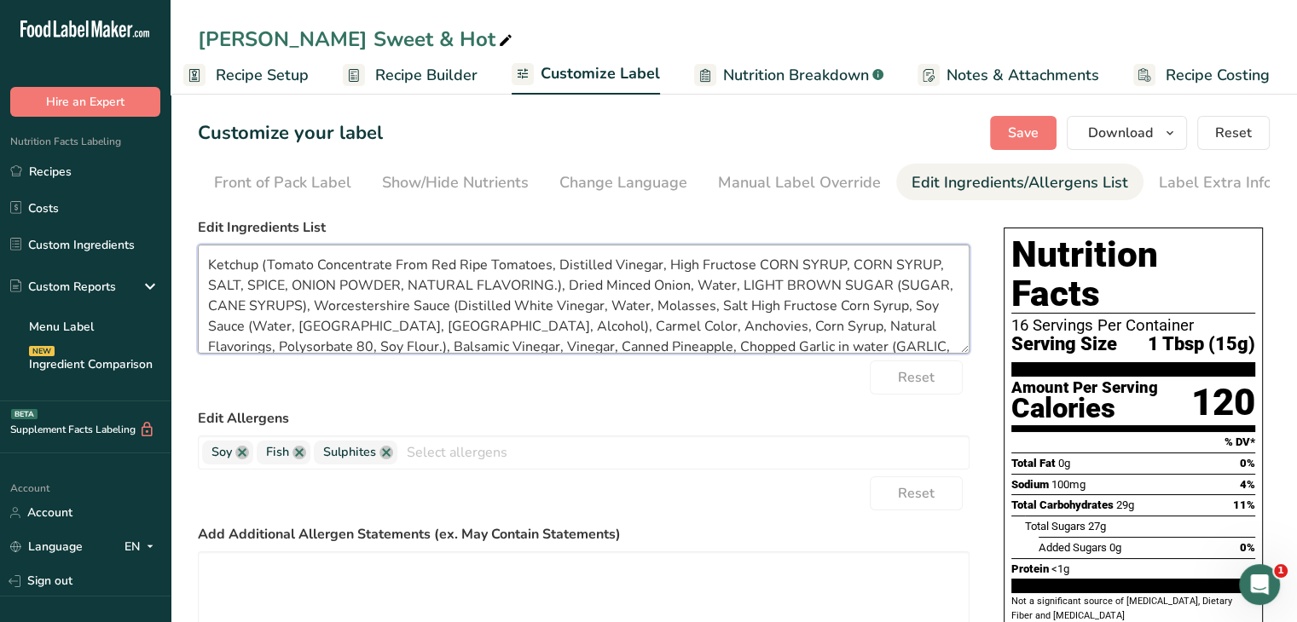
drag, startPoint x: 787, startPoint y: 268, endPoint x: 762, endPoint y: 272, distance: 25.1
click at [762, 272] on textarea "Ketchup (Tomato Concentrate From Red Ripe Tomatoes, Distilled Vinegar, High Fru…" at bounding box center [584, 299] width 772 height 109
drag, startPoint x: 826, startPoint y: 266, endPoint x: 794, endPoint y: 269, distance: 32.5
click at [794, 269] on textarea "Ketchup (Tomato Concentrate From Red Ripe Tomatoes, Distilled Vinegar, High Fru…" at bounding box center [584, 299] width 772 height 109
drag, startPoint x: 863, startPoint y: 267, endPoint x: 835, endPoint y: 267, distance: 27.3
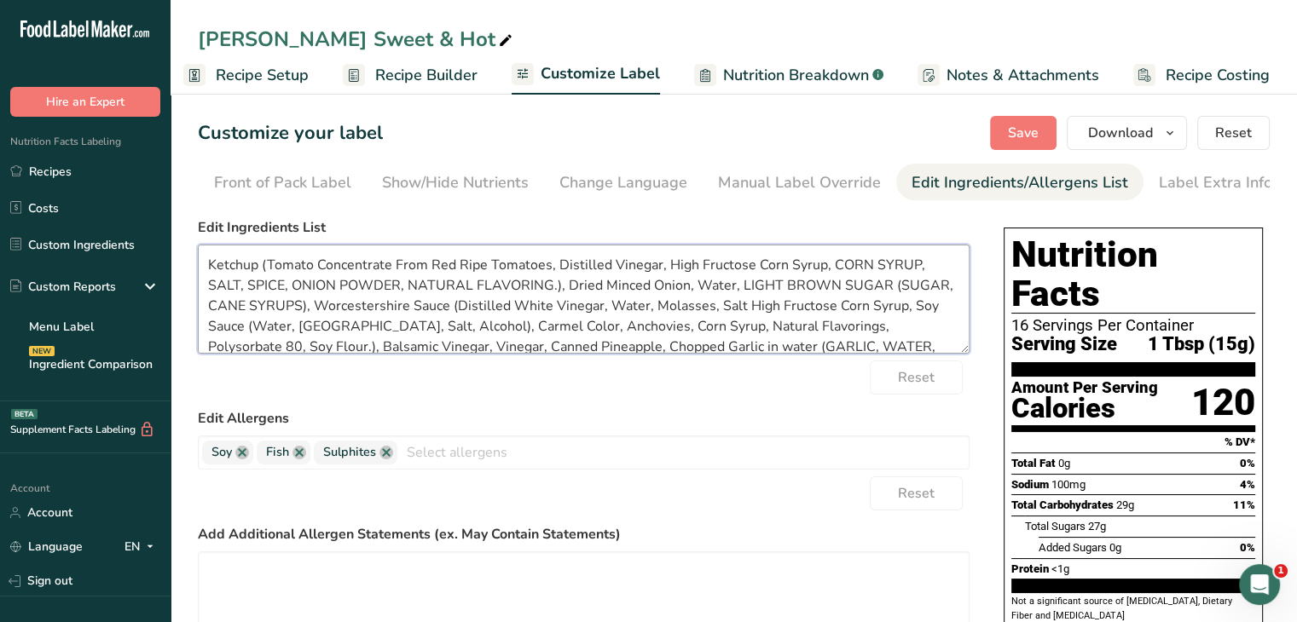
click at [835, 267] on textarea "Ketchup (Tomato Concentrate From Red Ripe Tomatoes, Distilled Vinegar, High Fru…" at bounding box center [584, 299] width 772 height 109
drag, startPoint x: 902, startPoint y: 266, endPoint x: 868, endPoint y: 265, distance: 34.1
click at [868, 265] on textarea "Ketchup (Tomato Concentrate From Red Ripe Tomatoes, Distilled Vinegar, High Fru…" at bounding box center [584, 299] width 772 height 109
drag, startPoint x: 929, startPoint y: 268, endPoint x: 907, endPoint y: 271, distance: 22.4
click at [907, 271] on textarea "Ketchup (Tomato Concentrate From Red Ripe Tomatoes, Distilled Vinegar, High Fru…" at bounding box center [584, 299] width 772 height 109
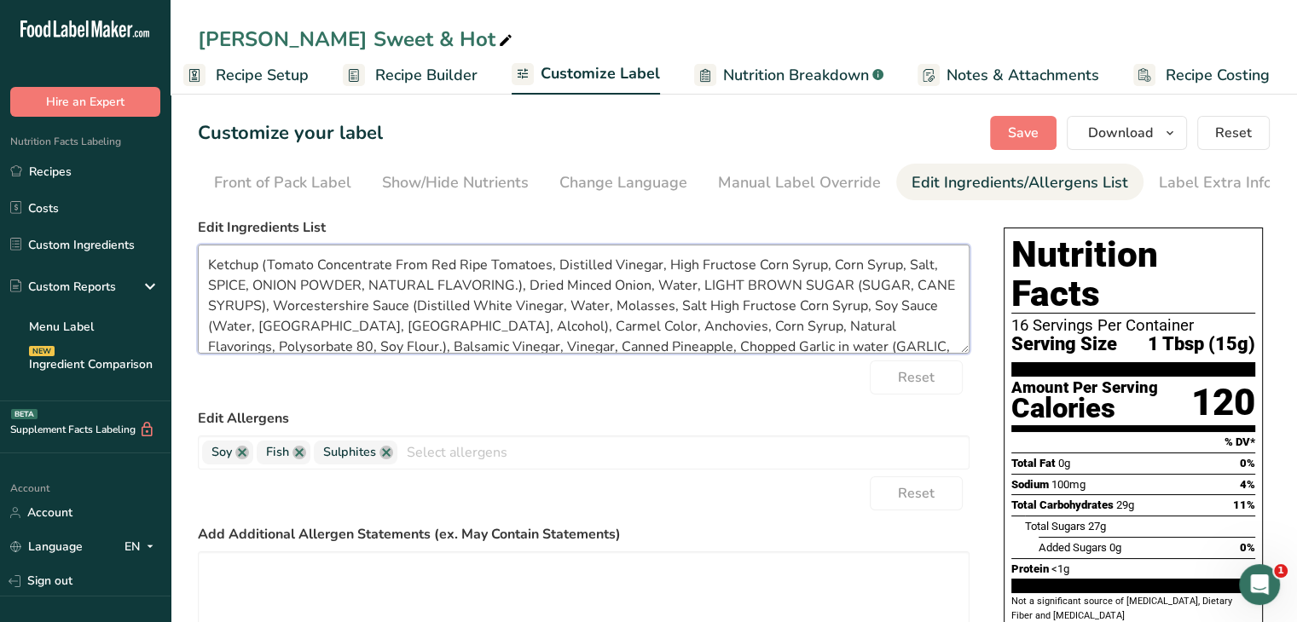
drag, startPoint x: 242, startPoint y: 291, endPoint x: 217, endPoint y: 297, distance: 25.4
click at [217, 297] on textarea "Ketchup (Tomato Concentrate From Red Ripe Tomatoes, Distilled Vinegar, High Fru…" at bounding box center [584, 299] width 772 height 109
drag, startPoint x: 290, startPoint y: 289, endPoint x: 256, endPoint y: 292, distance: 34.2
click at [256, 292] on textarea "Ketchup (Tomato Concentrate From Red Ripe Tomatoes, Distilled Vinegar, High Fru…" at bounding box center [584, 299] width 772 height 109
drag, startPoint x: 345, startPoint y: 287, endPoint x: 300, endPoint y: 291, distance: 45.3
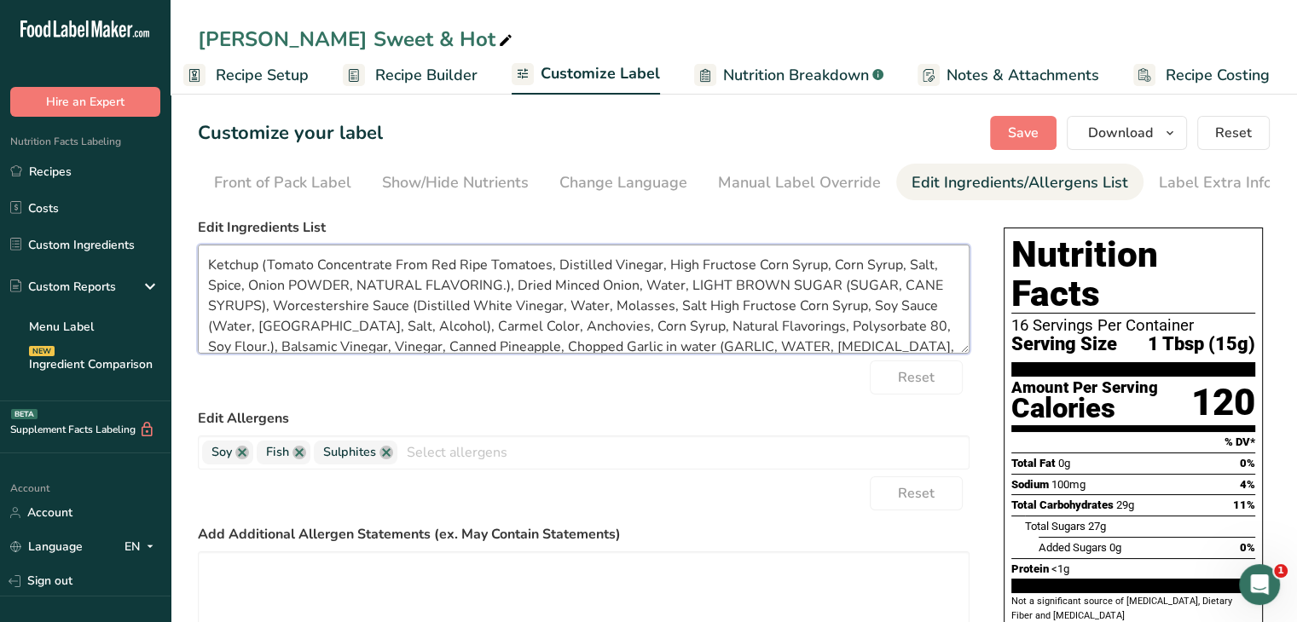
click at [300, 291] on textarea "Ketchup (Tomato Concentrate From Red Ripe Tomatoes, Distilled Vinegar, High Fru…" at bounding box center [584, 299] width 772 height 109
drag, startPoint x: 404, startPoint y: 291, endPoint x: 348, endPoint y: 294, distance: 56.4
click at [348, 294] on textarea "Ketchup (Tomato Concentrate From Red Ripe Tomatoes, Distilled Vinegar, High Fru…" at bounding box center [584, 299] width 772 height 109
drag, startPoint x: 470, startPoint y: 287, endPoint x: 396, endPoint y: 298, distance: 74.9
click at [396, 298] on textarea "Ketchup (Tomato Concentrate From Red Ripe Tomatoes, Distilled Vinegar, High Fru…" at bounding box center [584, 299] width 772 height 109
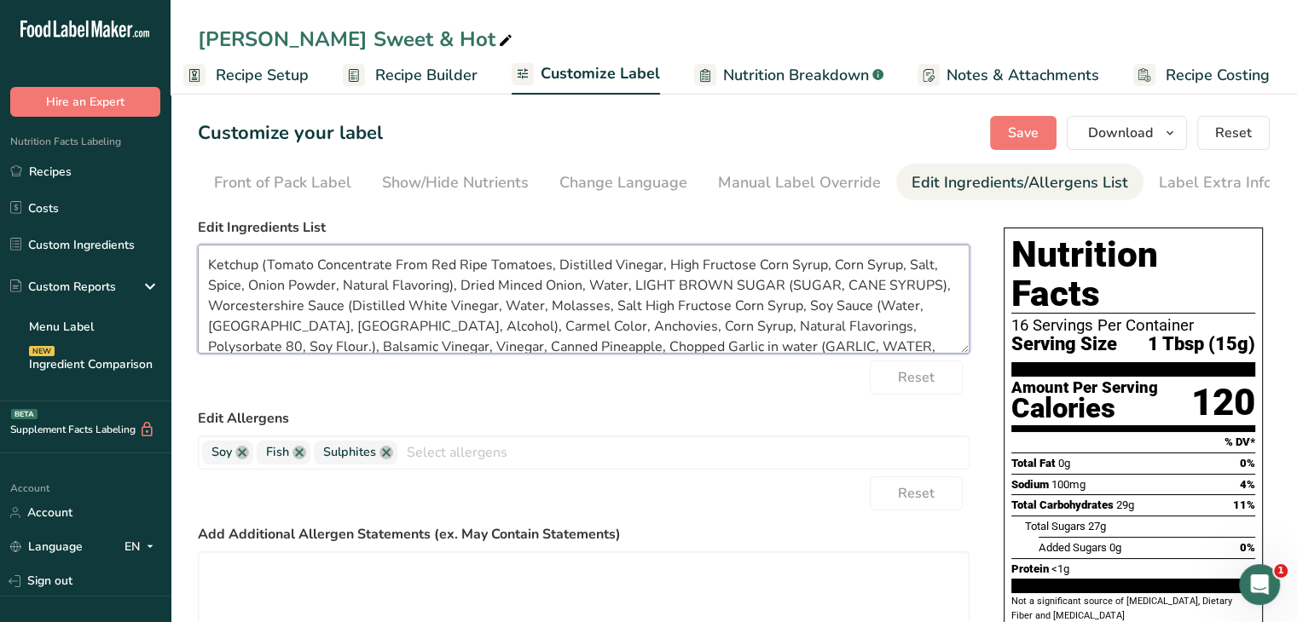
drag, startPoint x: 540, startPoint y: 288, endPoint x: 501, endPoint y: 292, distance: 39.4
click at [501, 292] on textarea "Ketchup (Tomato Concentrate From Red Ripe Tomatoes, Distilled Vinegar, High Fru…" at bounding box center [584, 299] width 772 height 109
drag, startPoint x: 888, startPoint y: 287, endPoint x: 591, endPoint y: 295, distance: 297.6
click at [591, 295] on textarea "Ketchup (Tomato Concentrate From Red Ripe Tomatoes, Distilled Vinegar, High Fru…" at bounding box center [584, 299] width 772 height 109
drag, startPoint x: 561, startPoint y: 309, endPoint x: 368, endPoint y: 317, distance: 192.8
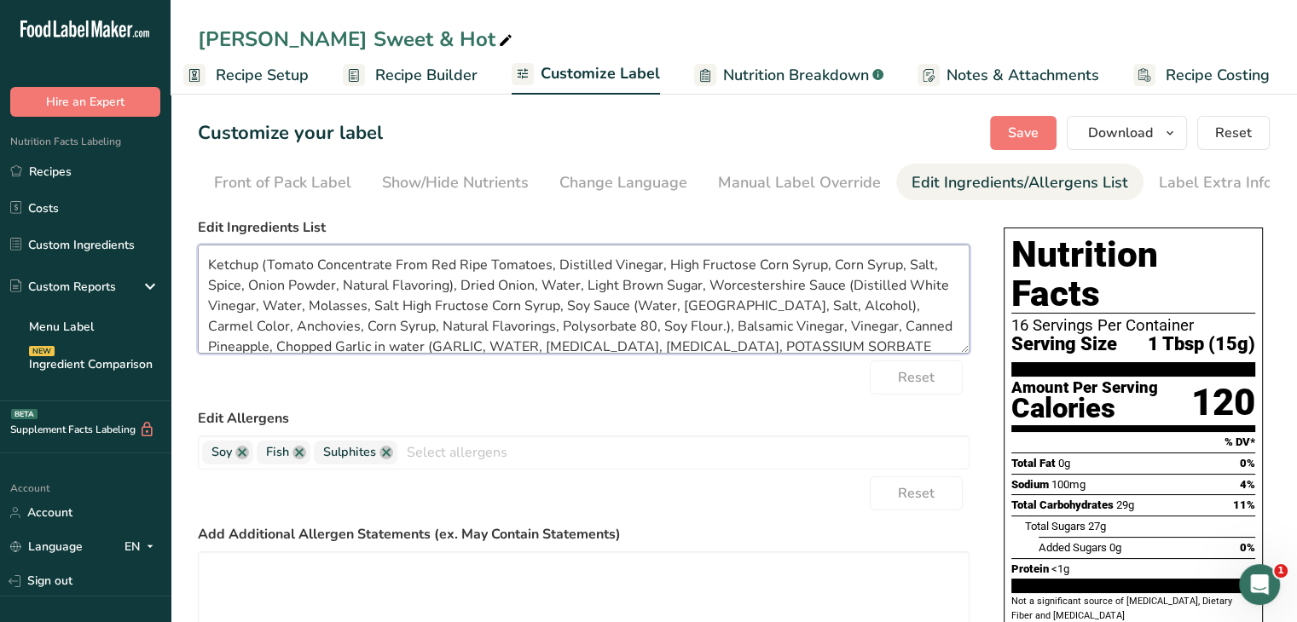
click at [368, 317] on textarea "Ketchup (Tomato Concentrate From Red Ripe Tomatoes, Distilled Vinegar, High Fru…" at bounding box center [584, 299] width 772 height 109
drag, startPoint x: 263, startPoint y: 311, endPoint x: 846, endPoint y: 294, distance: 583.4
click at [846, 294] on textarea "Ketchup (Tomato Concentrate From Red Ripe Tomatoes, Distilled Vinegar, High Fru…" at bounding box center [584, 299] width 772 height 109
drag, startPoint x: 772, startPoint y: 309, endPoint x: 702, endPoint y: 314, distance: 69.2
click at [702, 314] on textarea "Ketchup (Tomato Concentrate From Red Ripe Tomatoes, Distilled Vinegar, High Fru…" at bounding box center [584, 299] width 772 height 109
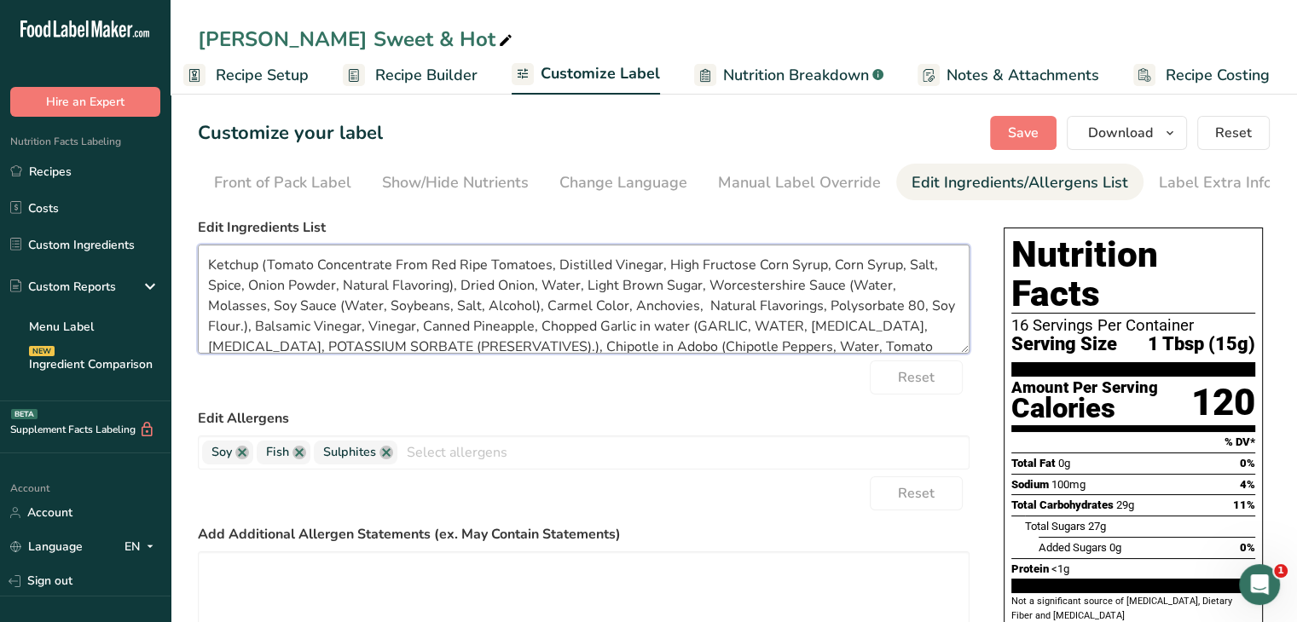
drag, startPoint x: 743, startPoint y: 328, endPoint x: 709, endPoint y: 332, distance: 34.4
click at [709, 332] on textarea "Ketchup (Tomato Concentrate From Red Ripe Tomatoes, Distilled Vinegar, High Fru…" at bounding box center [584, 299] width 772 height 109
drag, startPoint x: 784, startPoint y: 331, endPoint x: 749, endPoint y: 334, distance: 35.1
click at [749, 334] on textarea "Ketchup (Tomato Concentrate From Red Ripe Tomatoes, Distilled Vinegar, High Fru…" at bounding box center [584, 299] width 772 height 109
drag, startPoint x: 870, startPoint y: 333, endPoint x: 794, endPoint y: 340, distance: 76.2
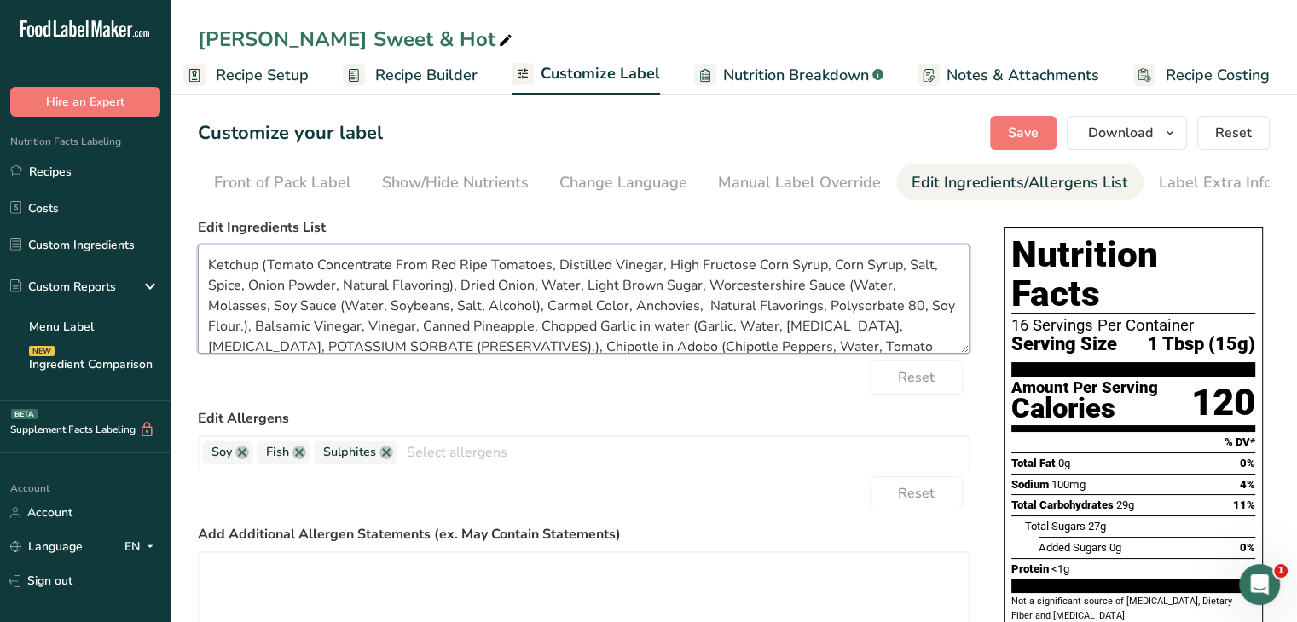
click at [794, 340] on textarea "Ketchup (Tomato Concentrate From Red Ripe Tomatoes, Distilled Vinegar, High Fru…" at bounding box center [584, 299] width 772 height 109
click at [921, 338] on textarea "Ketchup (Tomato Concentrate From Red Ripe Tomatoes, Distilled Vinegar, High Fru…" at bounding box center [584, 299] width 772 height 109
drag, startPoint x: 887, startPoint y: 335, endPoint x: 865, endPoint y: 340, distance: 21.9
click at [865, 340] on textarea "Ketchup (Tomato Concentrate From Red Ripe Tomatoes, Distilled Vinegar, High Fru…" at bounding box center [584, 299] width 772 height 109
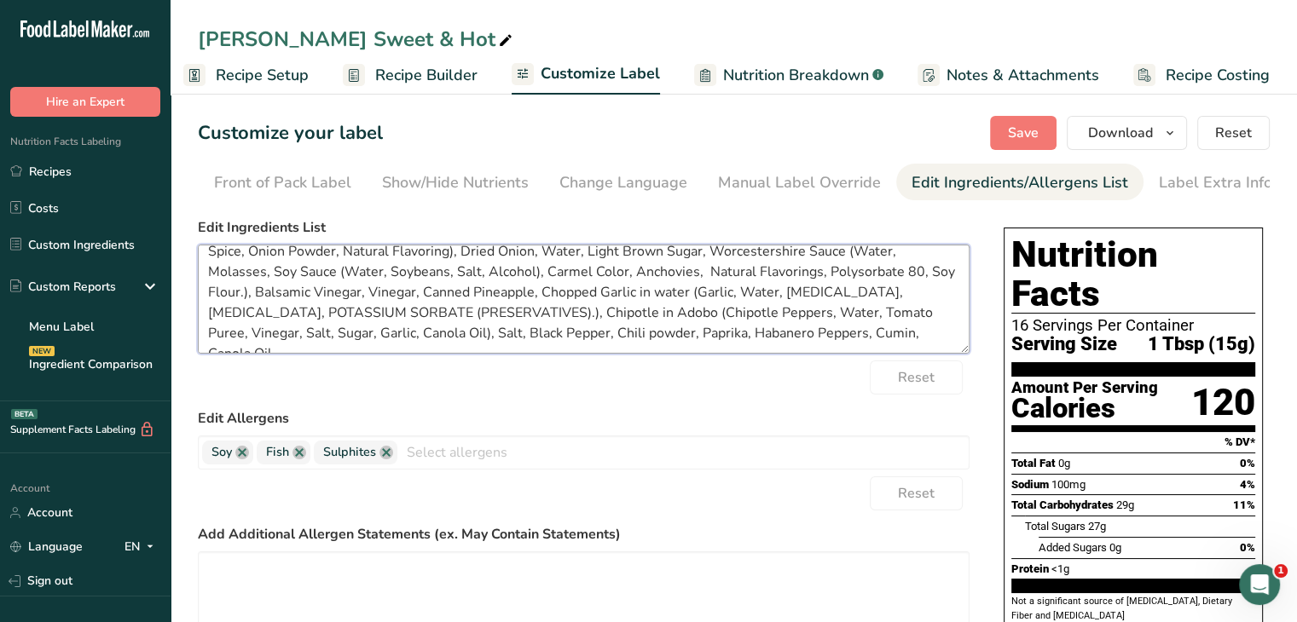
drag, startPoint x: 549, startPoint y: 350, endPoint x: 880, endPoint y: 305, distance: 333.7
click at [880, 305] on textarea "Ketchup (Tomato Concentrate From Red Ripe Tomatoes, Distilled Vinegar, High Fru…" at bounding box center [584, 299] width 772 height 109
drag, startPoint x: 685, startPoint y: 317, endPoint x: 517, endPoint y: 316, distance: 167.9
click at [517, 316] on textarea "Ketchup (Tomato Concentrate From Red Ripe Tomatoes, Distilled Vinegar, High Fru…" at bounding box center [584, 299] width 772 height 109
click at [744, 321] on textarea "Ketchup (Tomato Concentrate From Red Ripe Tomatoes, Distilled Vinegar, High Fru…" at bounding box center [584, 299] width 772 height 109
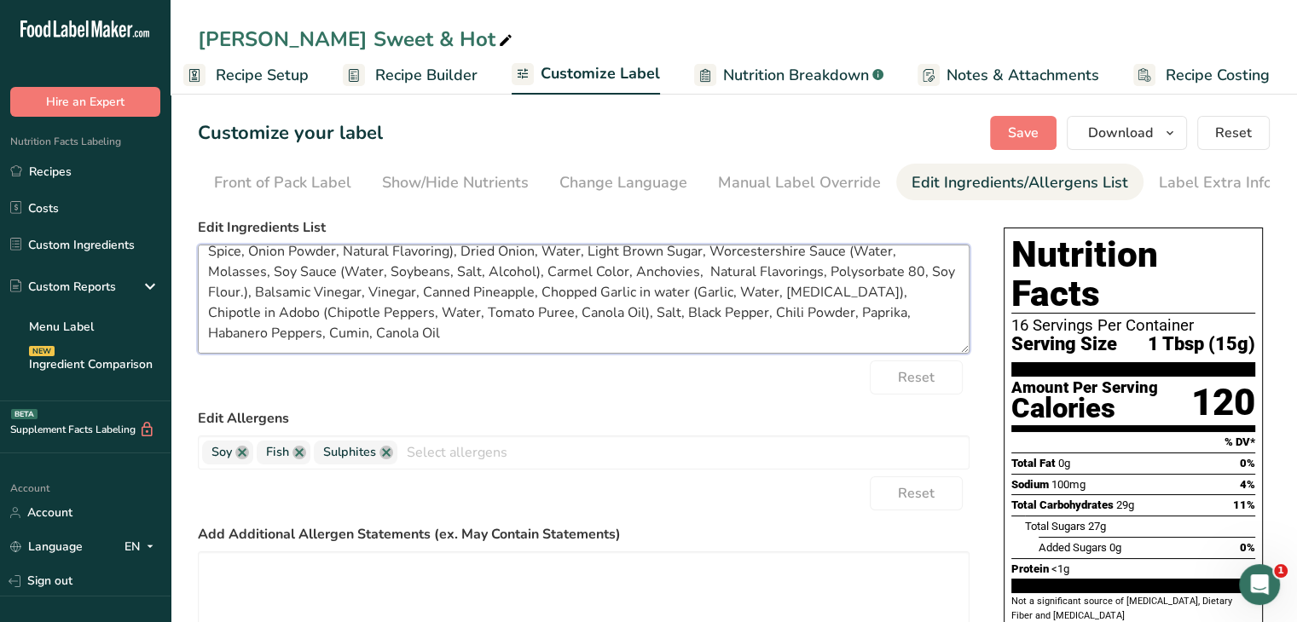
drag, startPoint x: 583, startPoint y: 317, endPoint x: 518, endPoint y: 312, distance: 65.0
click at [518, 312] on textarea "Ketchup (Tomato Concentrate From Red Ripe Tomatoes, Distilled Vinegar, High Fru…" at bounding box center [584, 299] width 772 height 109
type textarea "Ketchup (Tomato Concentrate From Red Ripe Tomatoes, Distilled Vinegar, High Fru…"
click at [384, 457] on link at bounding box center [386, 453] width 14 height 14
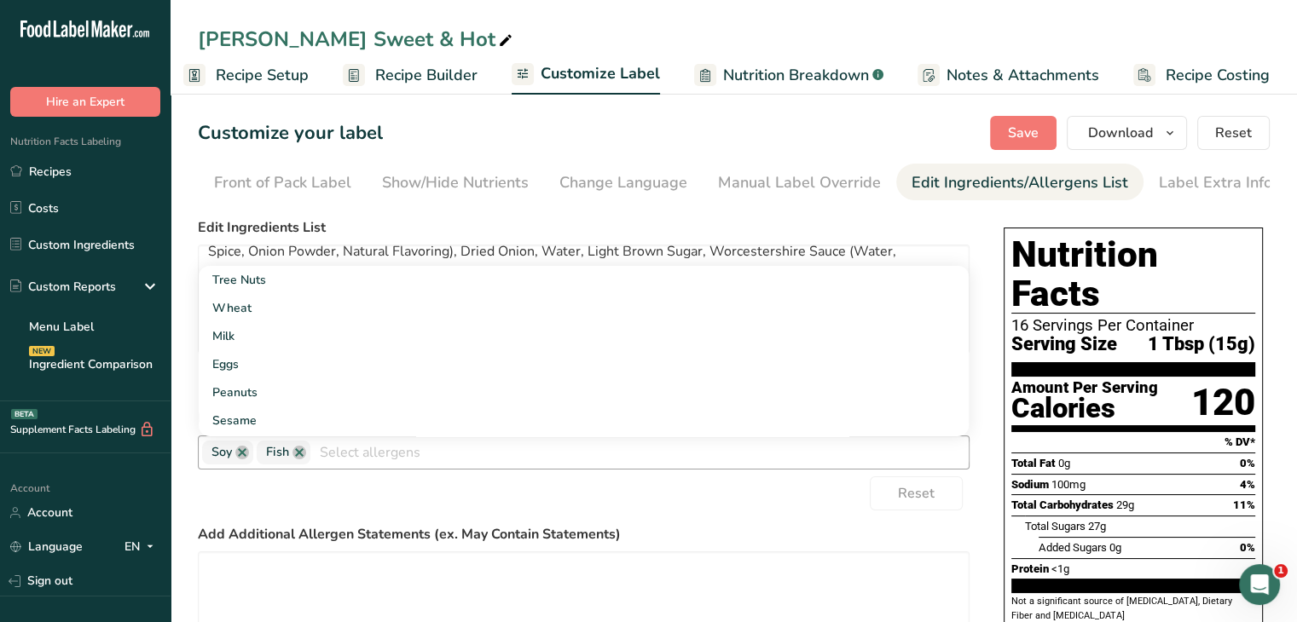
click at [753, 511] on div "Reset" at bounding box center [584, 494] width 772 height 34
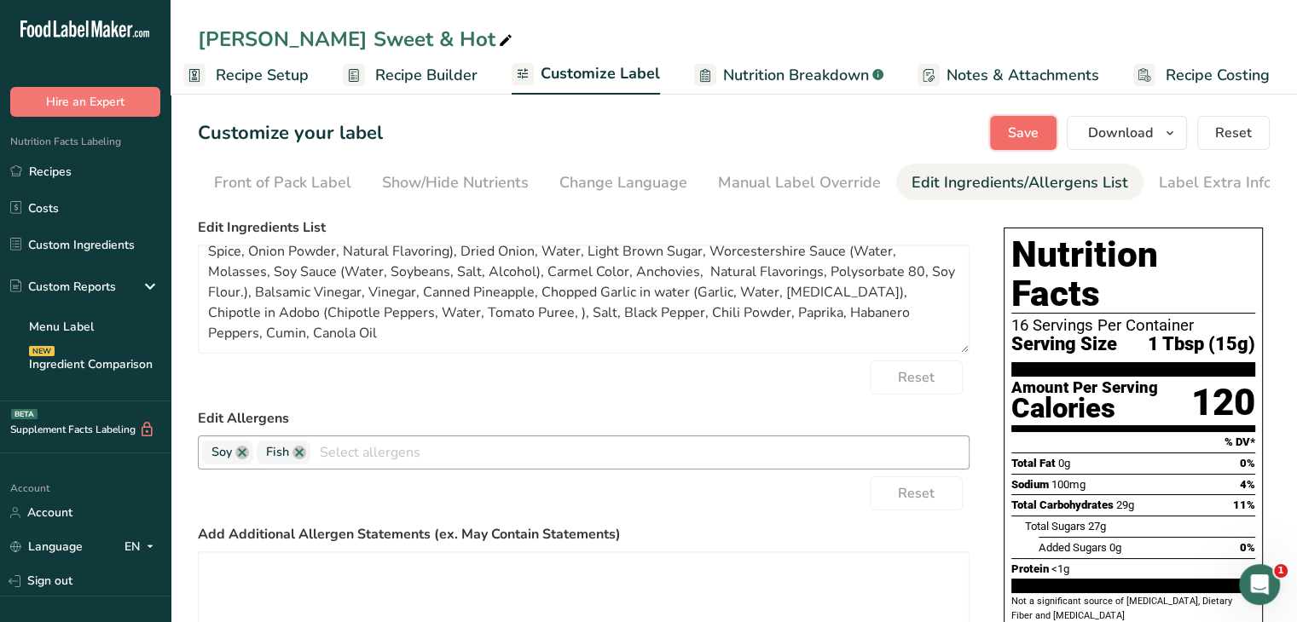
click at [1046, 128] on button "Save" at bounding box center [1023, 133] width 66 height 34
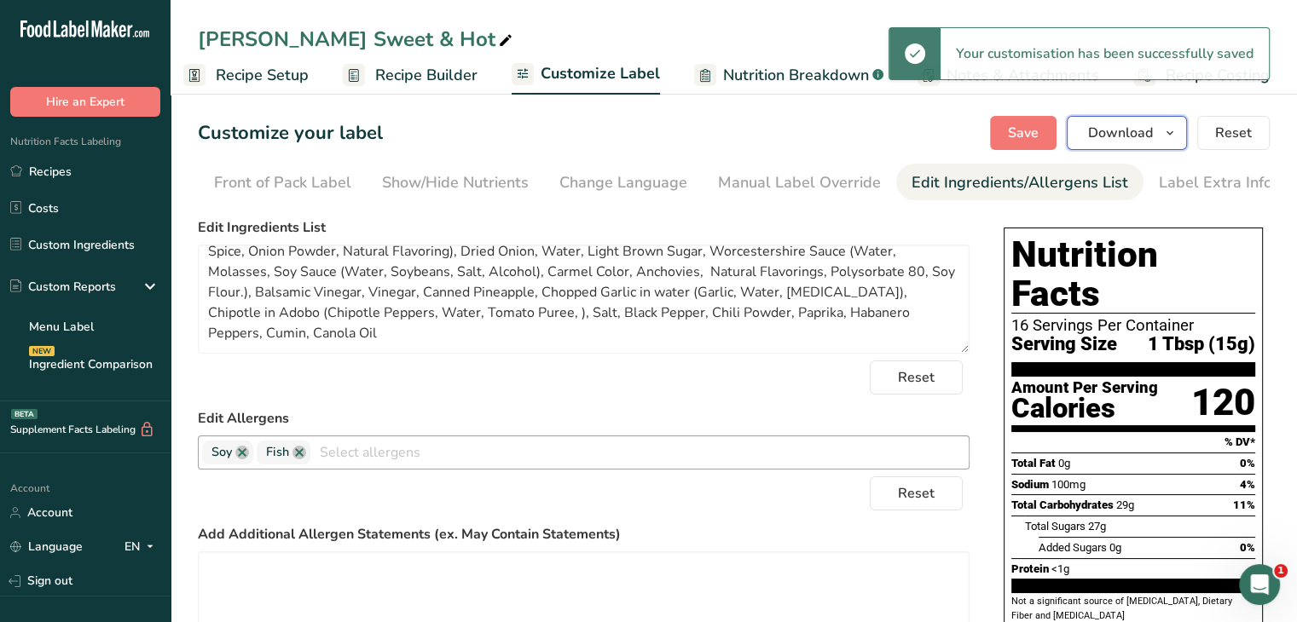
click at [1176, 133] on icon "button" at bounding box center [1170, 133] width 14 height 21
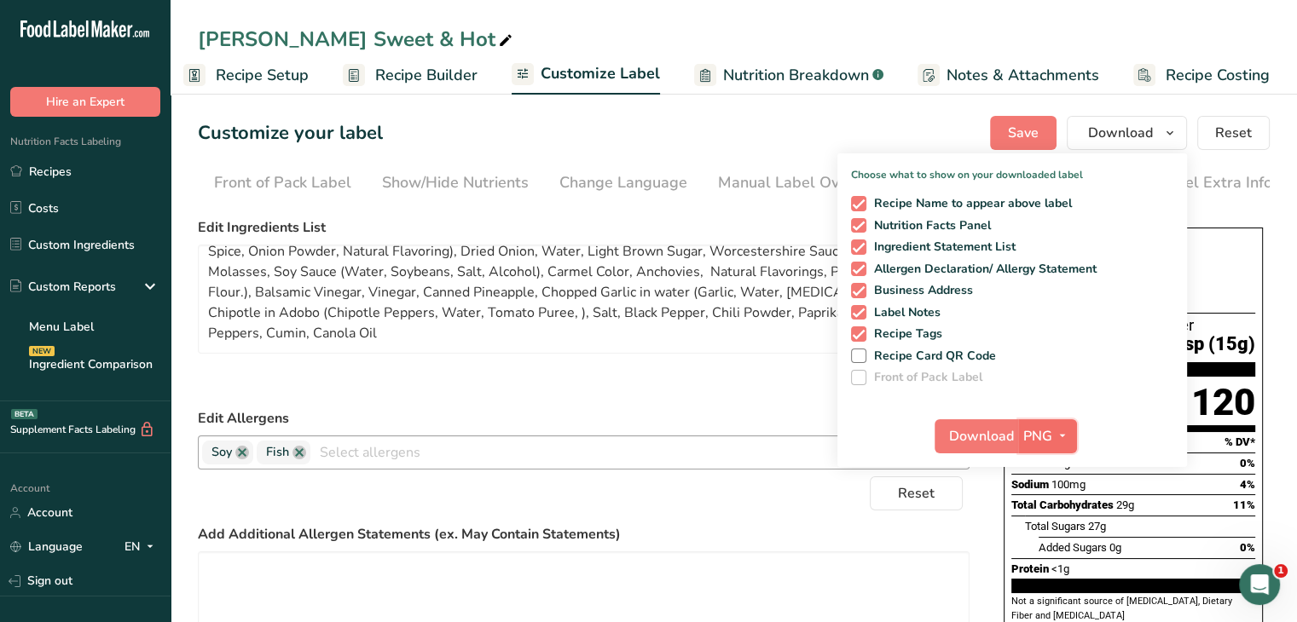
click at [1063, 436] on icon "button" at bounding box center [1062, 435] width 14 height 21
click at [1048, 560] on link "PDF" at bounding box center [1049, 555] width 55 height 28
click at [991, 436] on span "Download" at bounding box center [982, 436] width 65 height 20
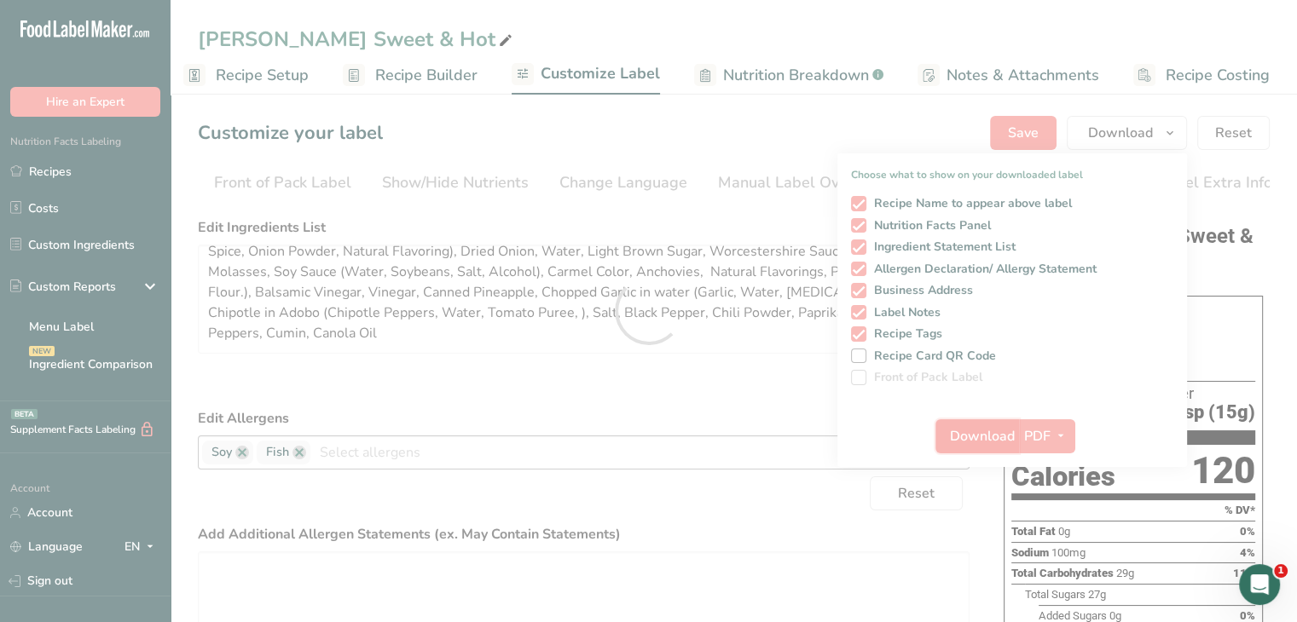
scroll to position [0, 0]
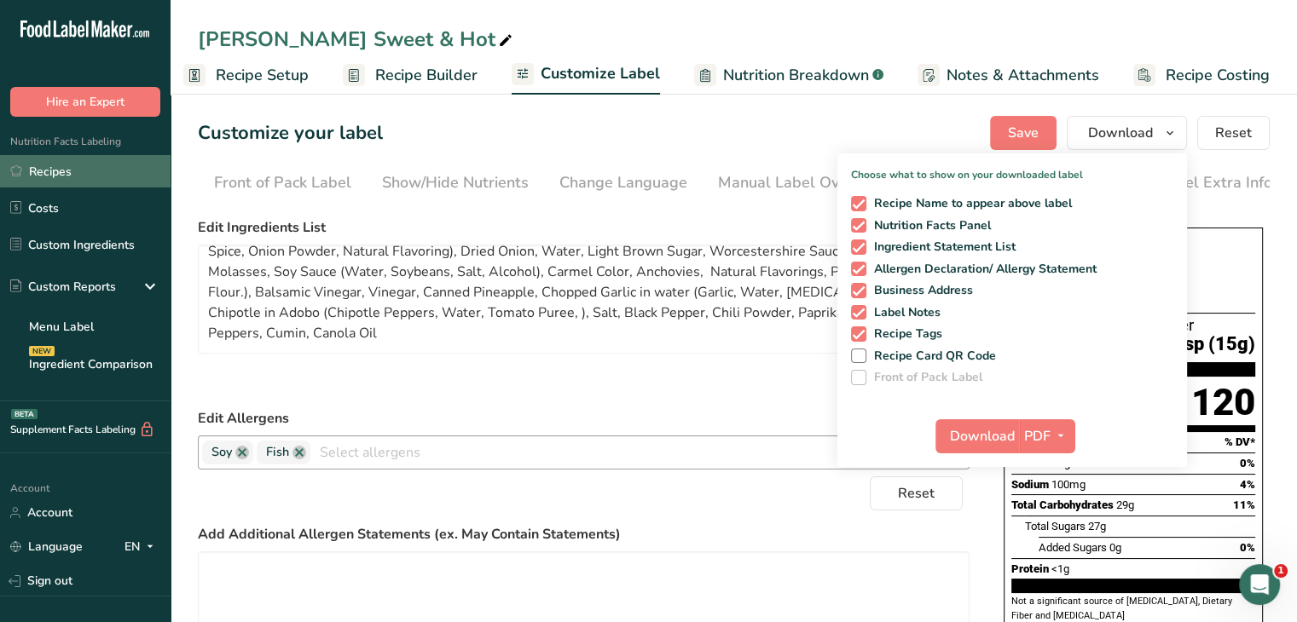
click at [55, 173] on link "Recipes" at bounding box center [85, 171] width 171 height 32
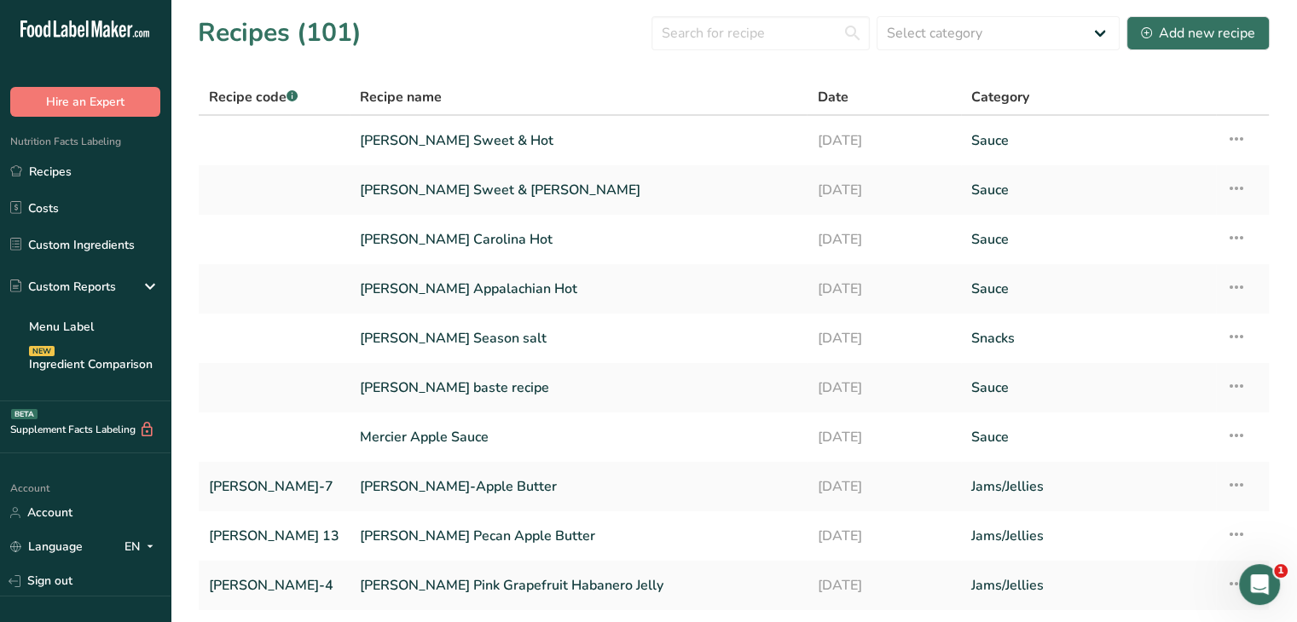
click at [423, 193] on link "[PERSON_NAME] Sweet & [PERSON_NAME]" at bounding box center [578, 190] width 436 height 36
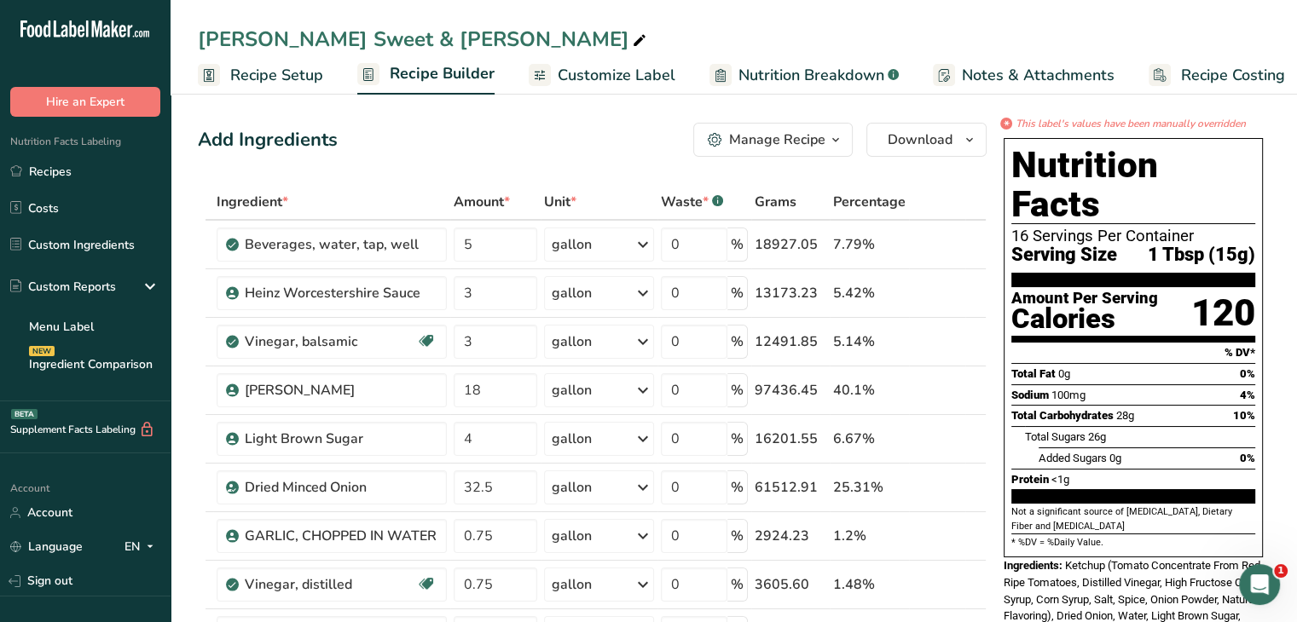
click at [620, 76] on span "Customize Label" at bounding box center [617, 75] width 118 height 23
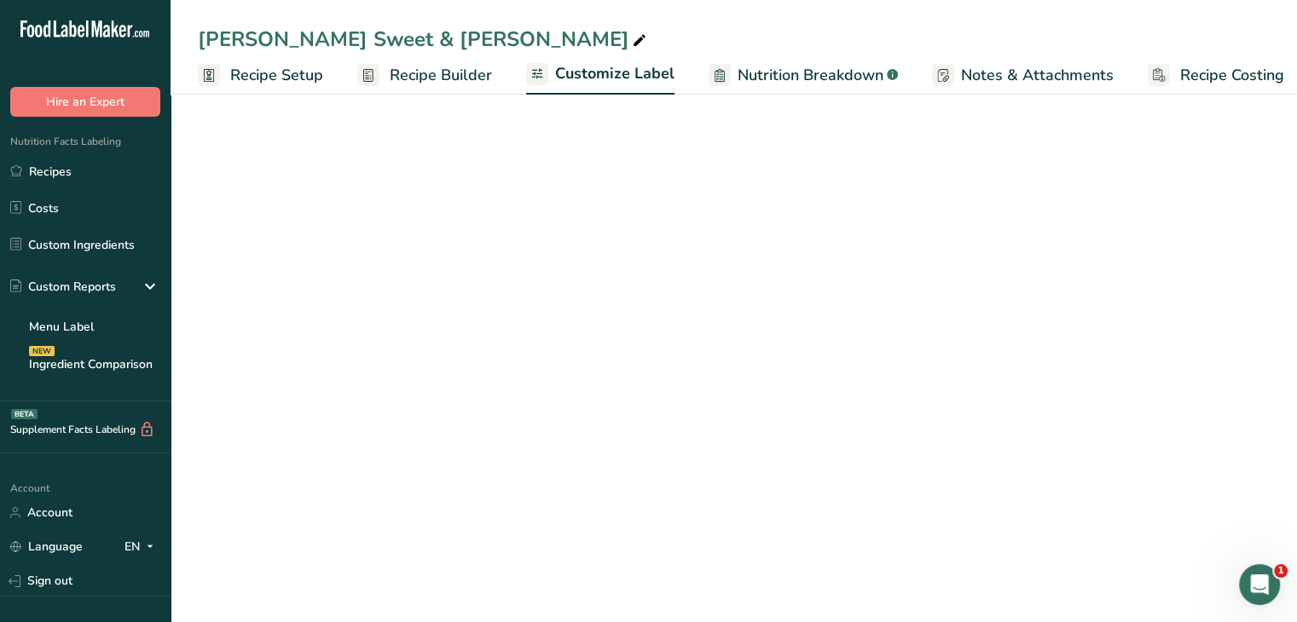
scroll to position [0, 14]
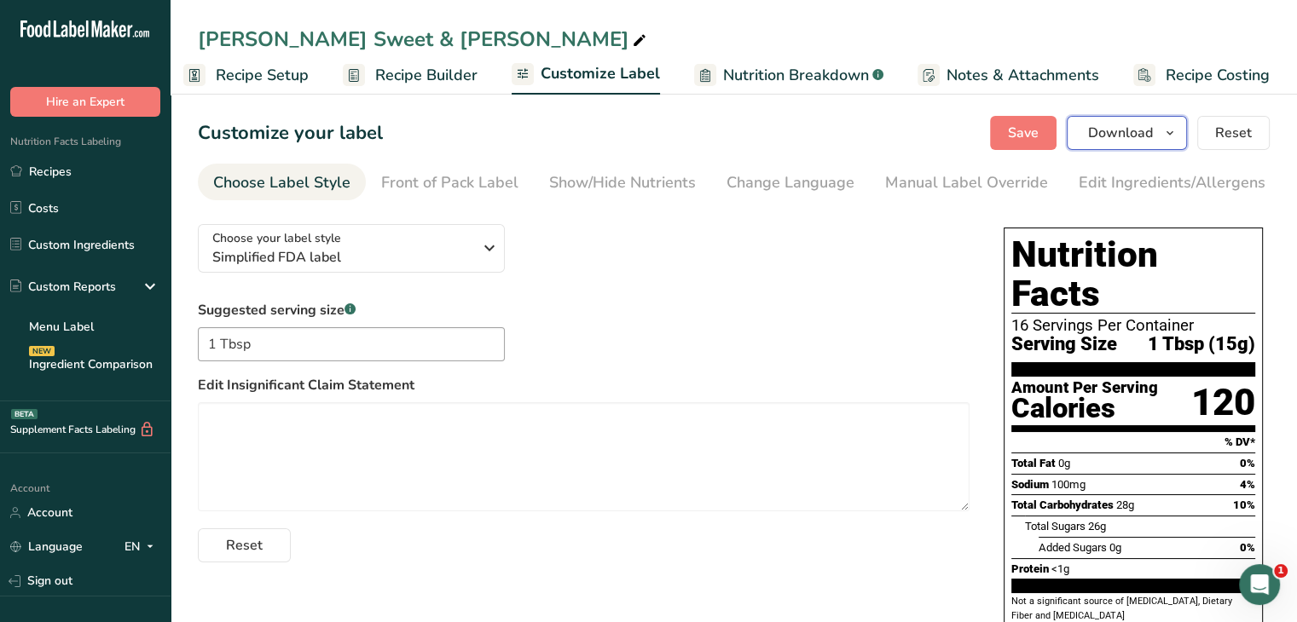
click at [1178, 132] on span "button" at bounding box center [1169, 133] width 20 height 20
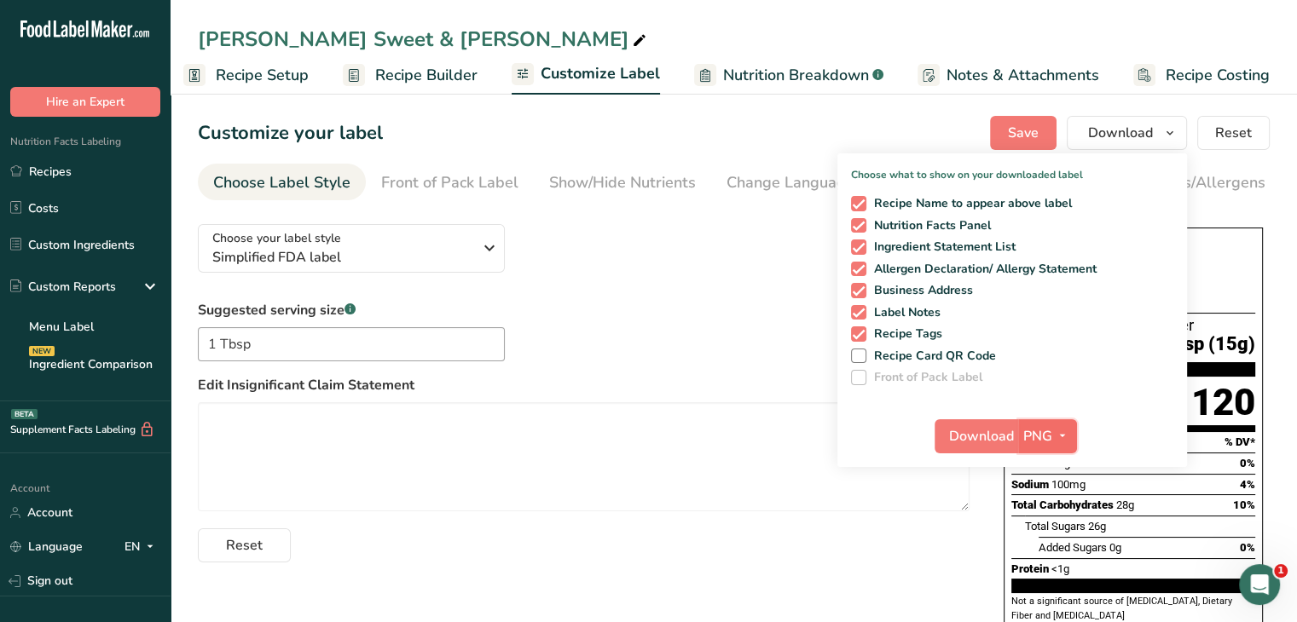
click at [1064, 434] on icon "button" at bounding box center [1062, 435] width 14 height 21
click at [1030, 560] on link "PDF" at bounding box center [1049, 555] width 55 height 28
click at [1003, 434] on span "Download" at bounding box center [982, 436] width 65 height 20
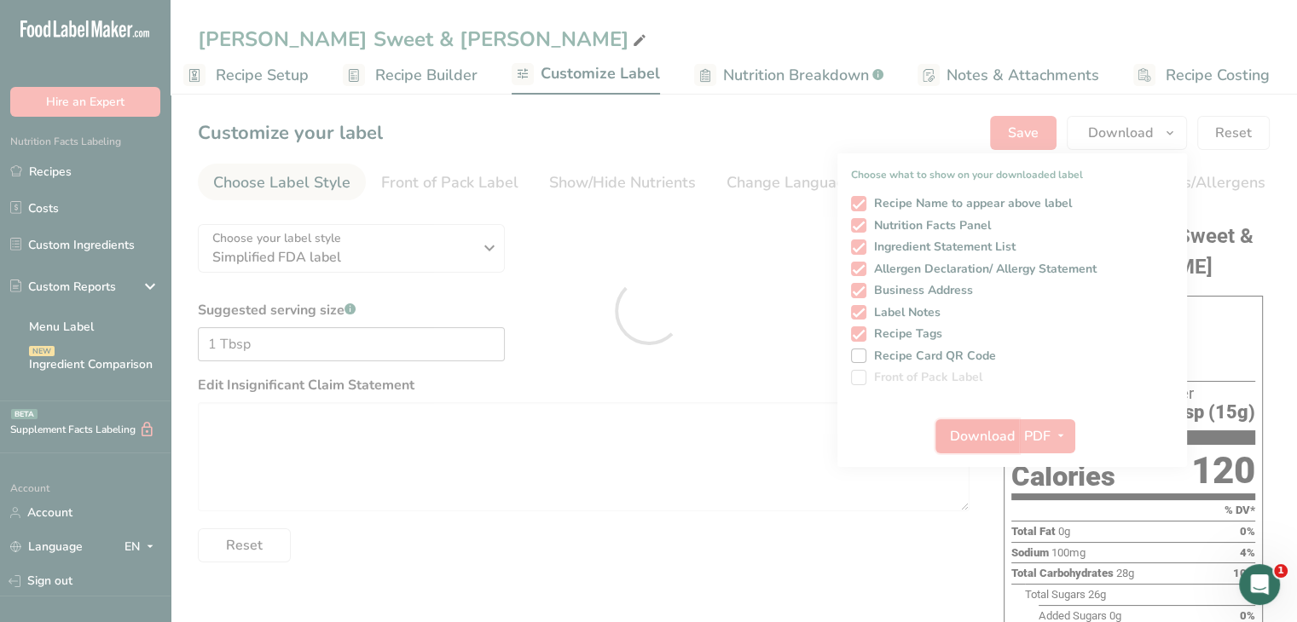
scroll to position [0, 0]
